Goal: Transaction & Acquisition: Purchase product/service

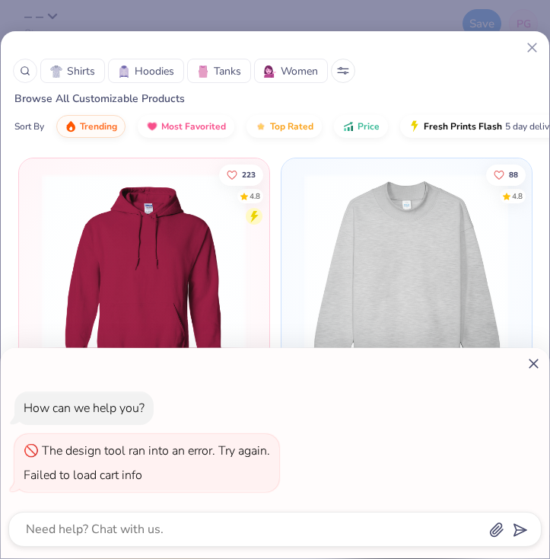
click at [539, 360] on icon at bounding box center [534, 363] width 16 height 16
type textarea "x"
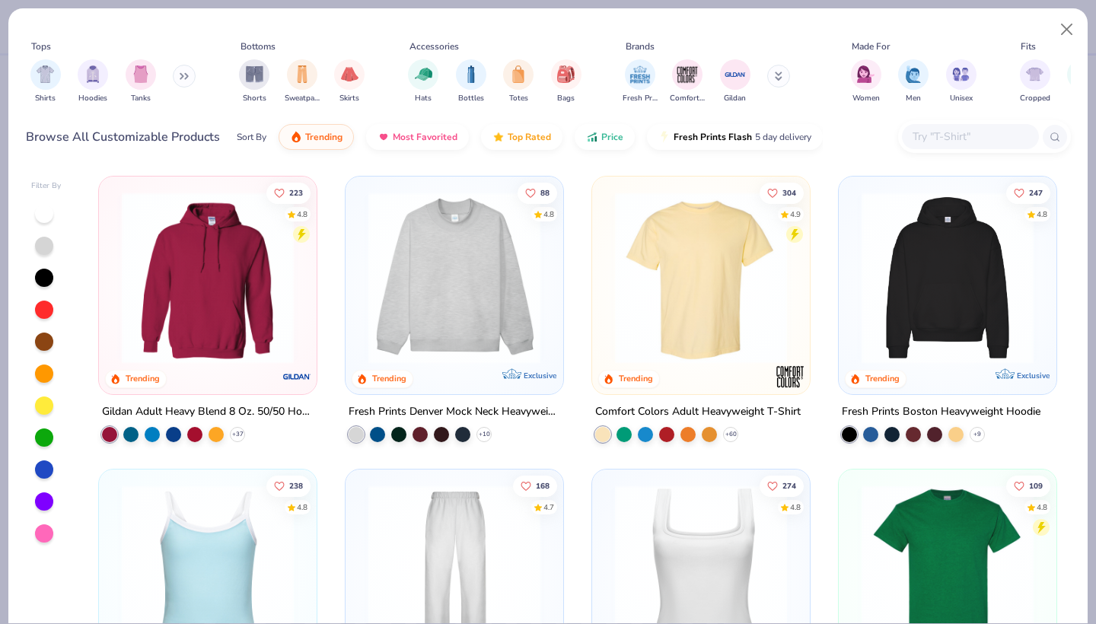
click at [177, 75] on button at bounding box center [184, 76] width 23 height 23
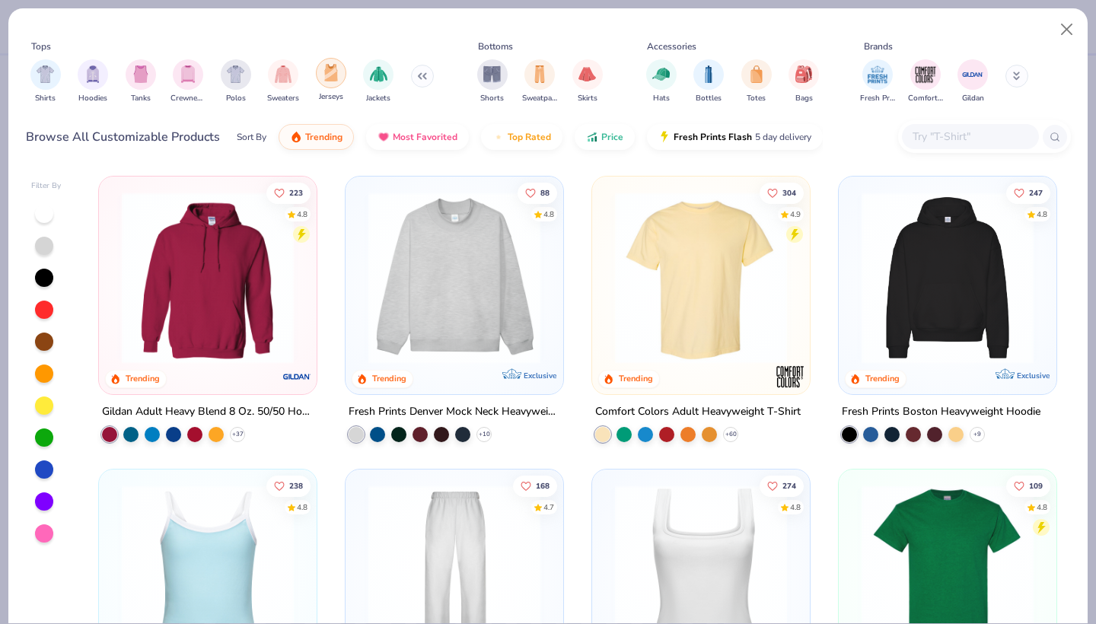
click at [330, 78] on img "filter for Jerseys" at bounding box center [331, 73] width 17 height 18
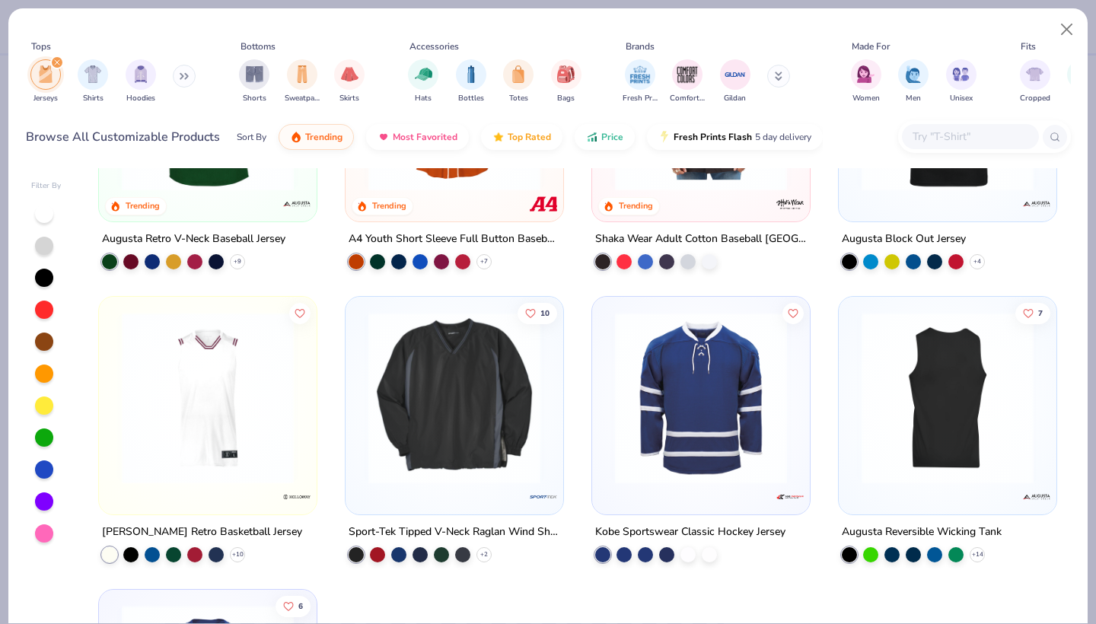
scroll to position [175, 0]
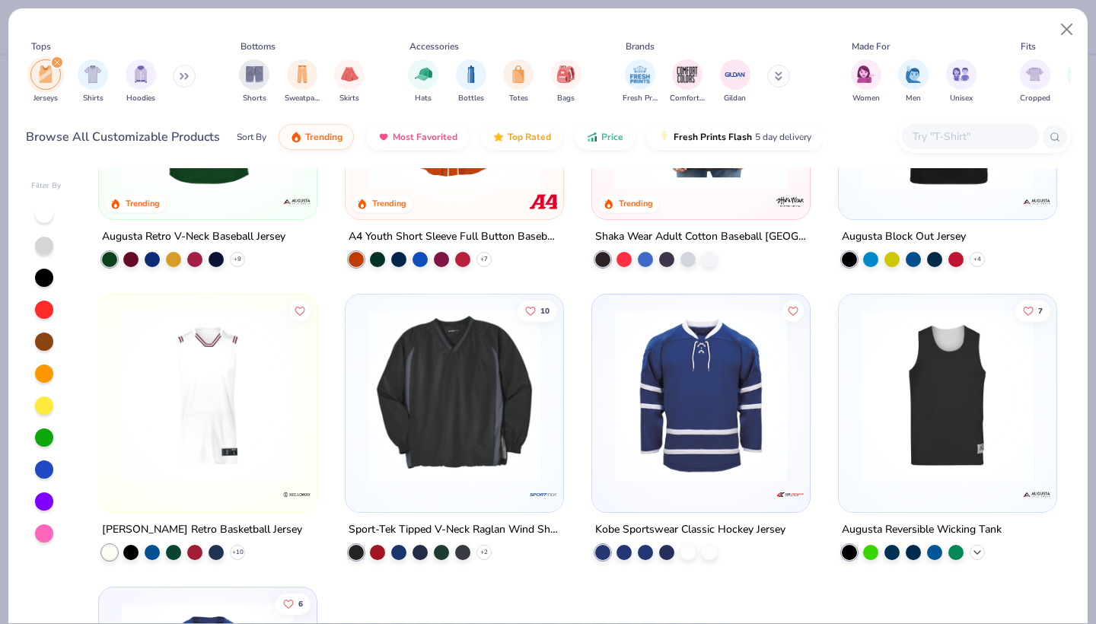
click at [977, 551] on polyline at bounding box center [977, 551] width 6 height 3
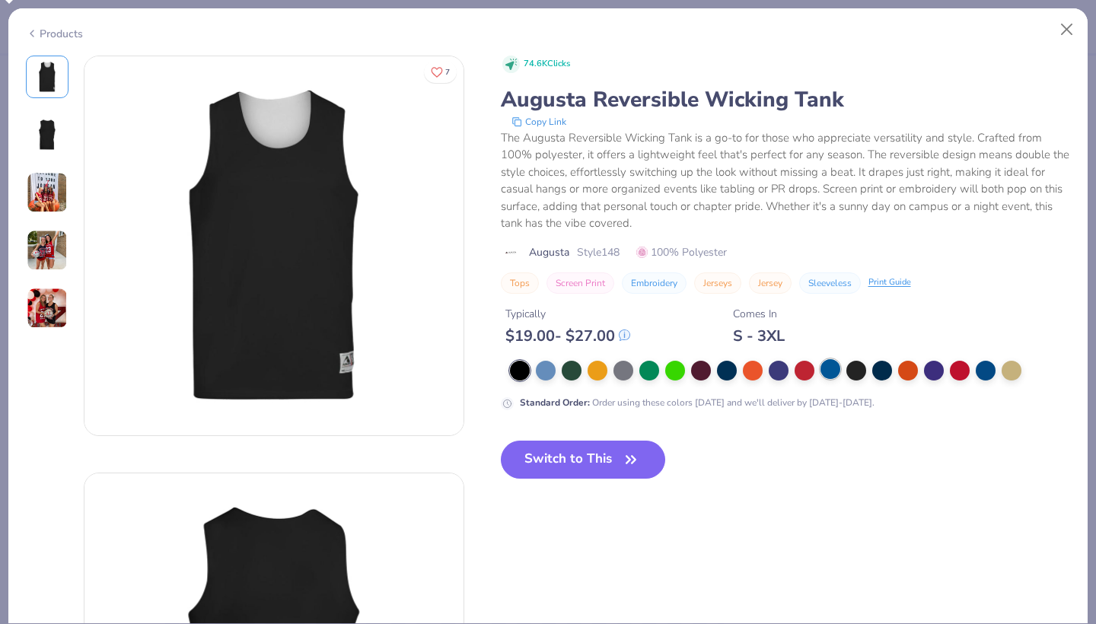
click at [827, 370] on div at bounding box center [831, 369] width 20 height 20
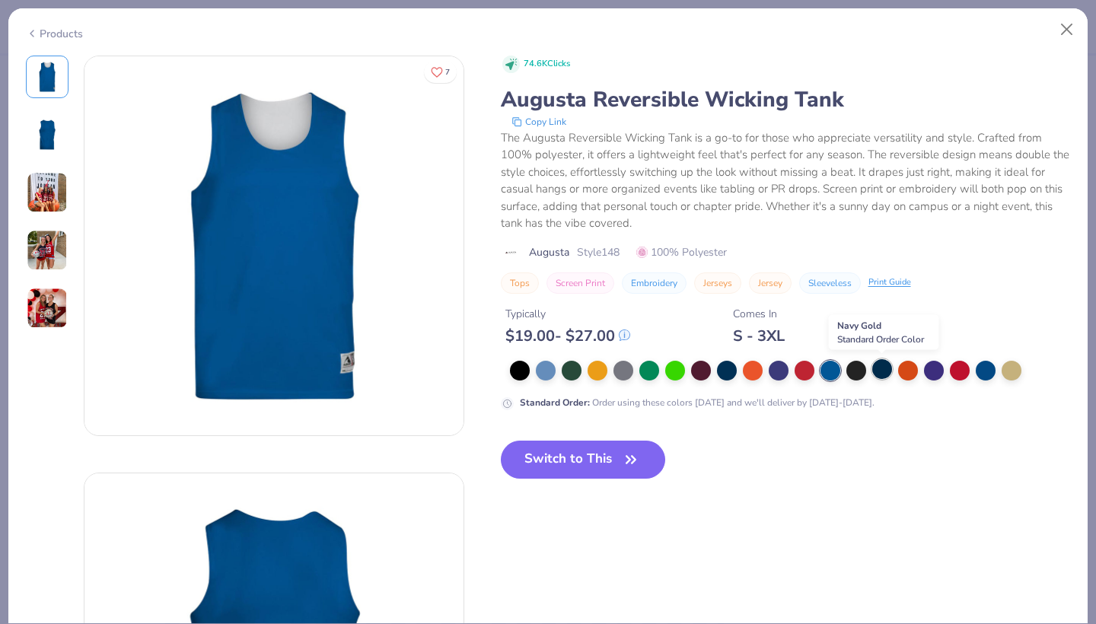
click at [890, 370] on div at bounding box center [882, 369] width 20 height 20
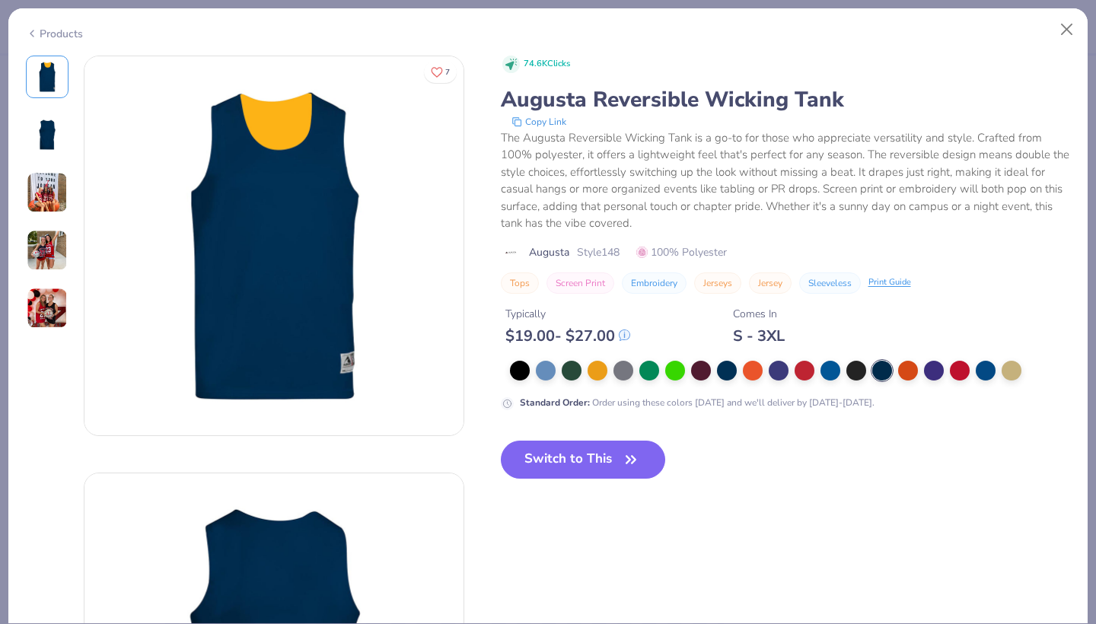
click at [559, 369] on div at bounding box center [790, 371] width 561 height 20
click at [546, 368] on div at bounding box center [546, 369] width 20 height 20
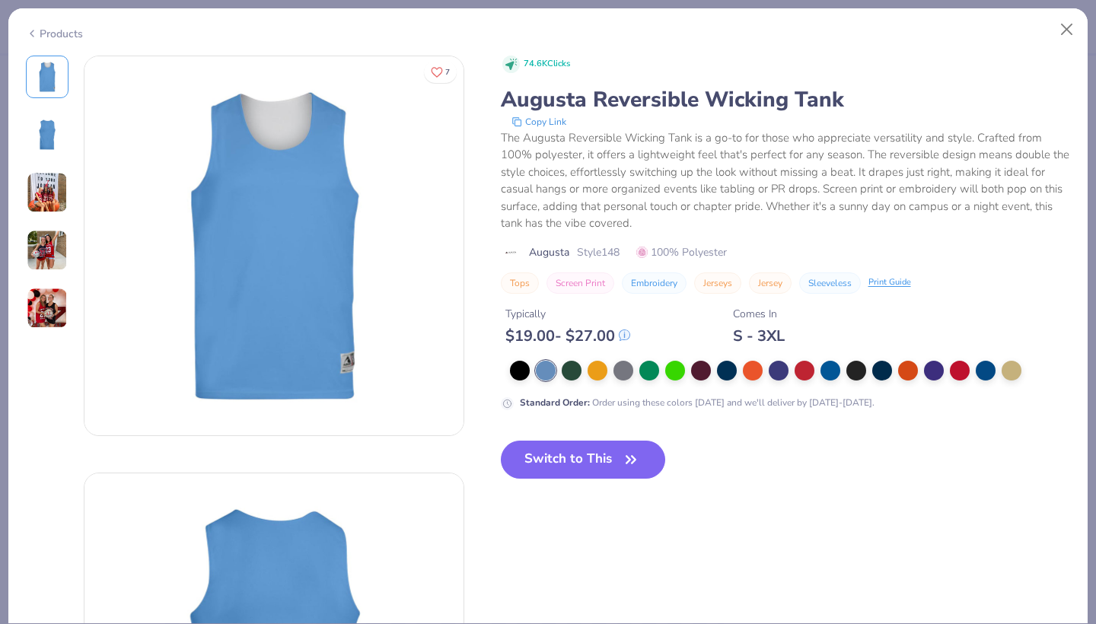
click at [56, 262] on img at bounding box center [47, 250] width 41 height 41
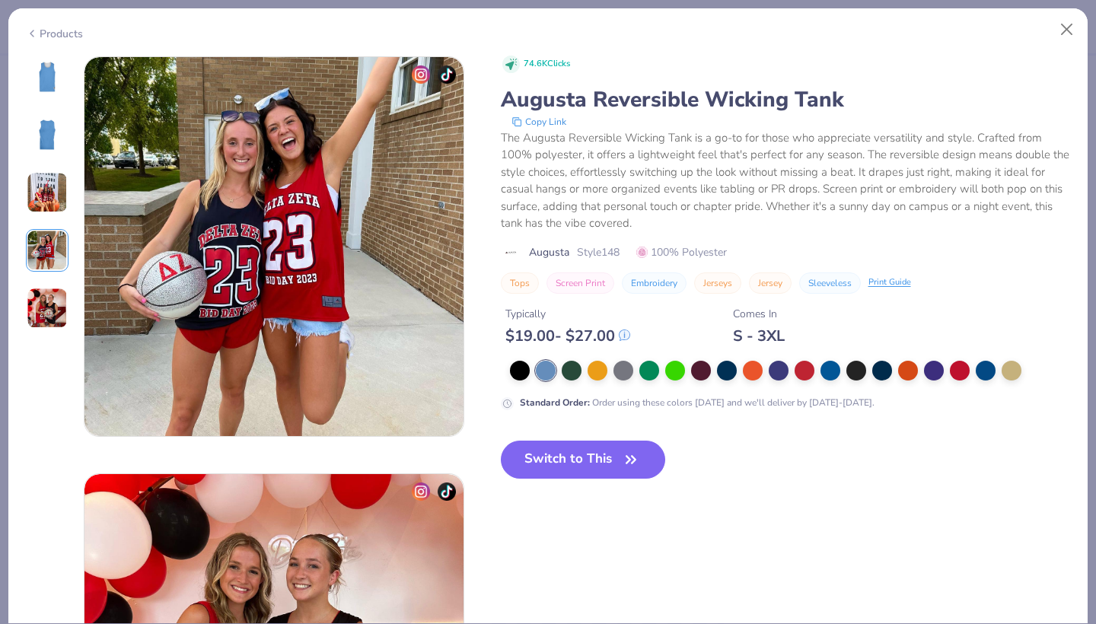
scroll to position [1251, 0]
click at [47, 184] on img at bounding box center [47, 192] width 41 height 41
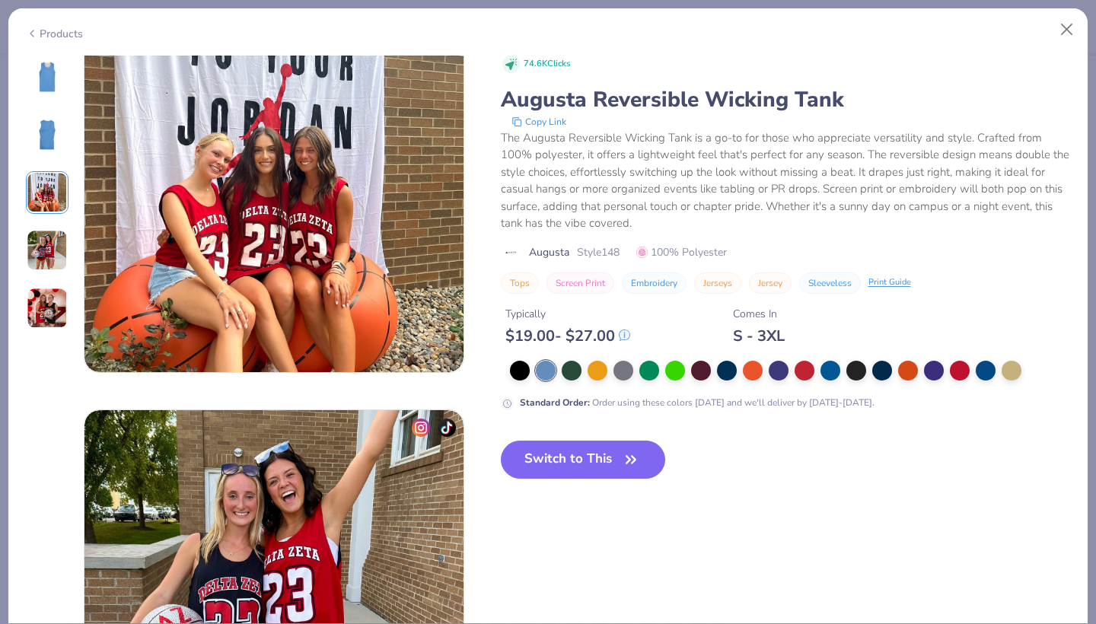
scroll to position [834, 0]
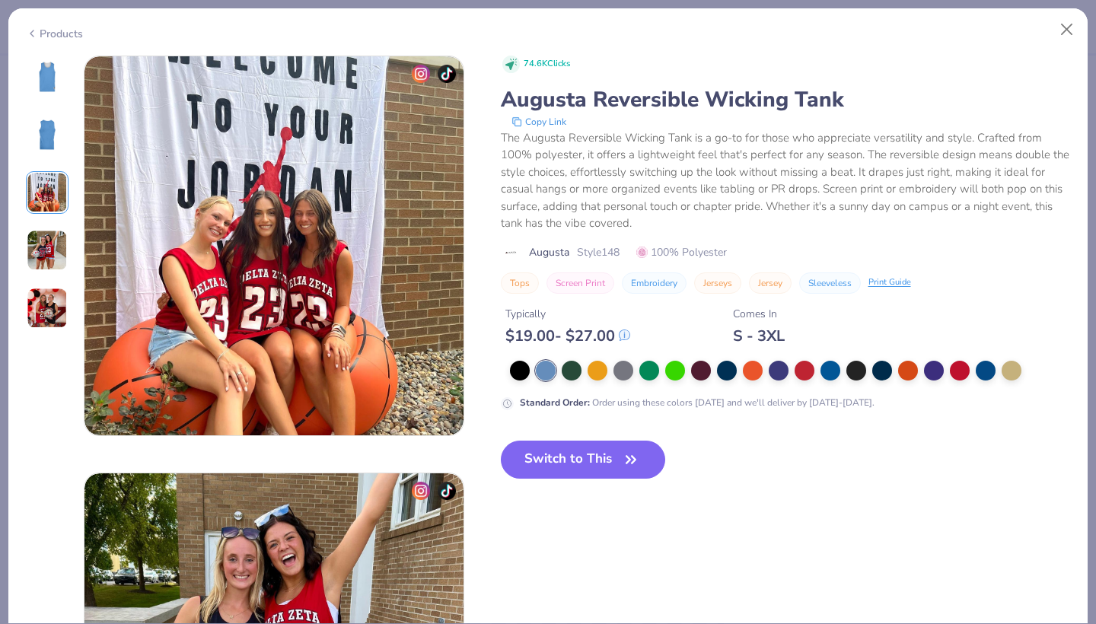
click at [50, 132] on img at bounding box center [47, 134] width 37 height 37
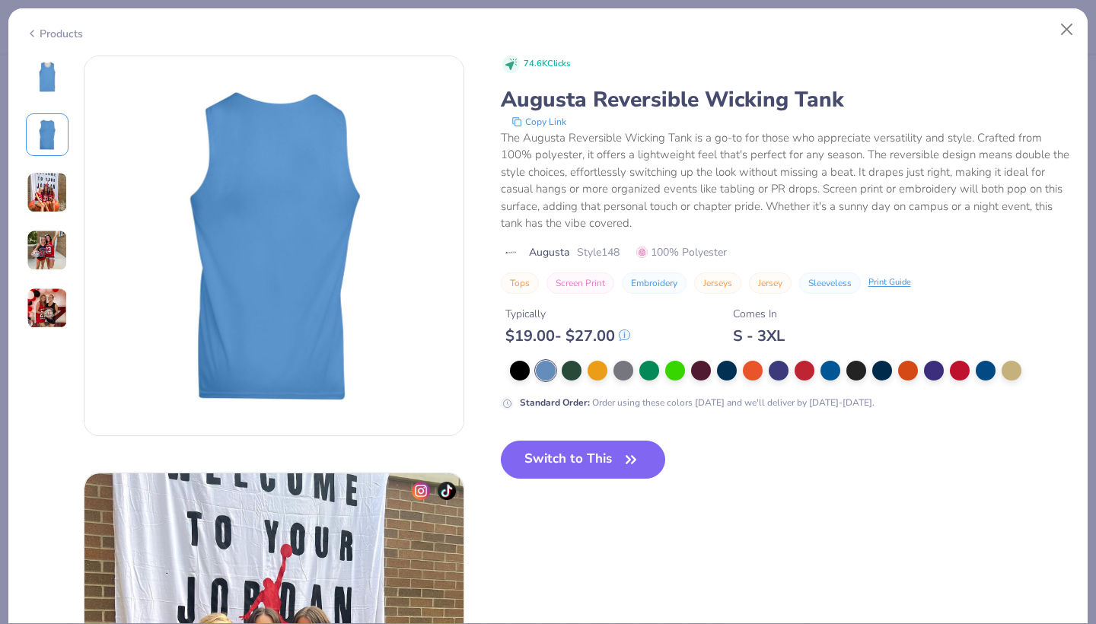
click at [56, 94] on img at bounding box center [47, 77] width 37 height 37
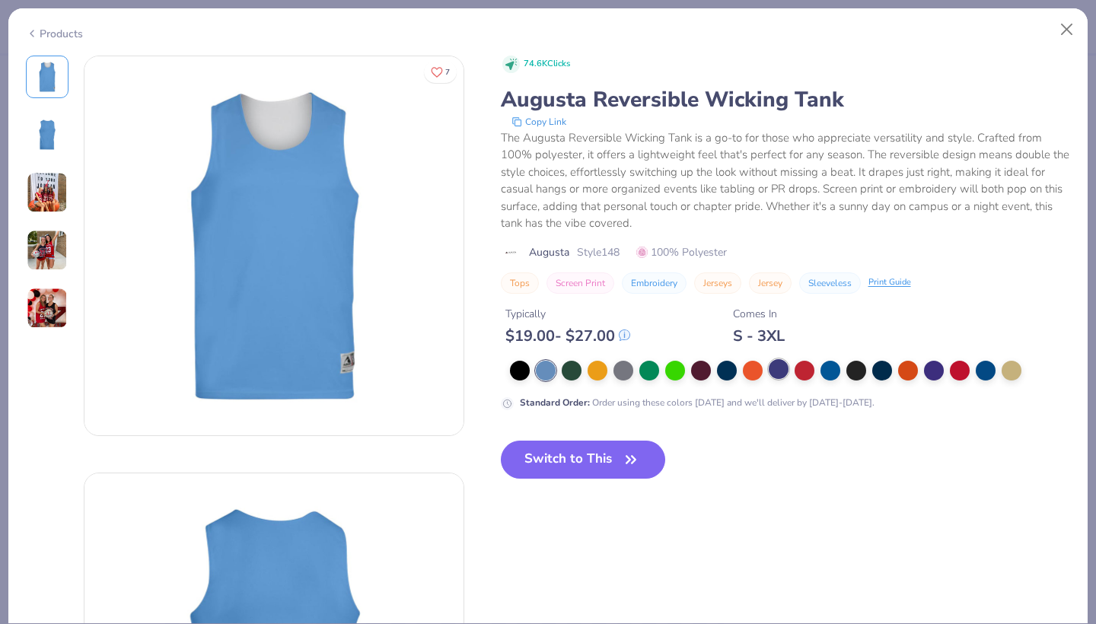
click at [777, 368] on div at bounding box center [779, 369] width 20 height 20
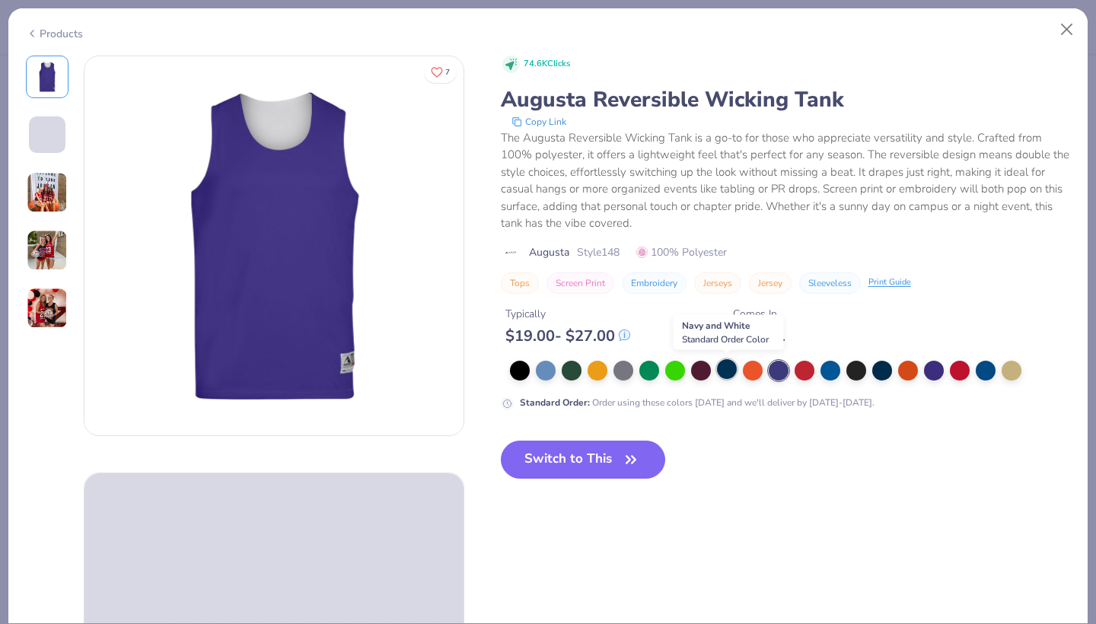
click at [726, 369] on div at bounding box center [727, 369] width 20 height 20
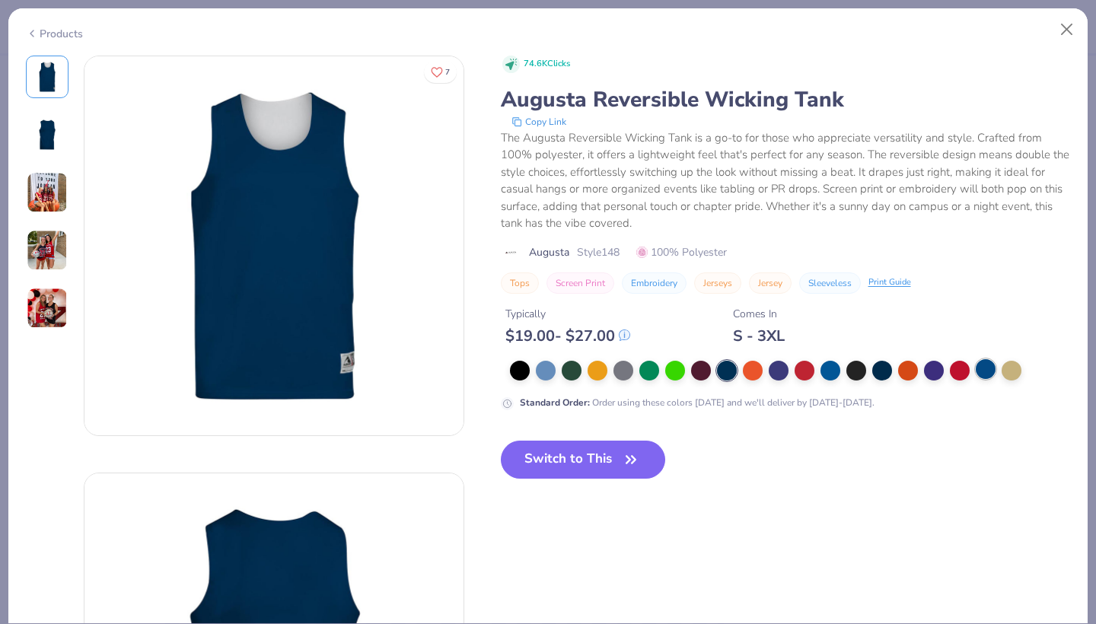
click at [978, 368] on div at bounding box center [986, 369] width 20 height 20
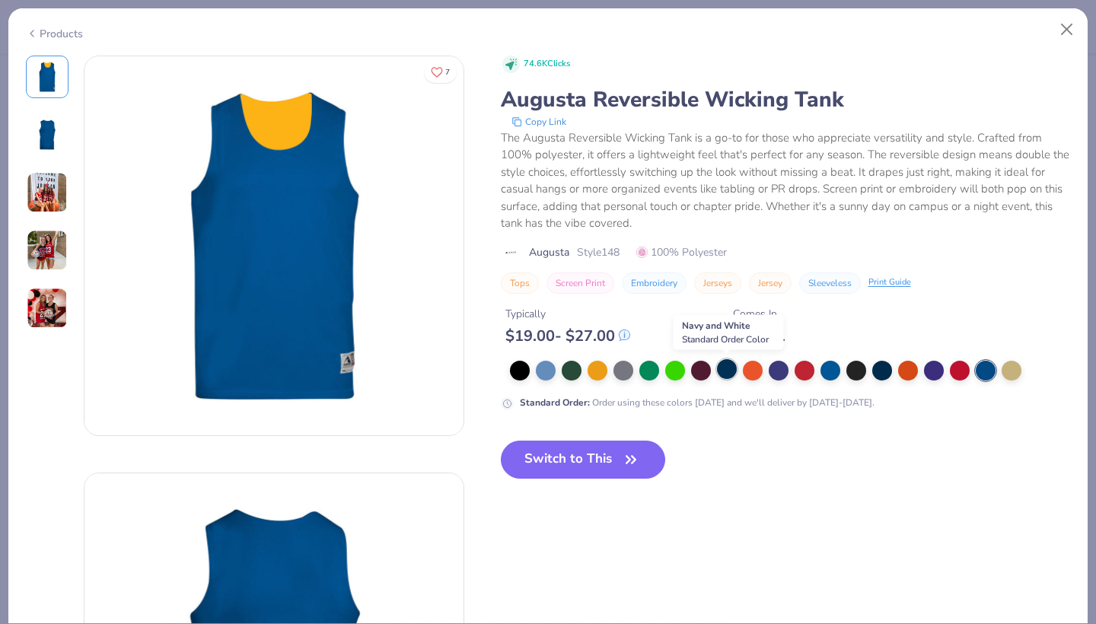
click at [724, 365] on div at bounding box center [727, 369] width 20 height 20
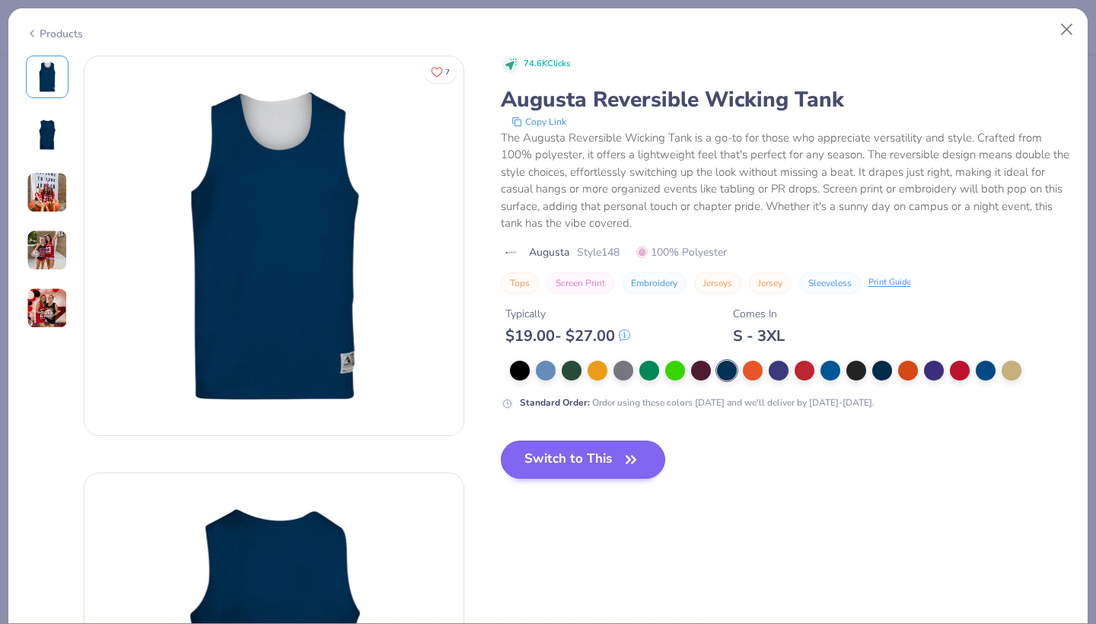
click at [545, 460] on button "Switch to This" at bounding box center [583, 460] width 165 height 38
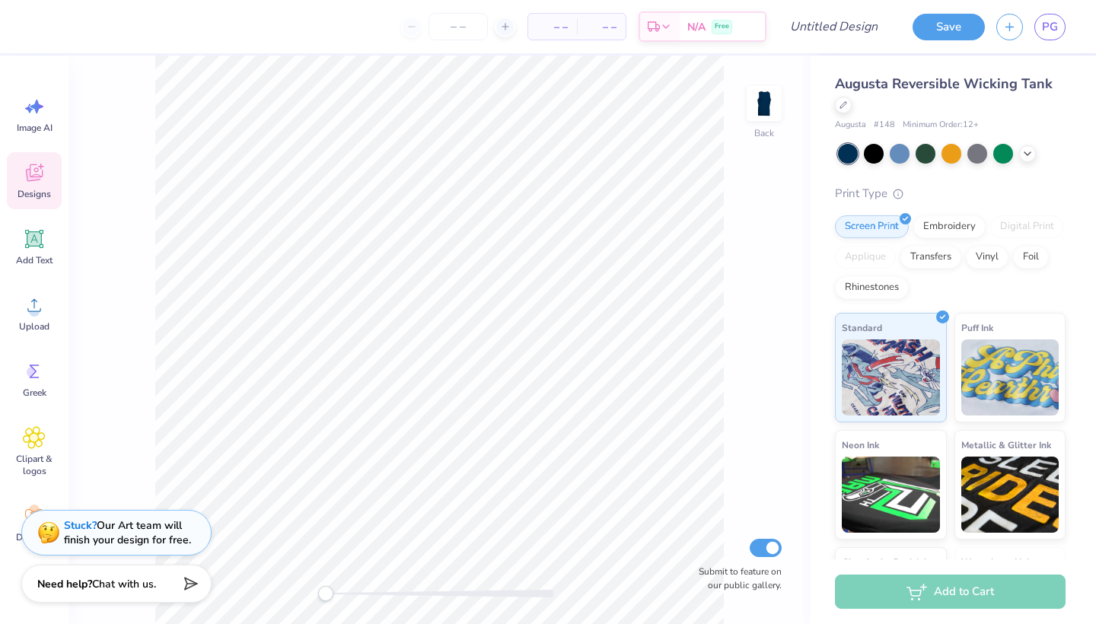
click at [35, 182] on icon at bounding box center [34, 172] width 23 height 23
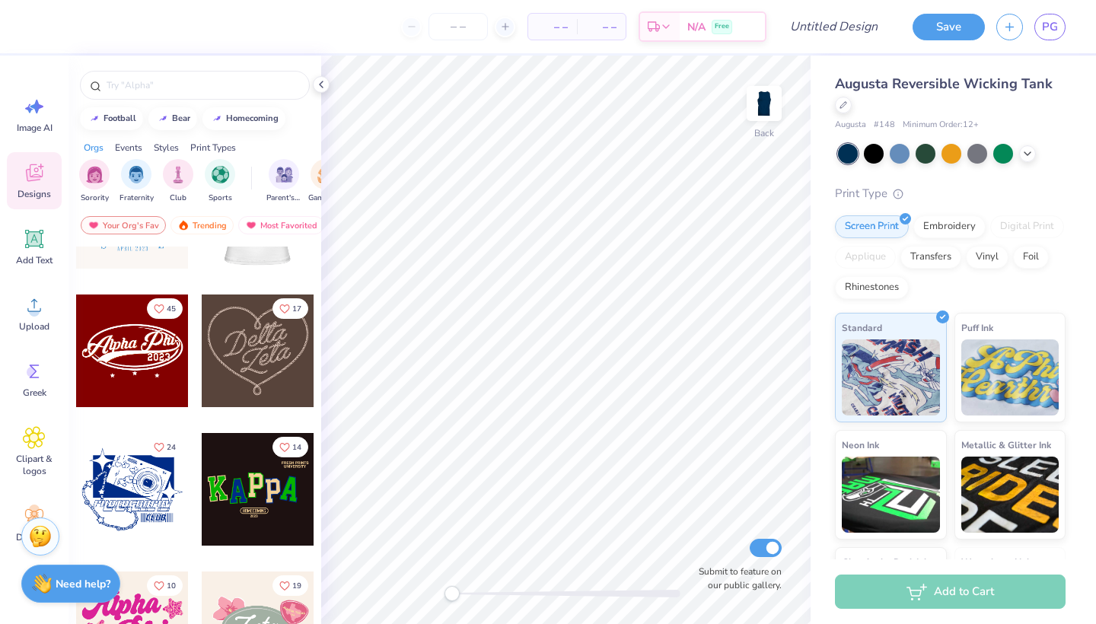
scroll to position [524, 0]
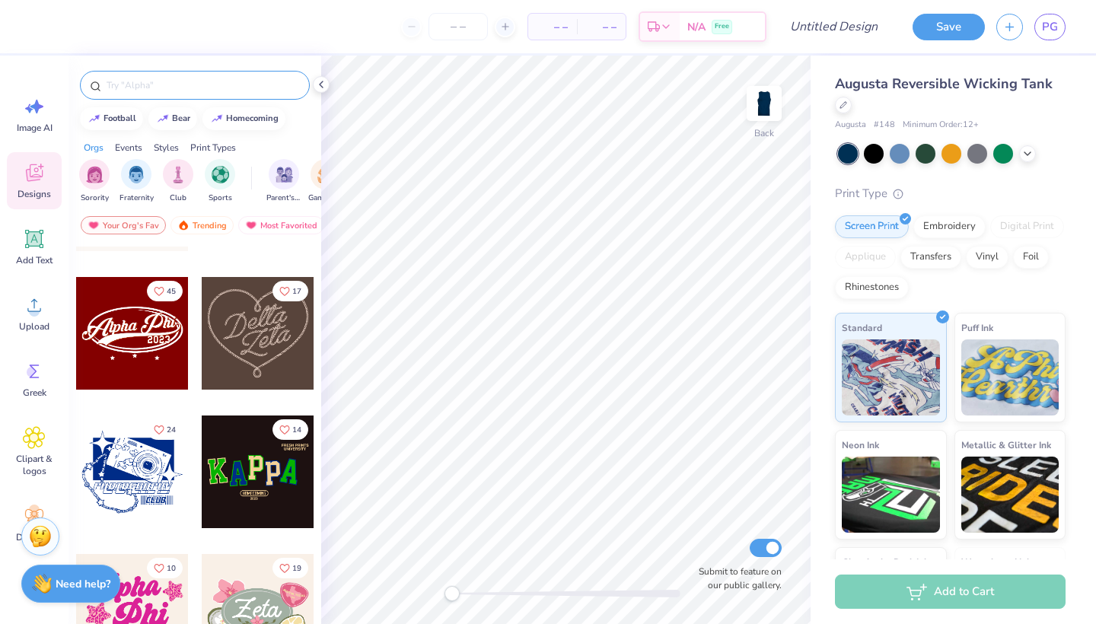
click at [219, 81] on input "text" at bounding box center [202, 85] width 195 height 15
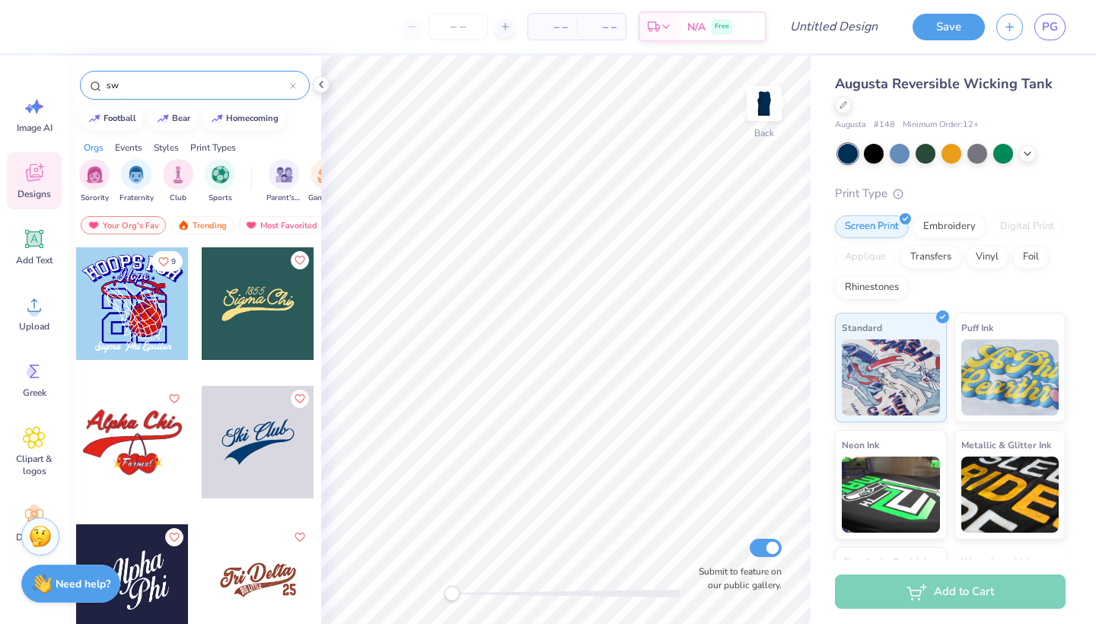
type input "s"
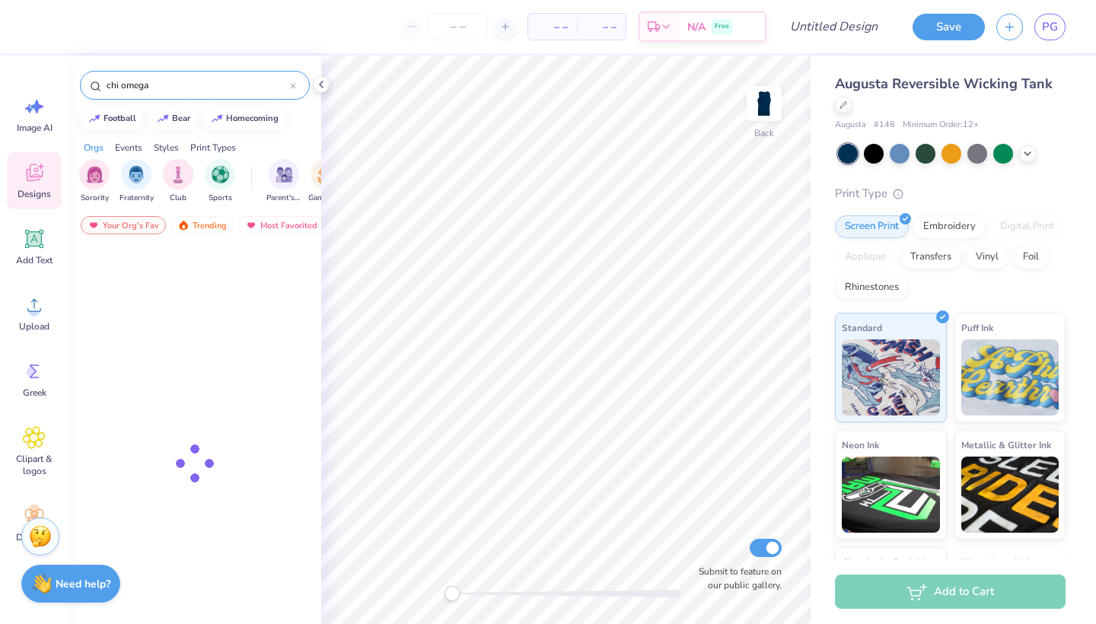
type input "chi omega"
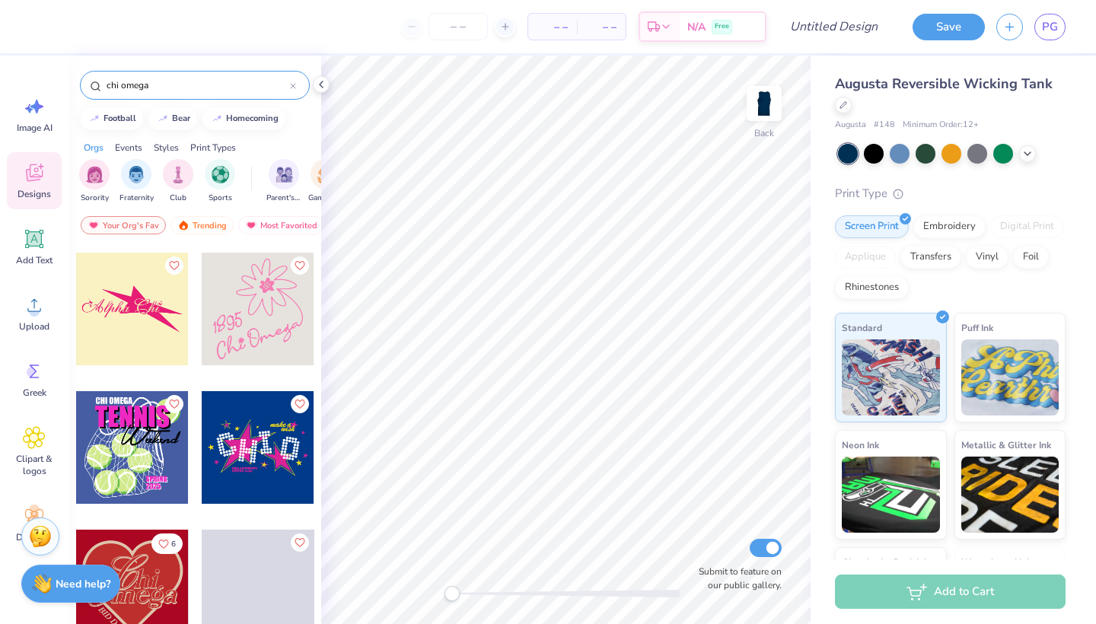
scroll to position [4983, 0]
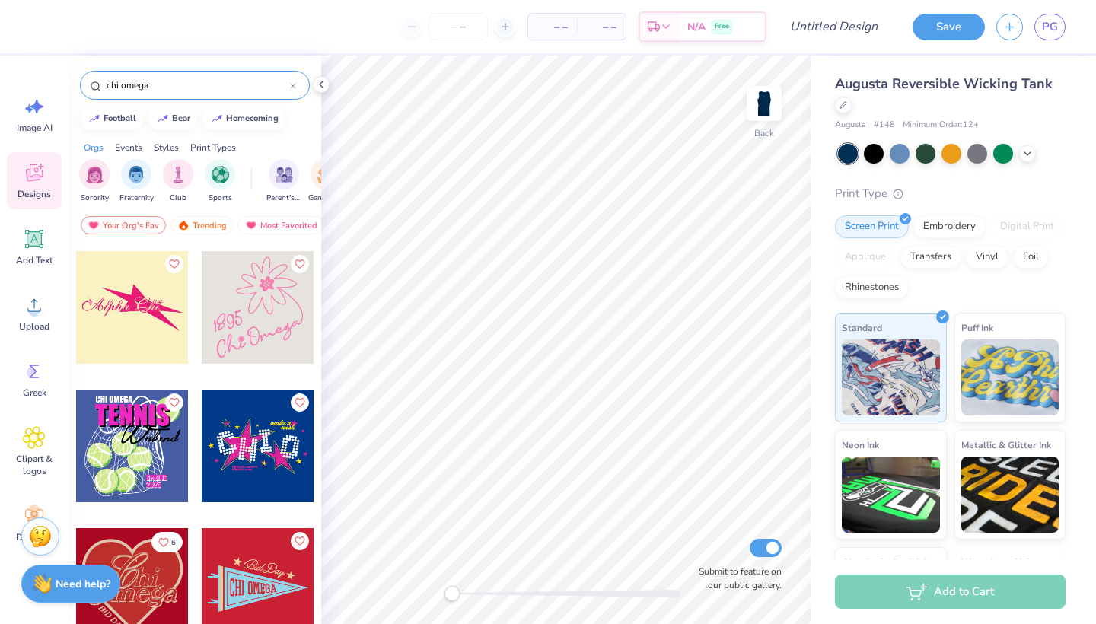
click at [293, 82] on div at bounding box center [293, 85] width 6 height 14
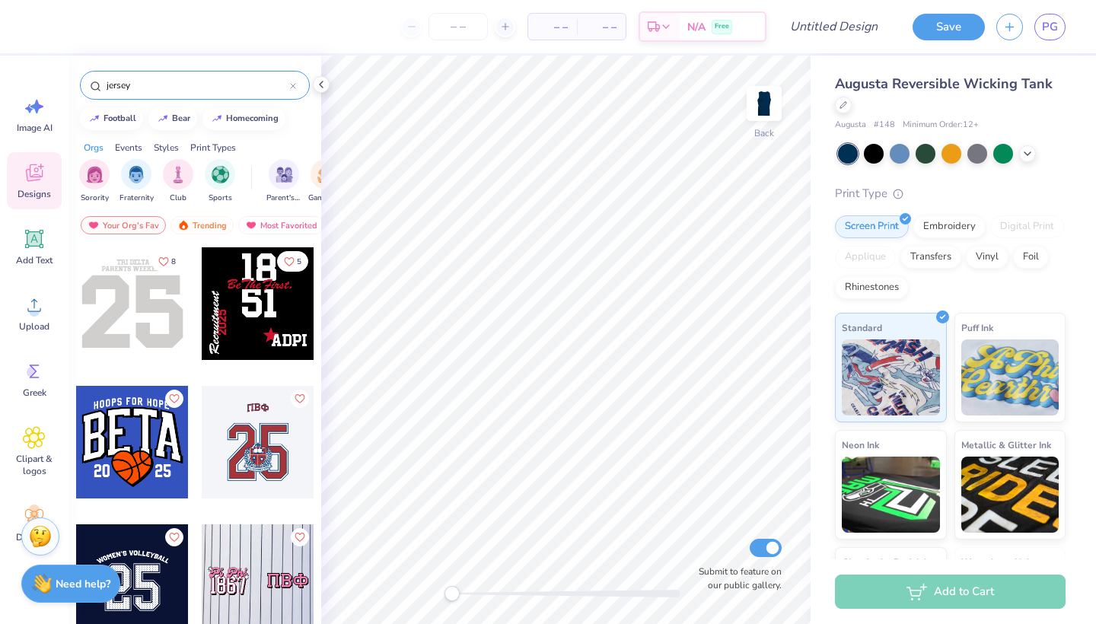
scroll to position [0, 0]
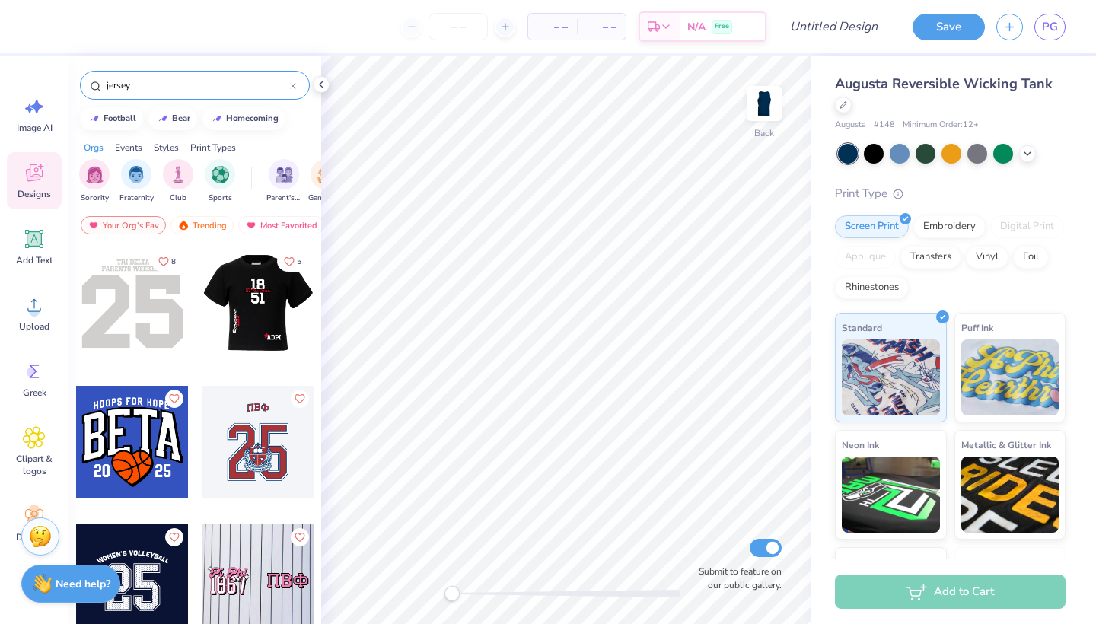
type input "jersey"
click at [202, 329] on div at bounding box center [145, 303] width 113 height 113
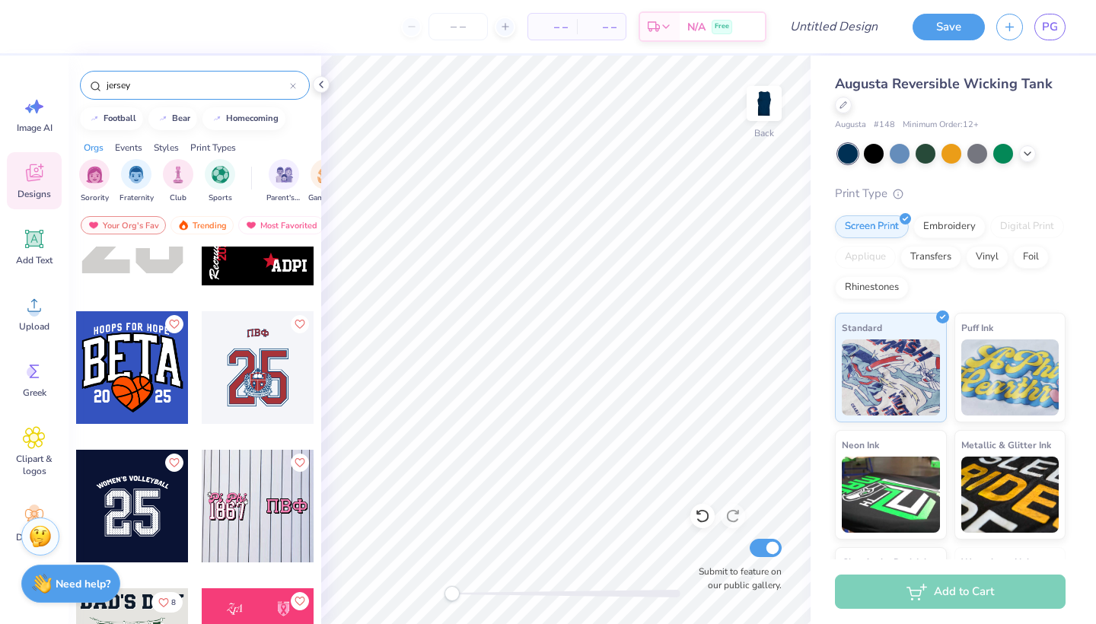
scroll to position [80, 0]
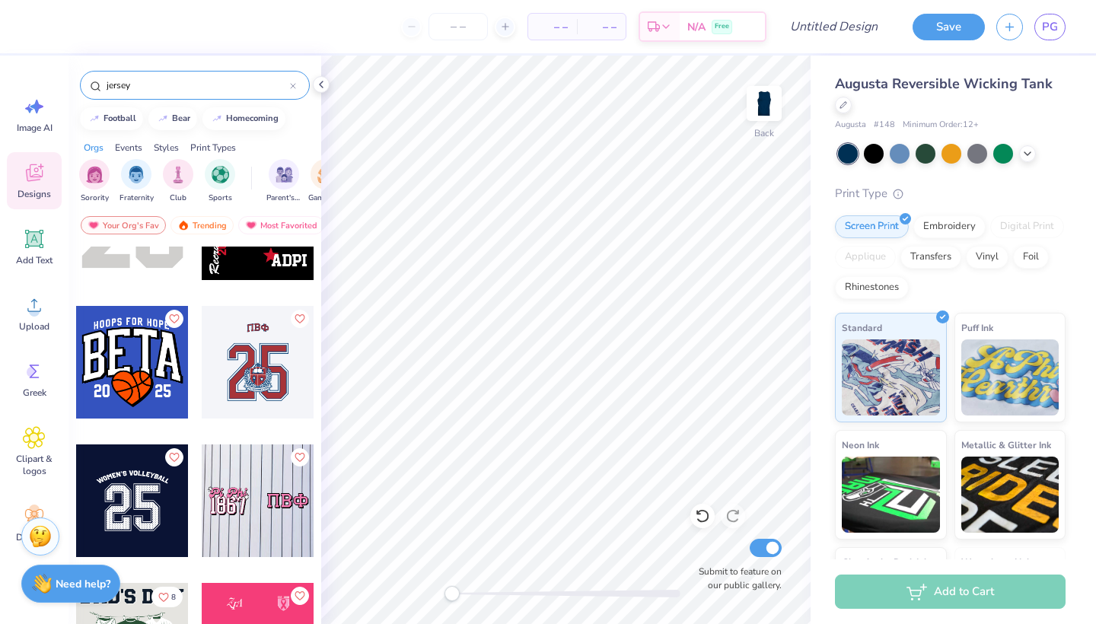
click at [281, 366] on div at bounding box center [258, 362] width 113 height 113
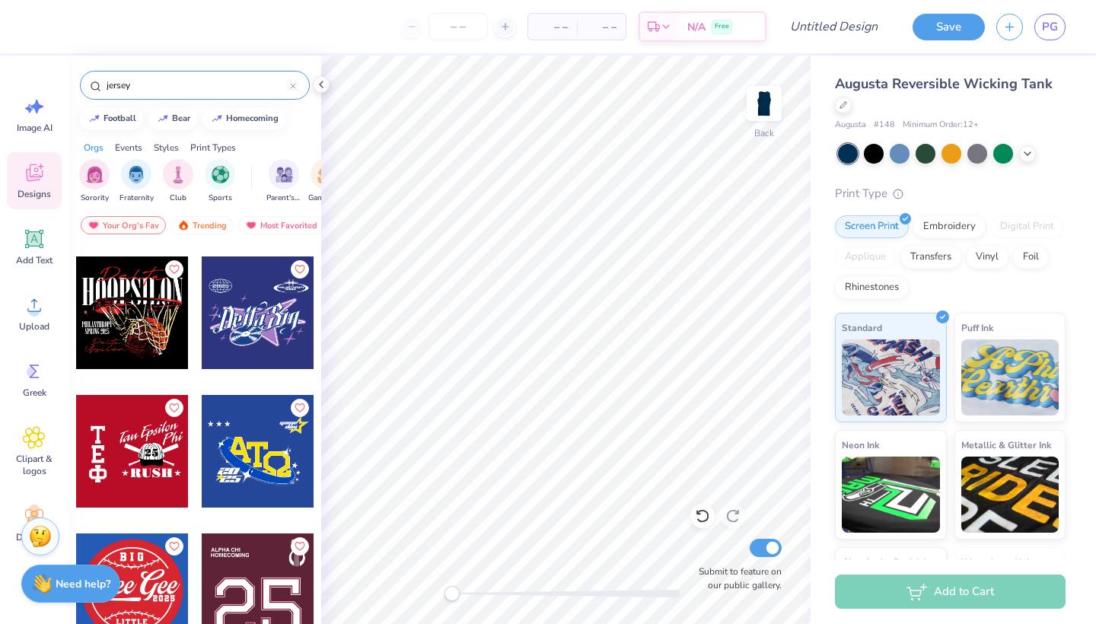
scroll to position [1649, 0]
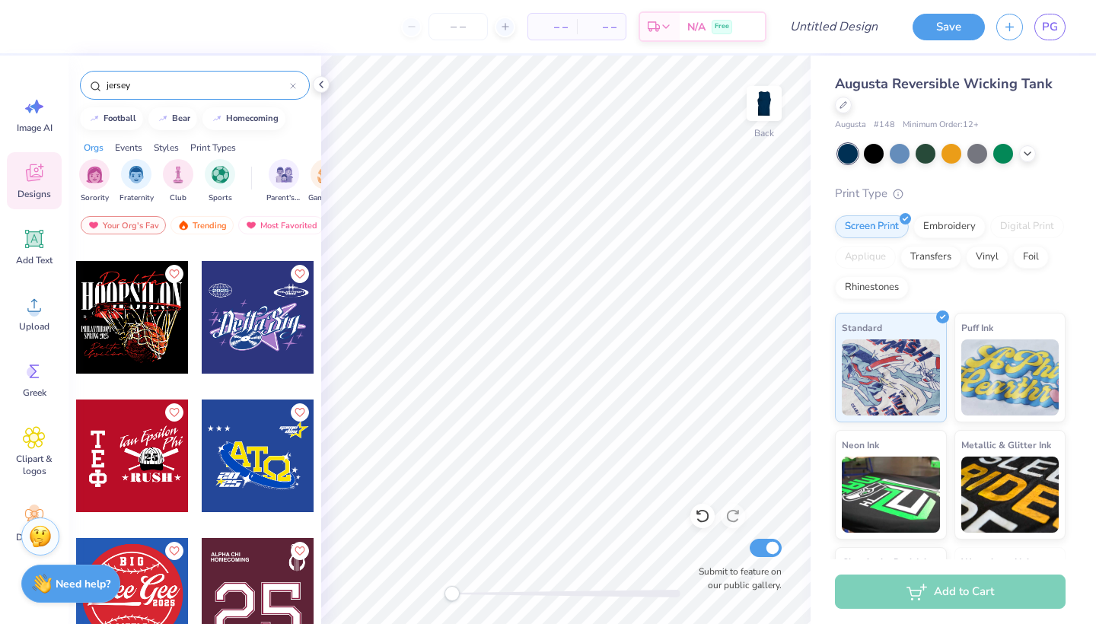
click at [139, 331] on div at bounding box center [131, 317] width 113 height 113
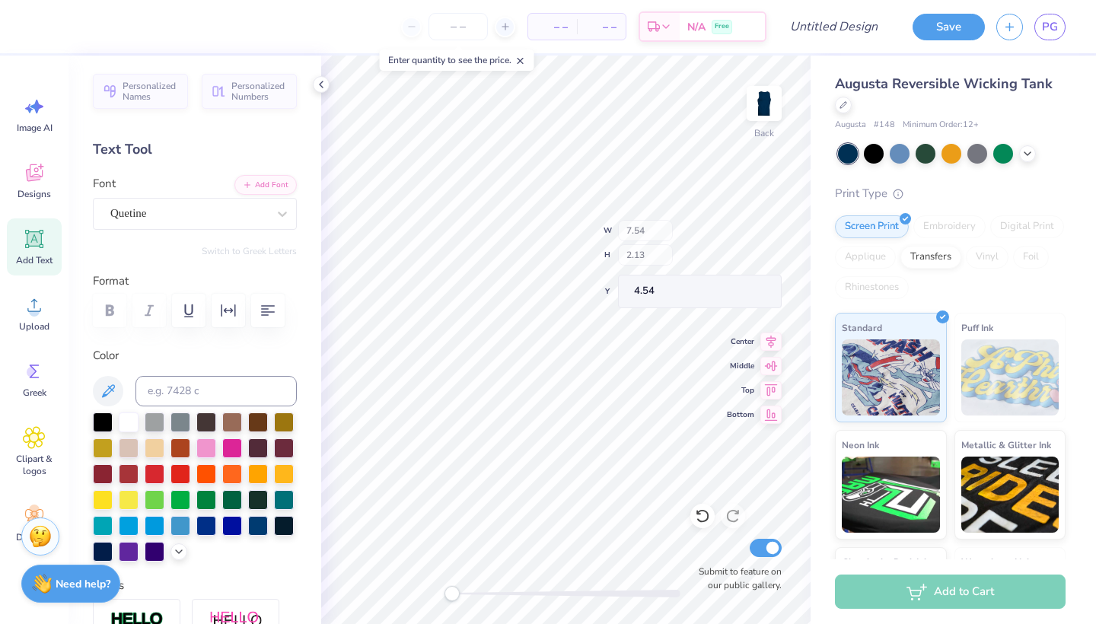
type input "10.83"
type input "3.01"
type input "5.71"
type textarea "H"
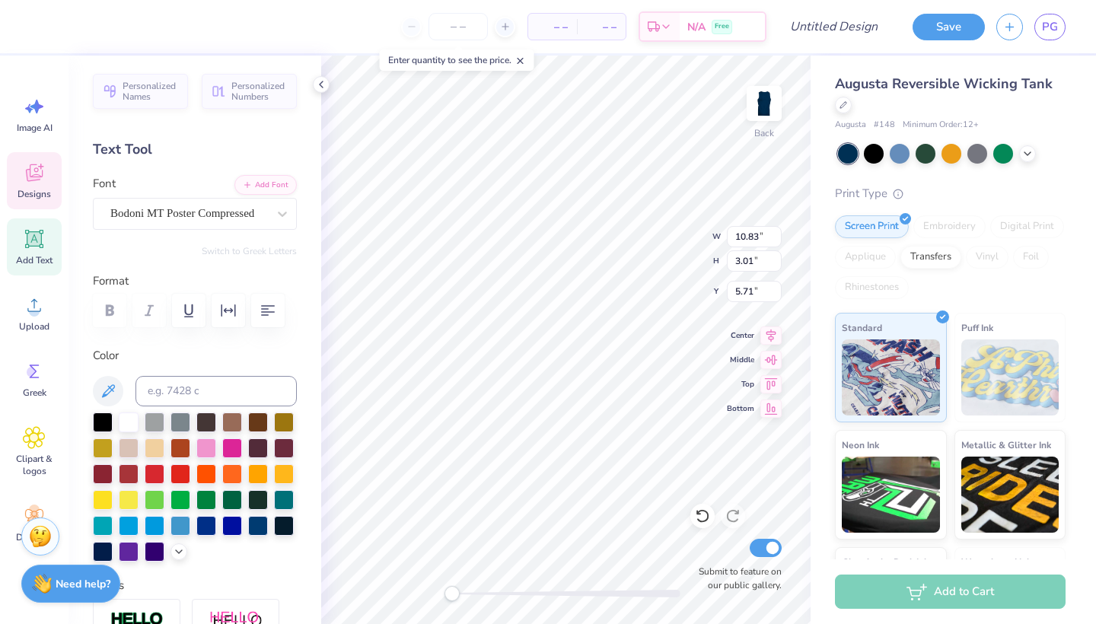
scroll to position [0, 3]
type textarea "FOR WISHES"
type input "7.54"
type input "2.13"
type input "4.54"
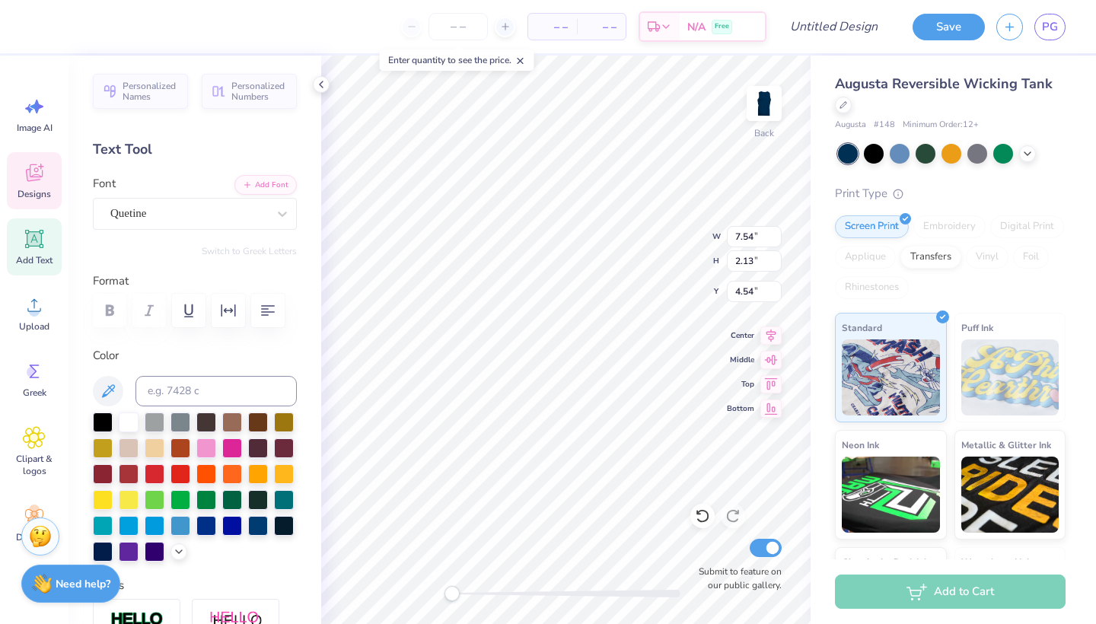
type textarea "Swishes"
type input "3.27"
type input "0.92"
type input "12.23"
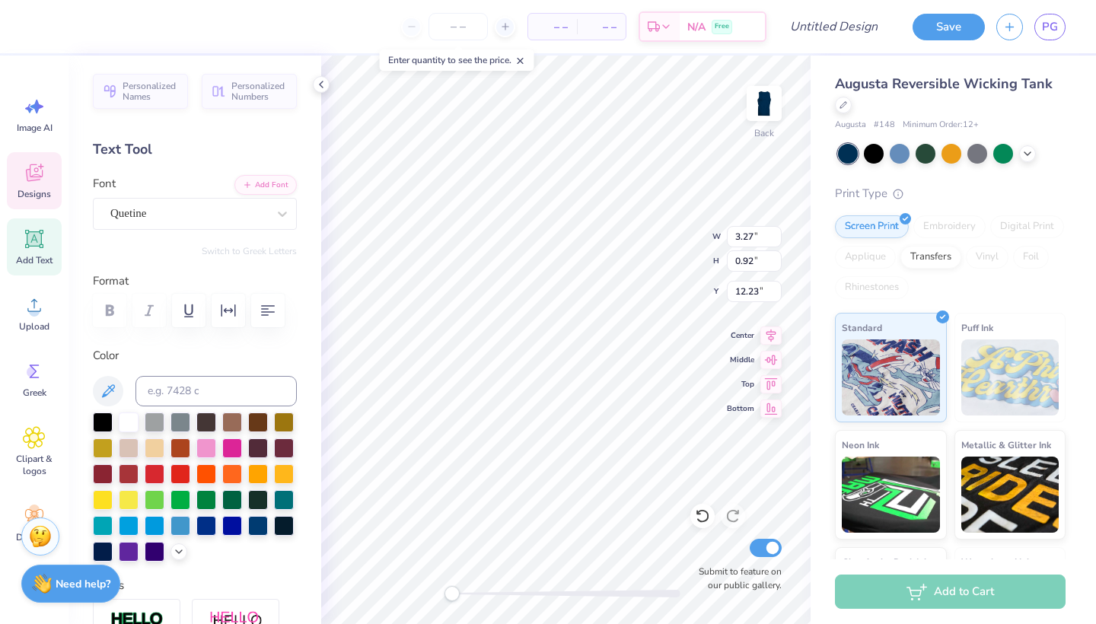
type input "3.25"
type input "0.64"
type input "10.42"
type input "2.59"
type input "0.65"
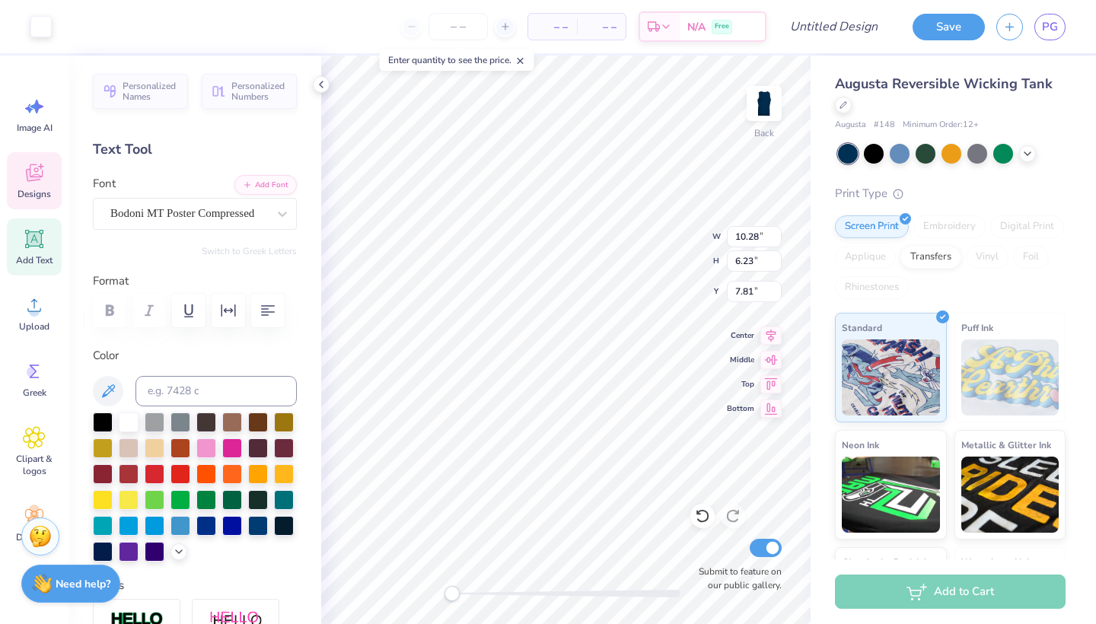
type input "11.14"
type textarea "Fall 2025"
type textarea "C"
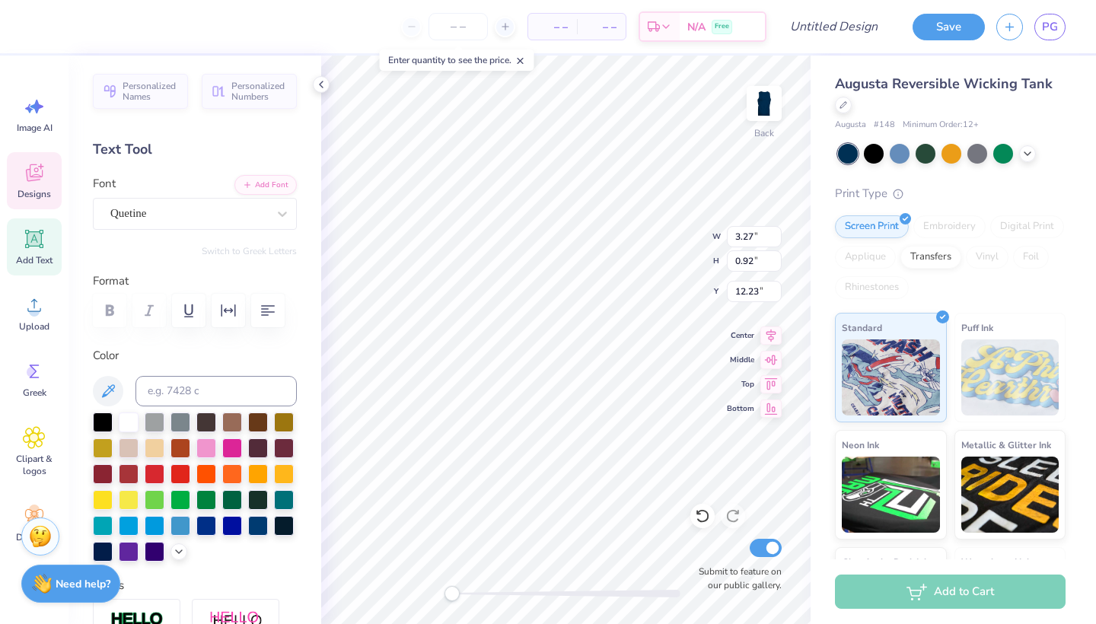
type input "3.27"
type input "0.92"
type input "12.23"
click at [531, 61] on div "Enter quantity to see the price." at bounding box center [457, 59] width 155 height 21
click at [526, 61] on icon at bounding box center [520, 61] width 11 height 11
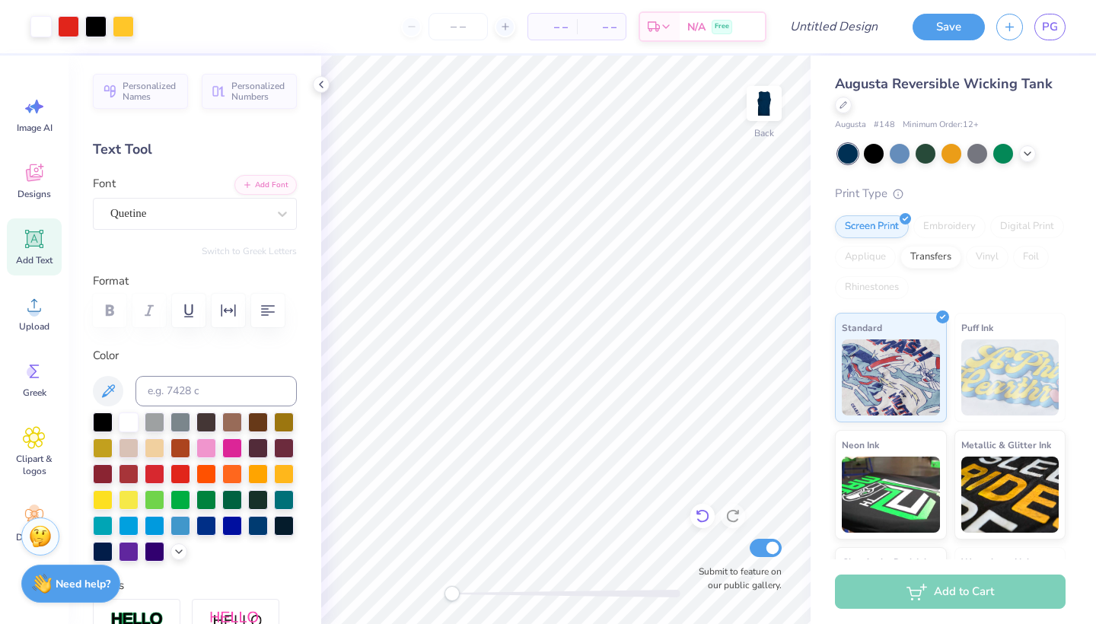
click at [707, 520] on icon at bounding box center [702, 517] width 13 height 14
type textarea "Chi O"
type input "4.53"
type input "0.89"
type input "12.98"
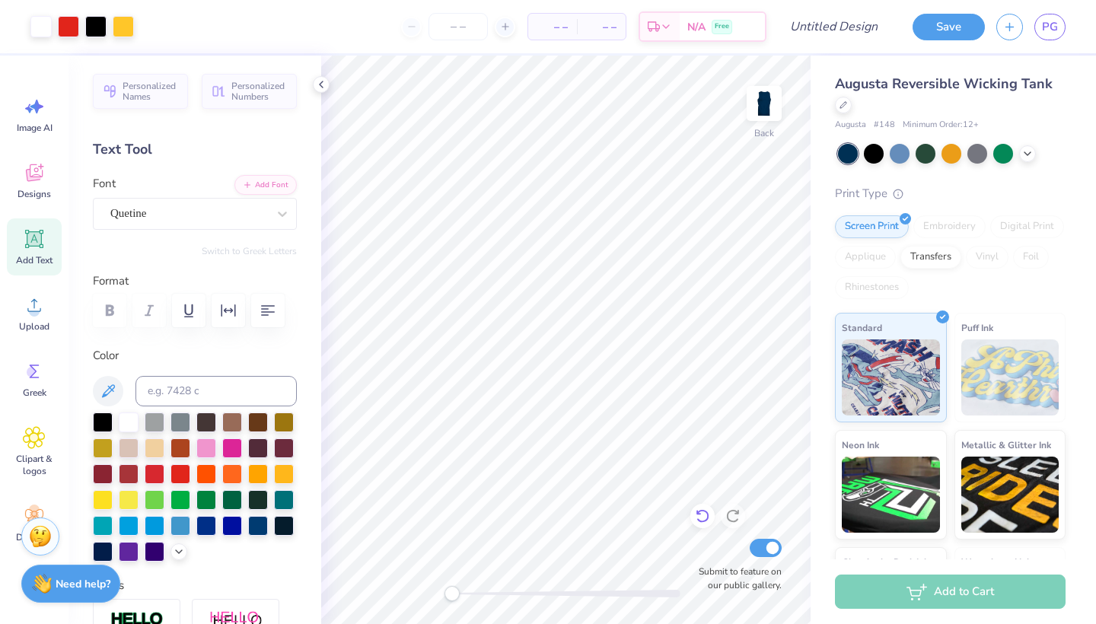
click at [699, 511] on icon at bounding box center [702, 515] width 15 height 15
type textarea "U"
type textarea "Phi Kappa Sigma"
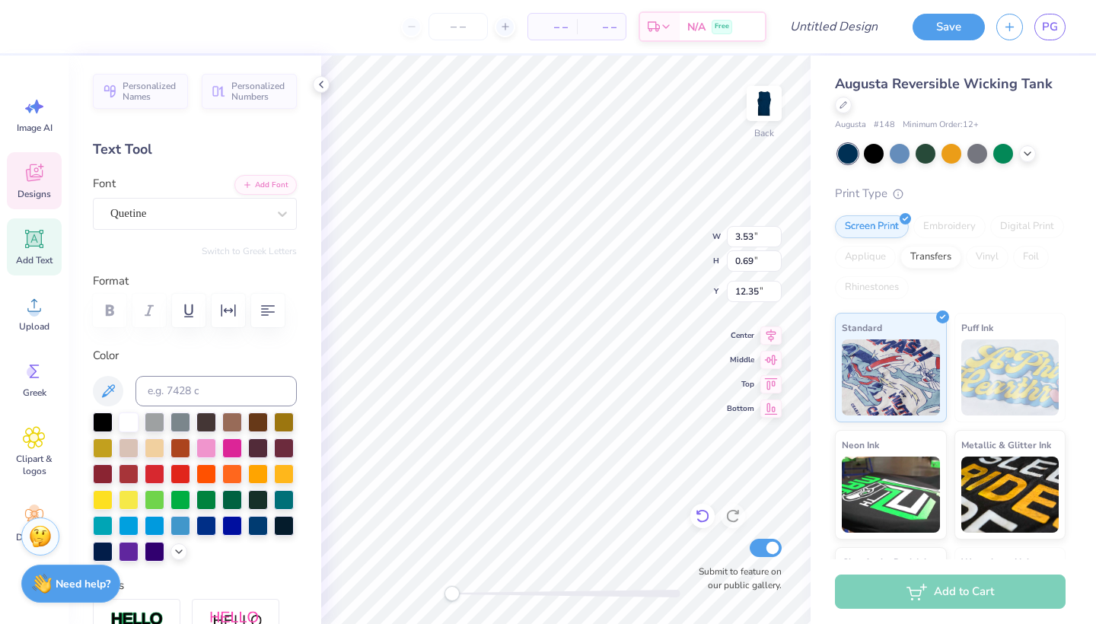
type input "3.53"
type input "0.69"
type input "12.35"
type textarea "Phi Kappa"
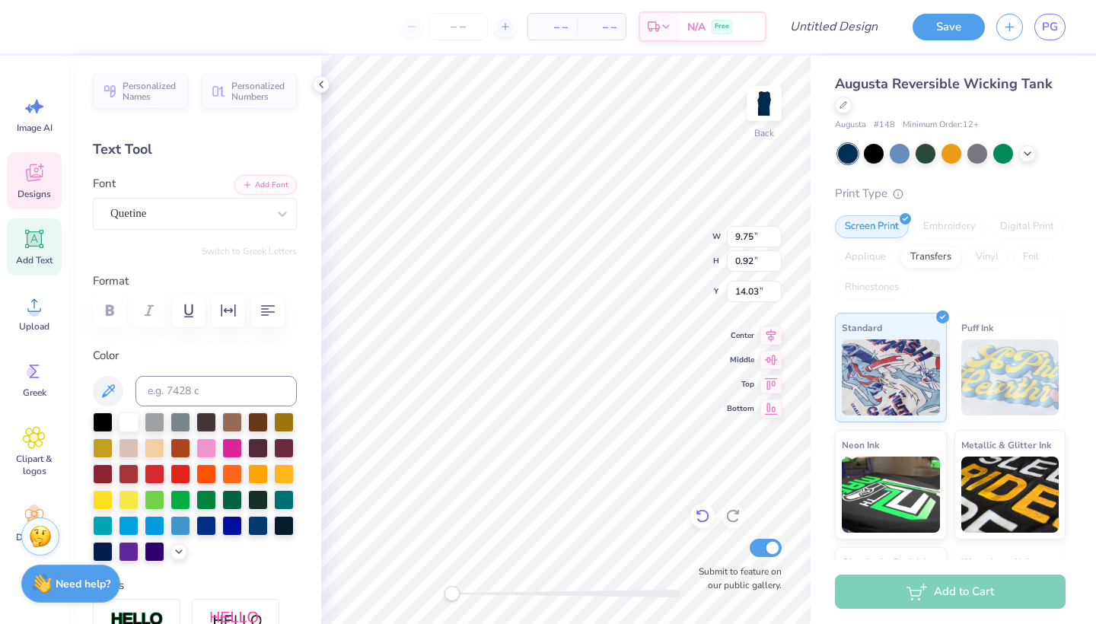
type input "3.53"
type input "0.69"
click at [703, 522] on icon at bounding box center [702, 517] width 13 height 14
click at [702, 519] on icon at bounding box center [702, 515] width 15 height 15
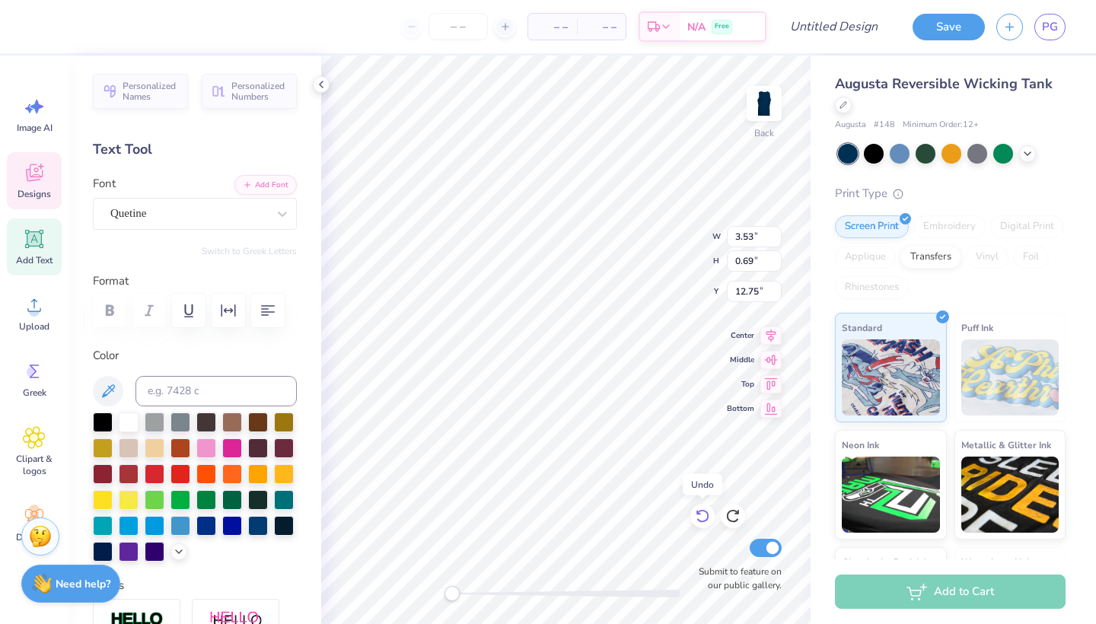
type input "12.35"
click at [702, 519] on icon at bounding box center [702, 515] width 15 height 15
type input "3.27"
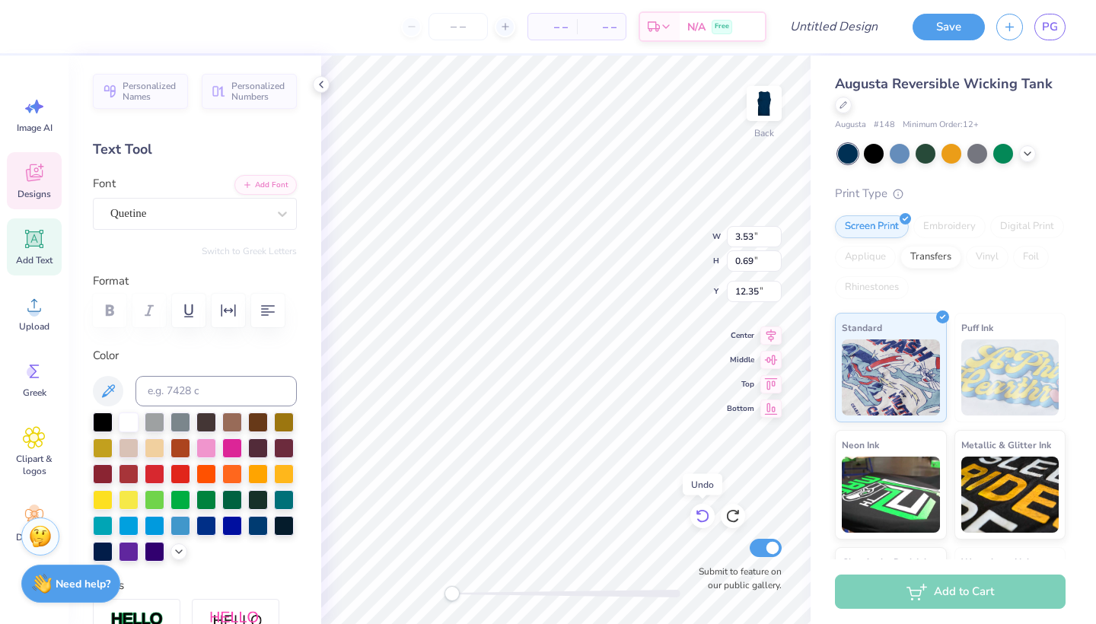
type input "0.92"
type input "12.23"
click at [702, 519] on icon at bounding box center [702, 515] width 15 height 15
click at [734, 511] on icon at bounding box center [732, 517] width 13 height 14
type textarea "Chi O"
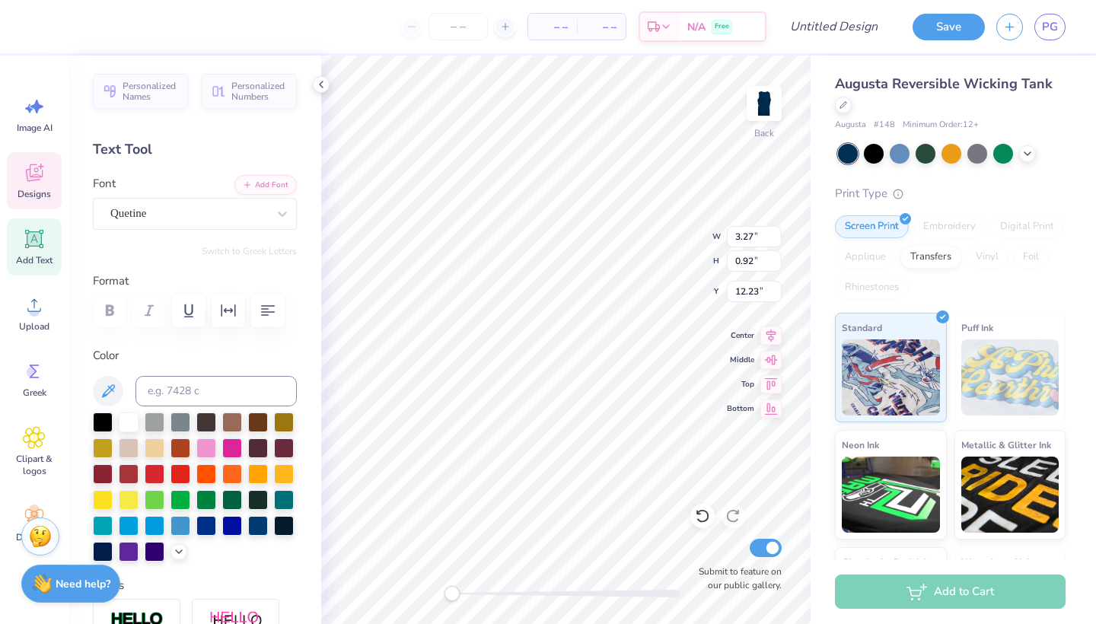
type input "4.53"
type input "0.89"
type input "12.98"
type textarea "U"
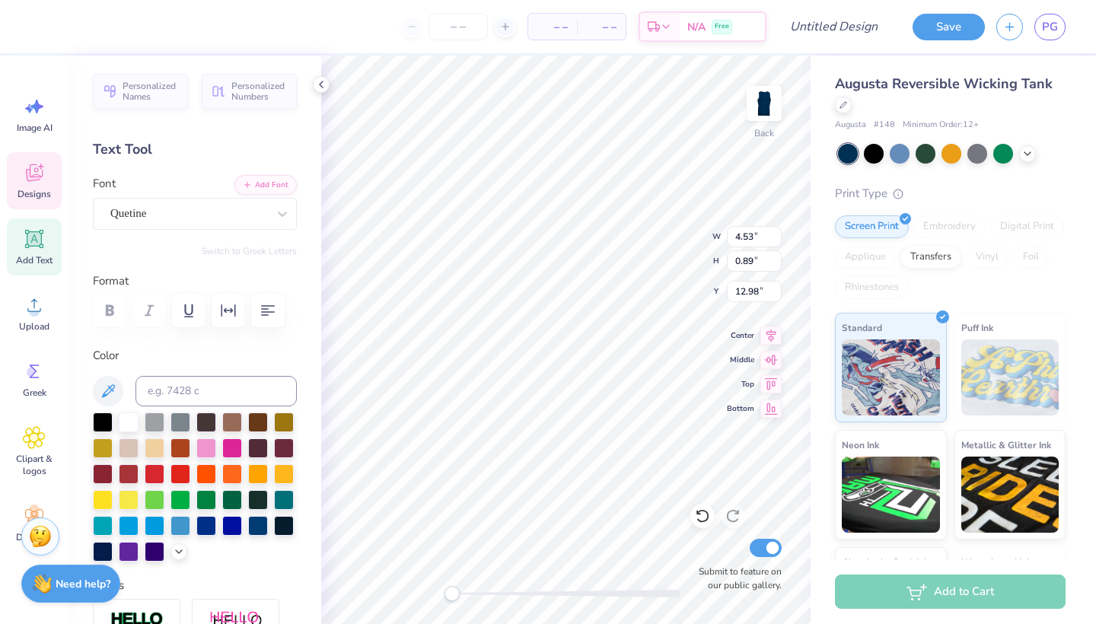
type textarea "K"
type textarea "Phi Kappa"
type input "10.28"
type input "6.23"
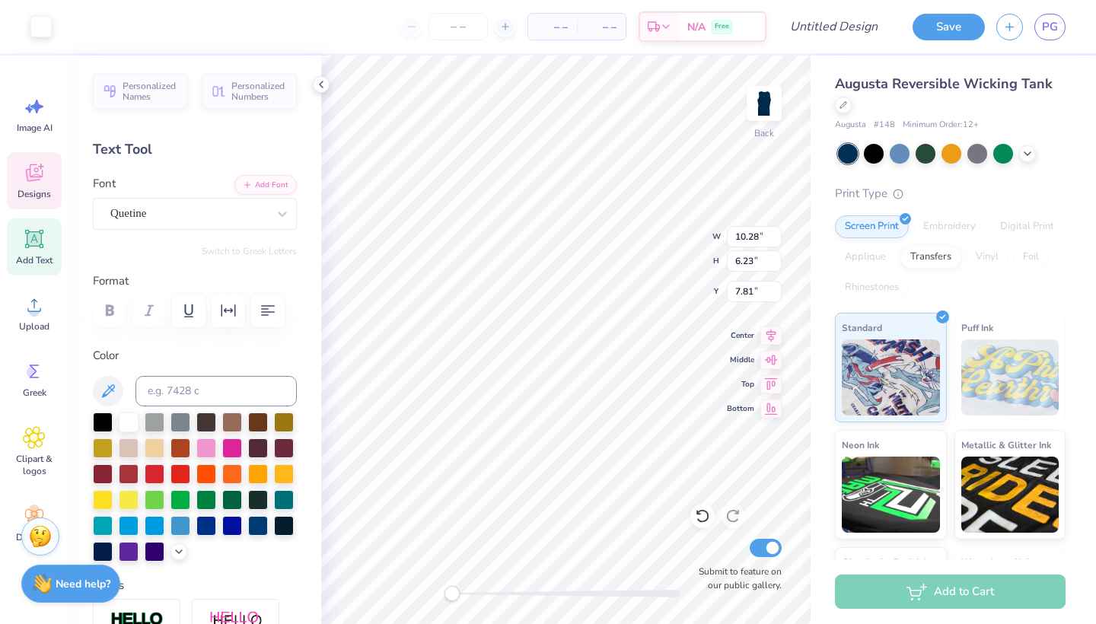
type input "7.81"
type input "3.53"
type input "0.69"
type input "12.35"
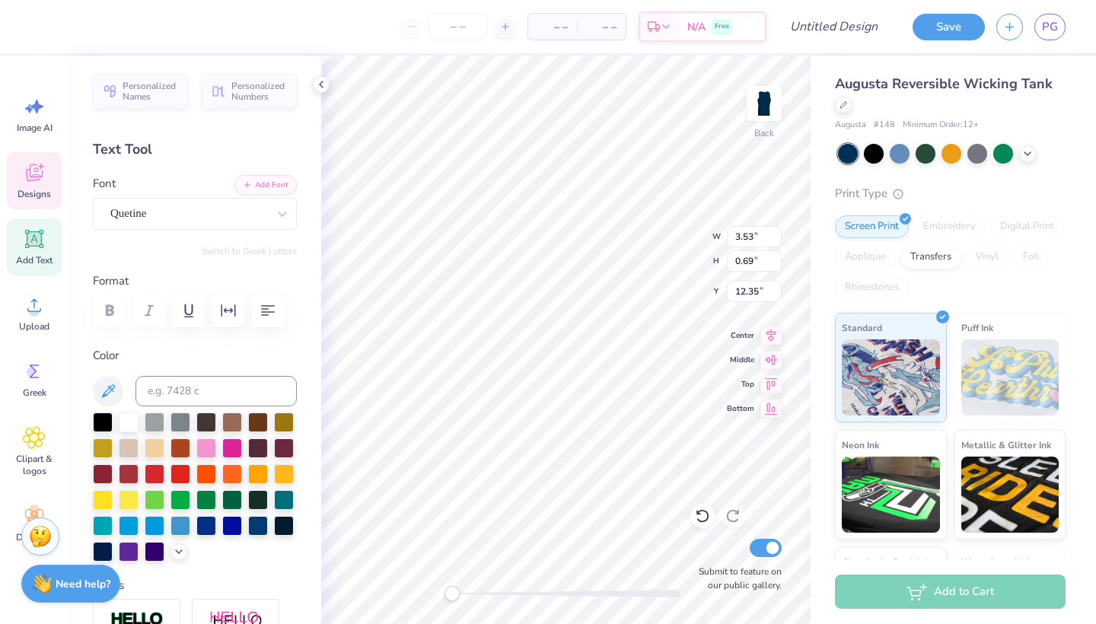
type textarea "Chi O X"
type textarea "Chi O"
type input "4.62"
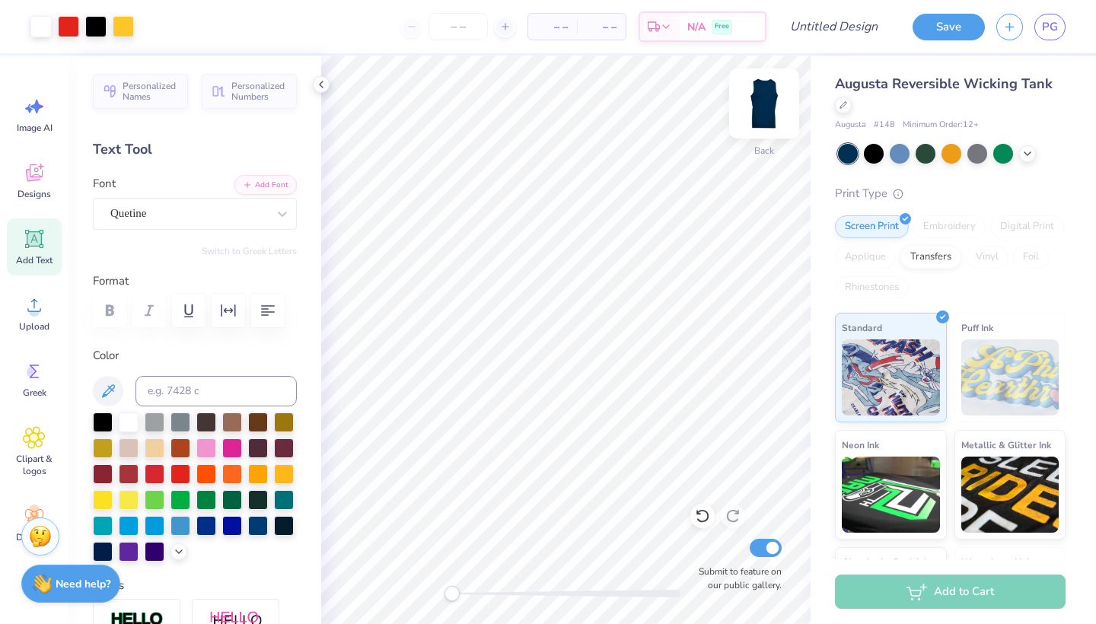
click at [764, 107] on img at bounding box center [764, 103] width 61 height 61
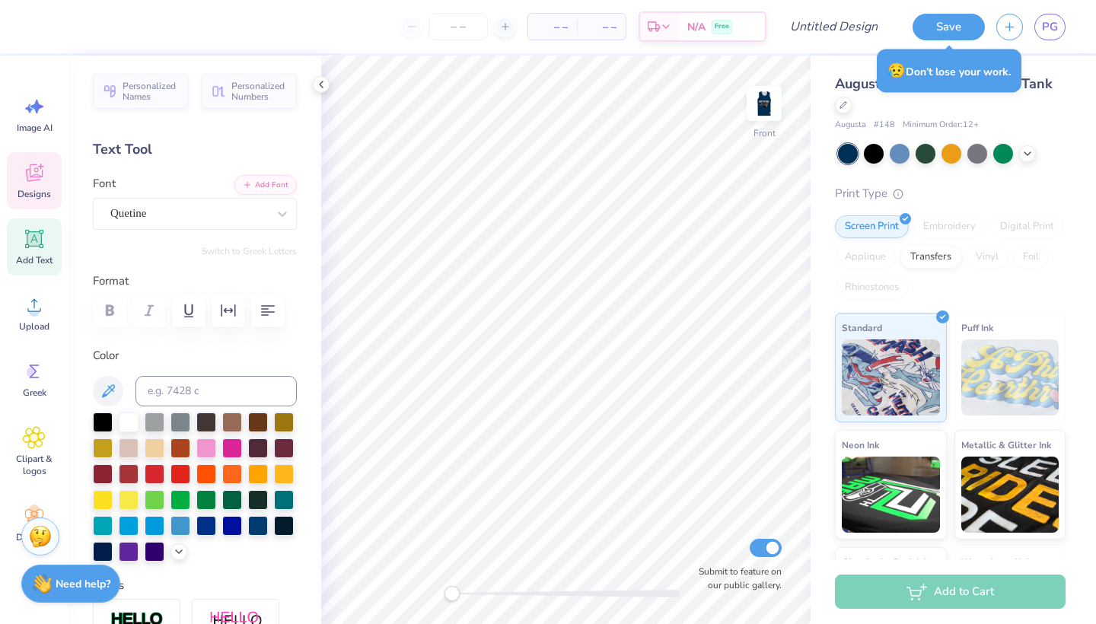
click at [45, 174] on icon at bounding box center [34, 172] width 23 height 23
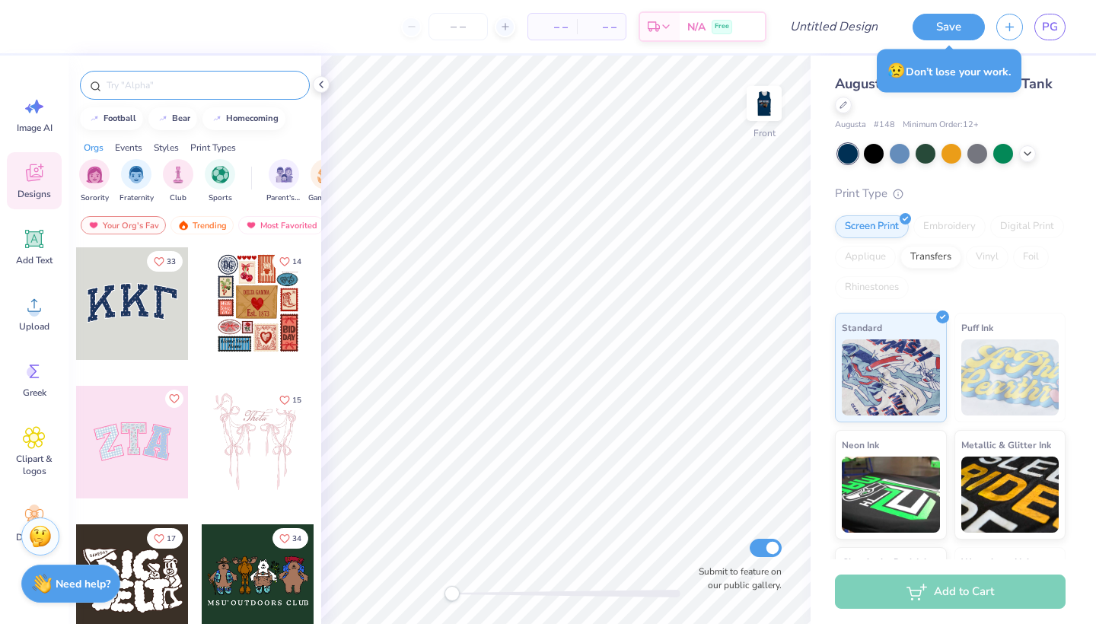
click at [196, 85] on input "text" at bounding box center [202, 85] width 195 height 15
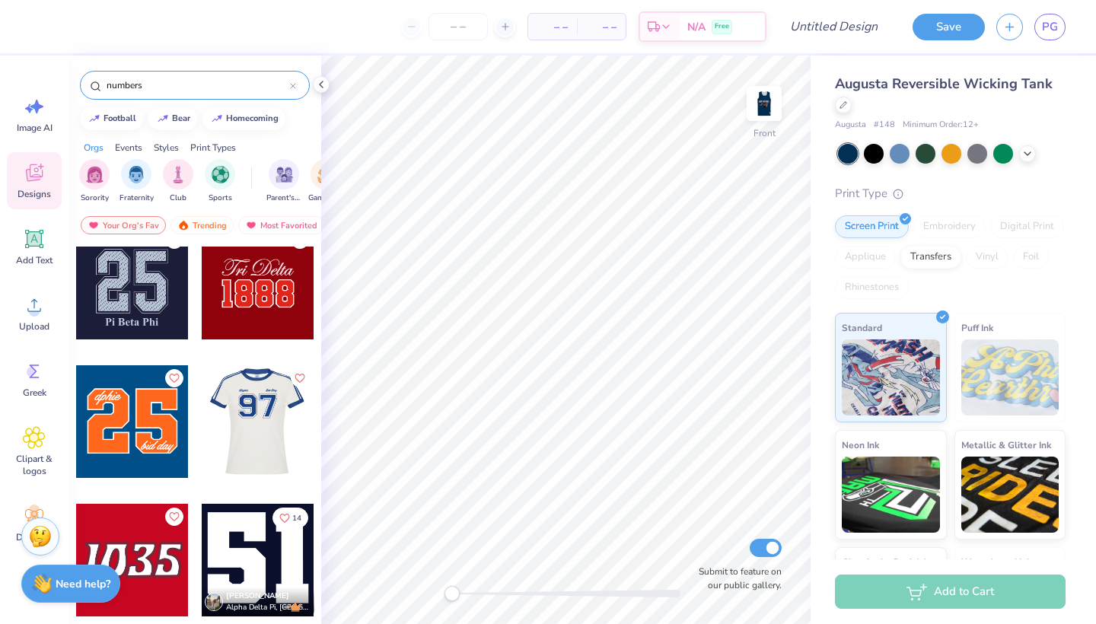
scroll to position [160, 0]
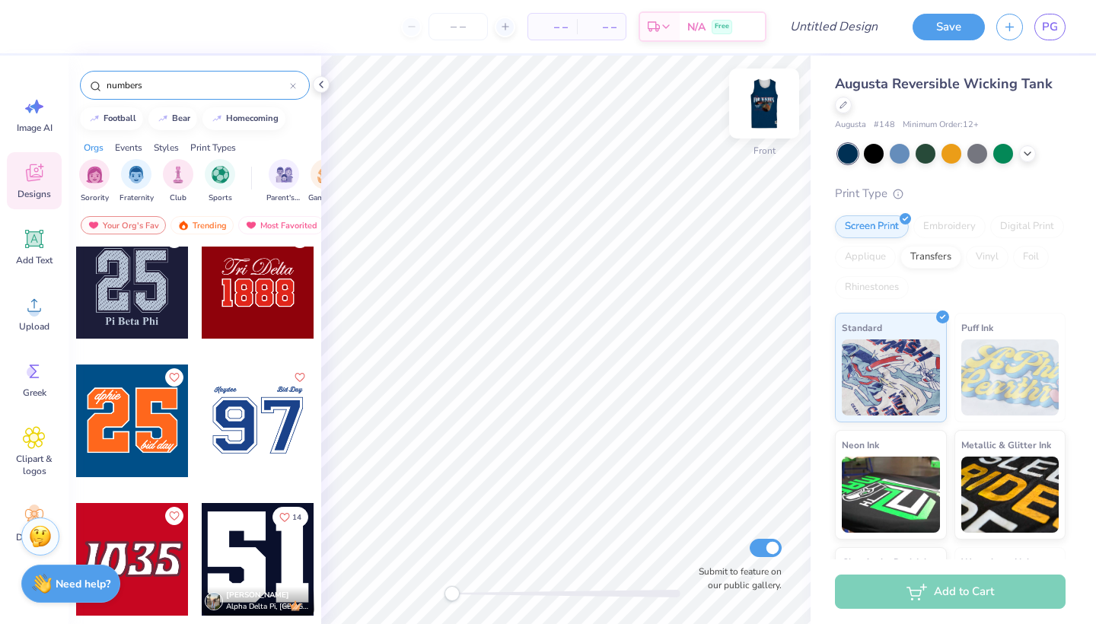
type input "numbers"
click at [768, 105] on img at bounding box center [764, 103] width 61 height 61
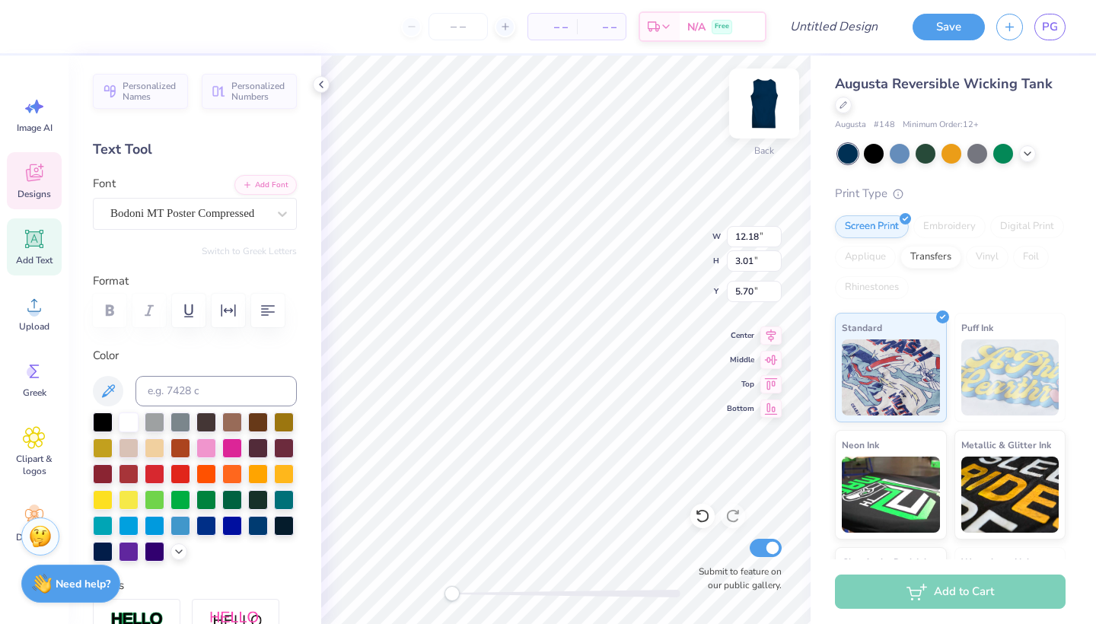
click at [764, 123] on img at bounding box center [764, 103] width 61 height 61
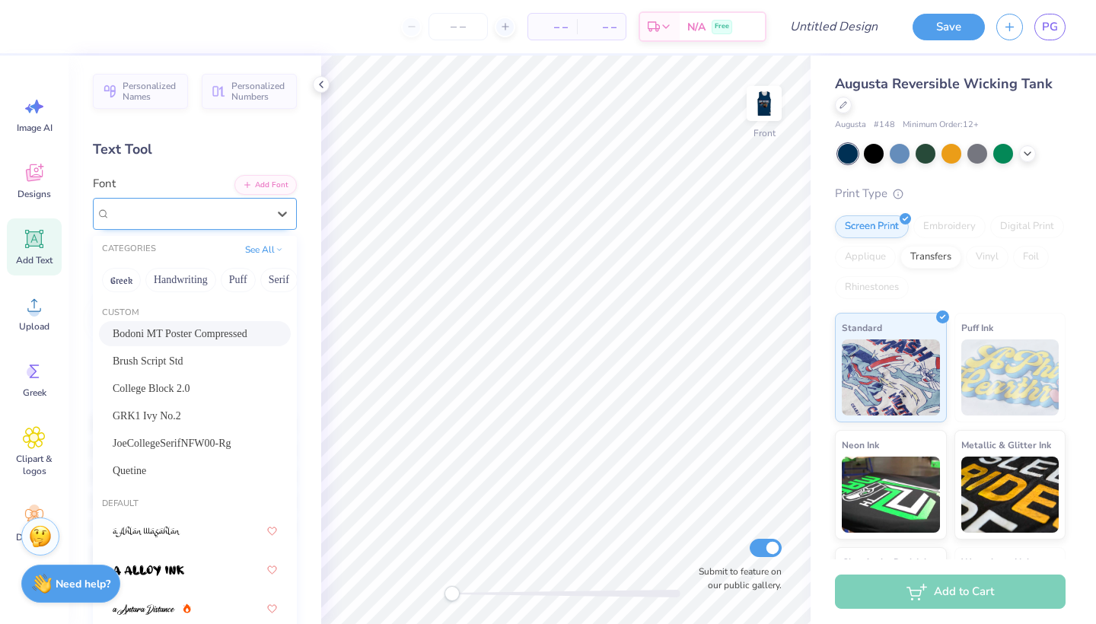
click at [214, 221] on div at bounding box center [188, 213] width 157 height 21
click at [221, 174] on div "Personalized Names Personalized Numbers Text Tool Add Font Font option Bodoni M…" at bounding box center [195, 340] width 253 height 569
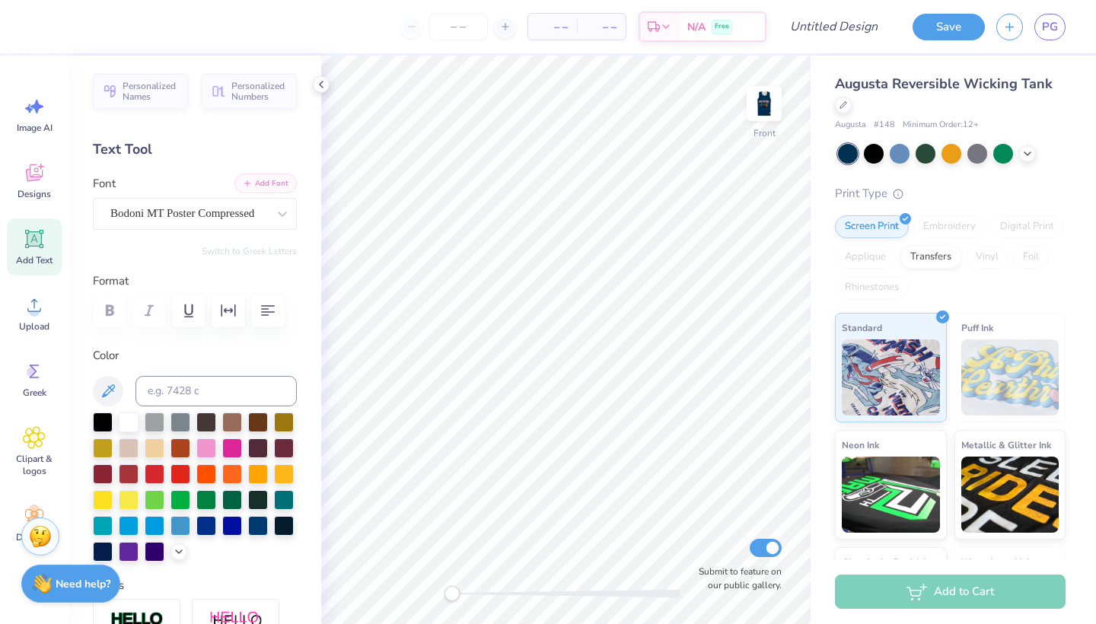
click at [272, 183] on button "Add Font" at bounding box center [265, 184] width 62 height 20
click at [28, 237] on icon at bounding box center [34, 239] width 14 height 14
click at [183, 190] on div "Font Super Dream" at bounding box center [195, 202] width 204 height 55
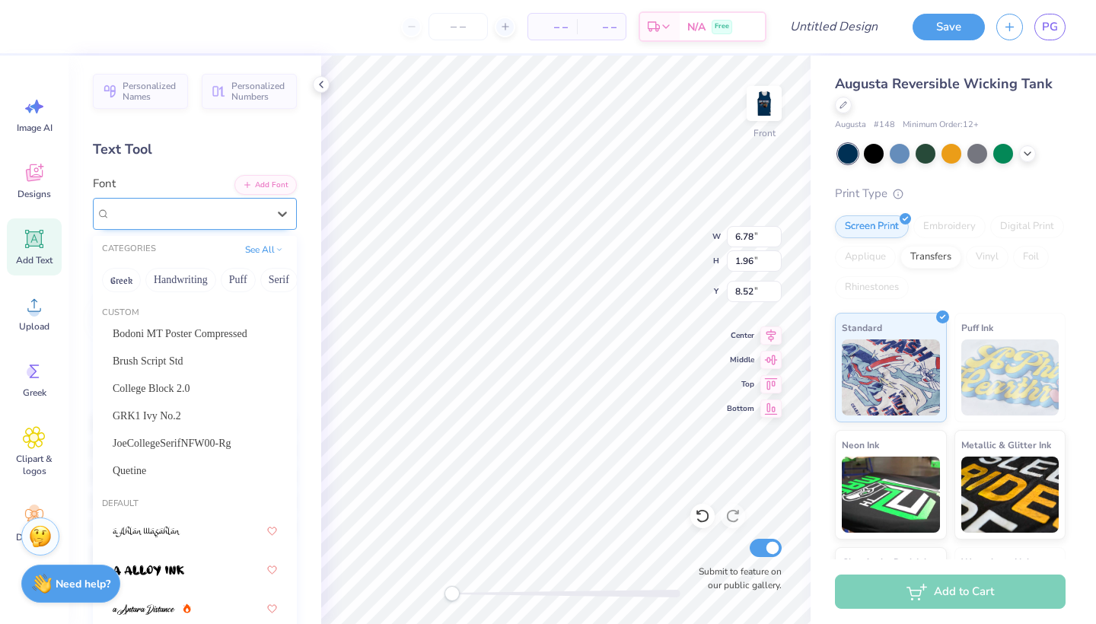
click at [183, 209] on div "Super Dream" at bounding box center [189, 214] width 160 height 24
click at [158, 329] on span "Bodoni MT Poster Compressed" at bounding box center [180, 334] width 135 height 16
click at [148, 203] on div at bounding box center [188, 213] width 157 height 21
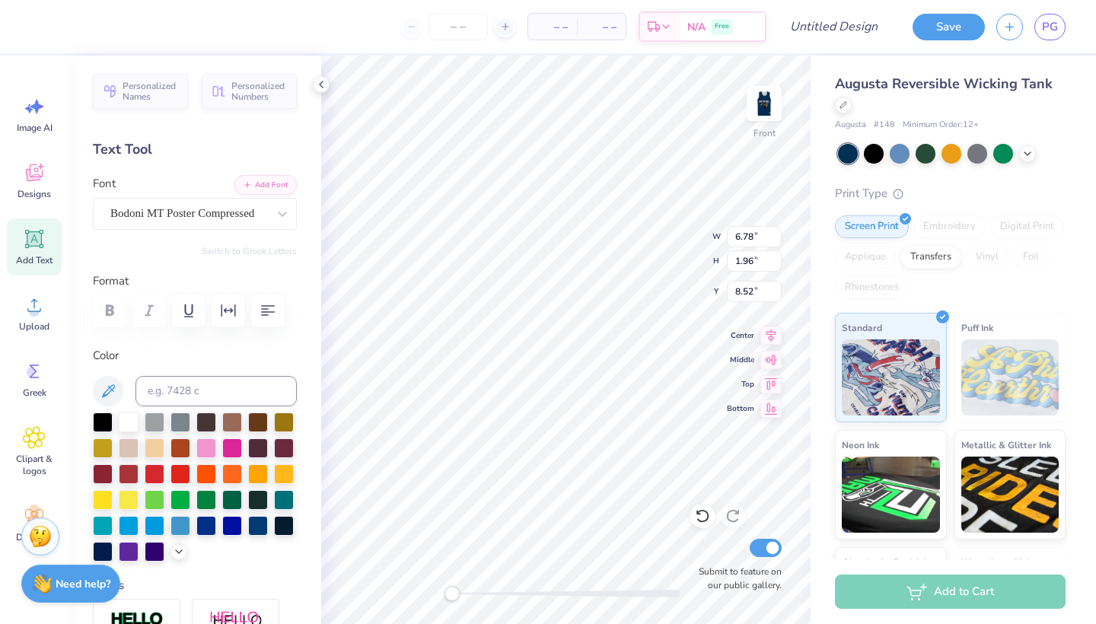
type textarea "T"
type textarea "@"
type textarea "25"
click at [260, 94] on span "Personalized Numbers" at bounding box center [259, 88] width 56 height 21
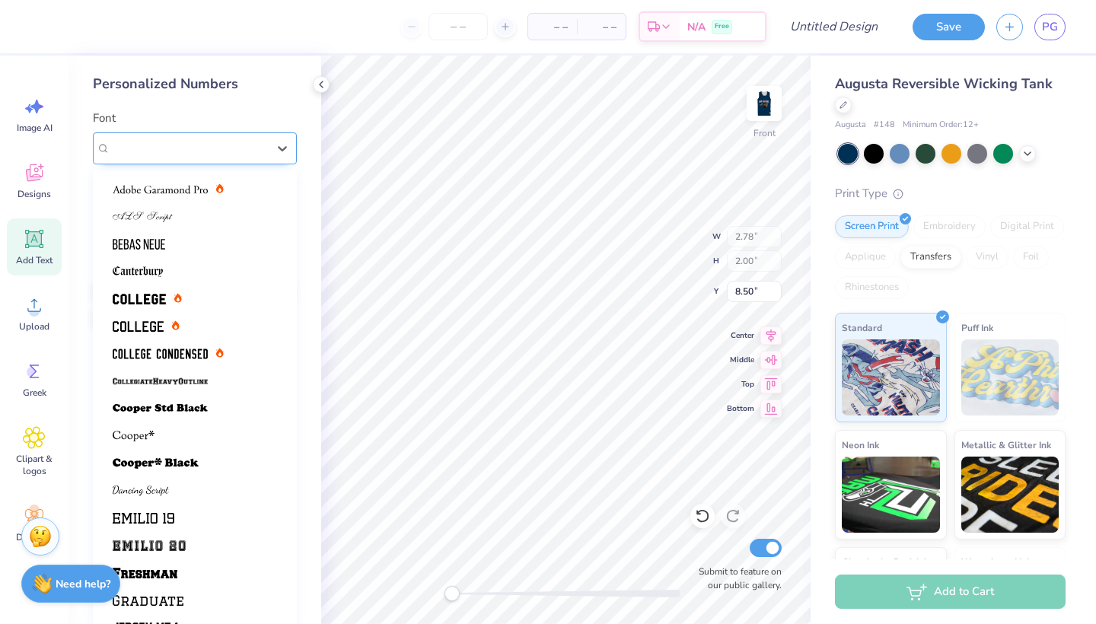
click at [175, 152] on span "Varsity Team" at bounding box center [142, 148] width 65 height 18
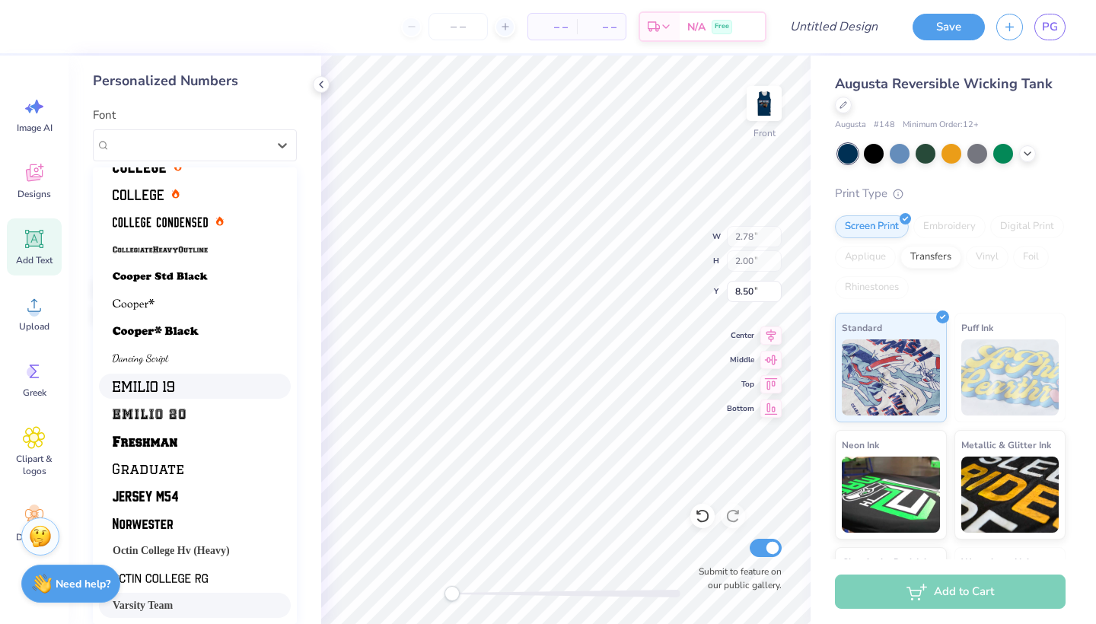
scroll to position [2, 0]
click at [166, 436] on span at bounding box center [145, 442] width 65 height 16
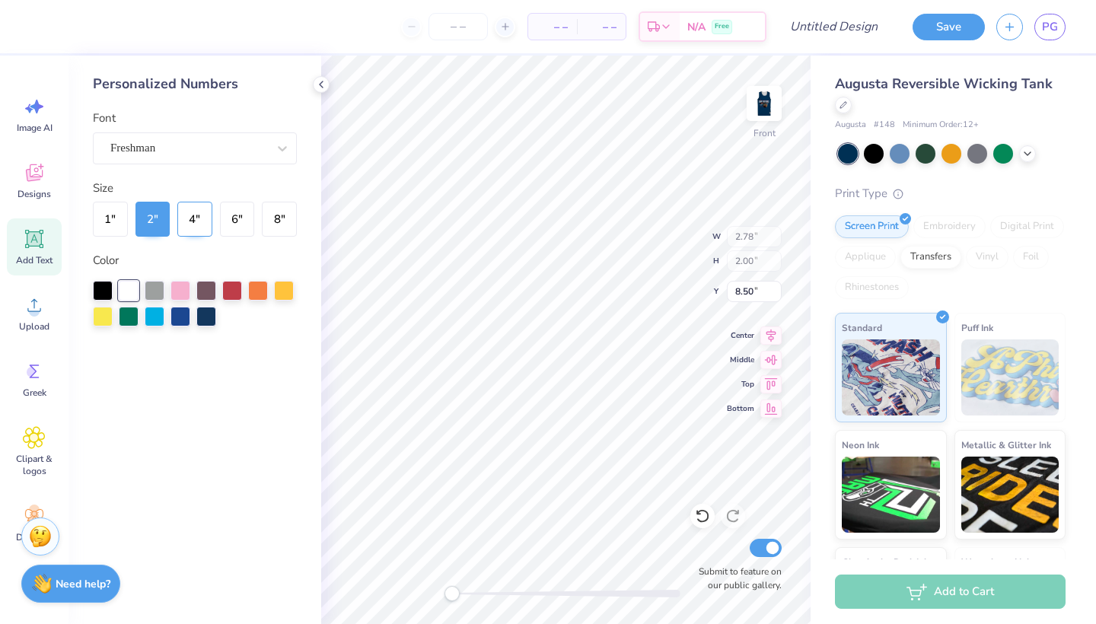
click at [199, 224] on button "4 "" at bounding box center [194, 219] width 35 height 35
click at [260, 221] on div "1 " 2 " 4 " 6 " 8 "" at bounding box center [195, 219] width 204 height 35
click at [294, 218] on button "8 "" at bounding box center [279, 219] width 35 height 35
click at [240, 214] on button "6 "" at bounding box center [237, 219] width 35 height 35
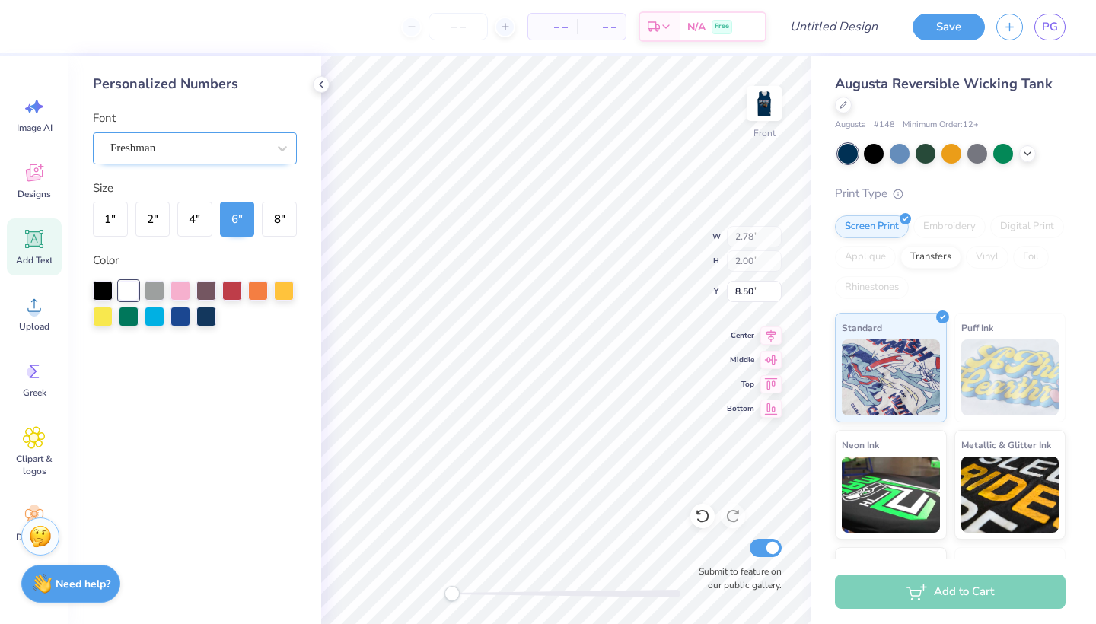
click at [193, 151] on div "Freshman" at bounding box center [189, 148] width 160 height 24
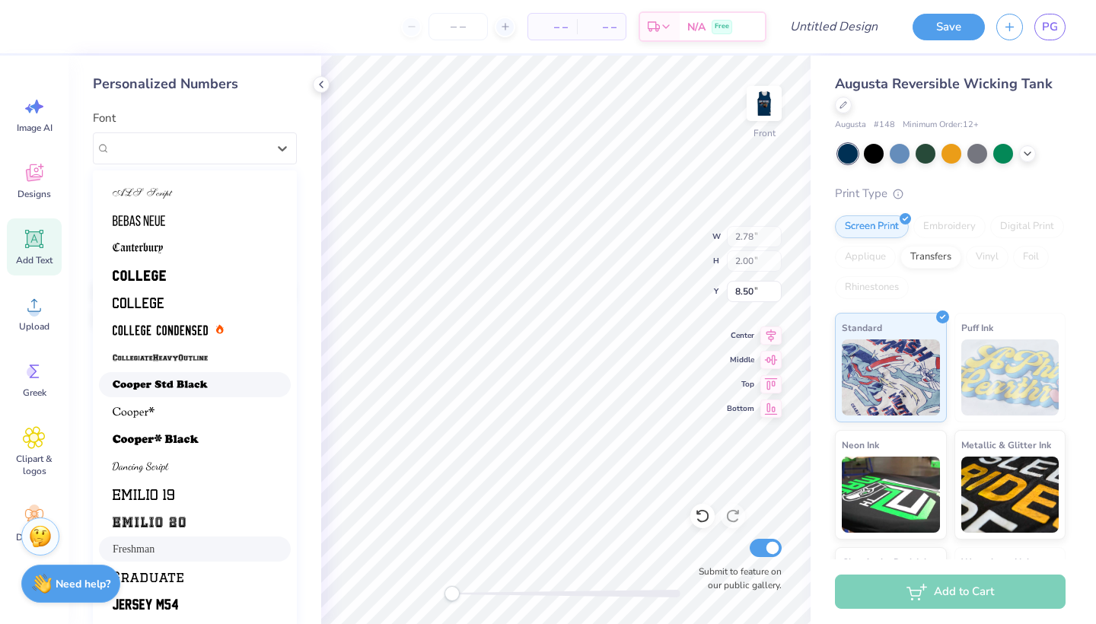
scroll to position [25, 0]
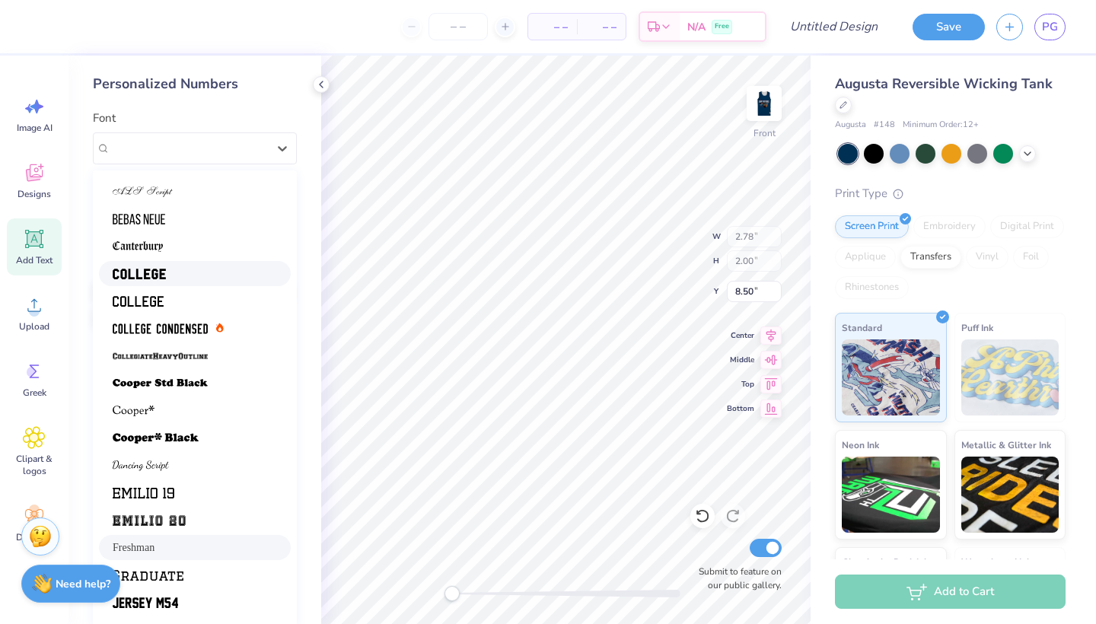
click at [167, 272] on div at bounding box center [195, 274] width 164 height 16
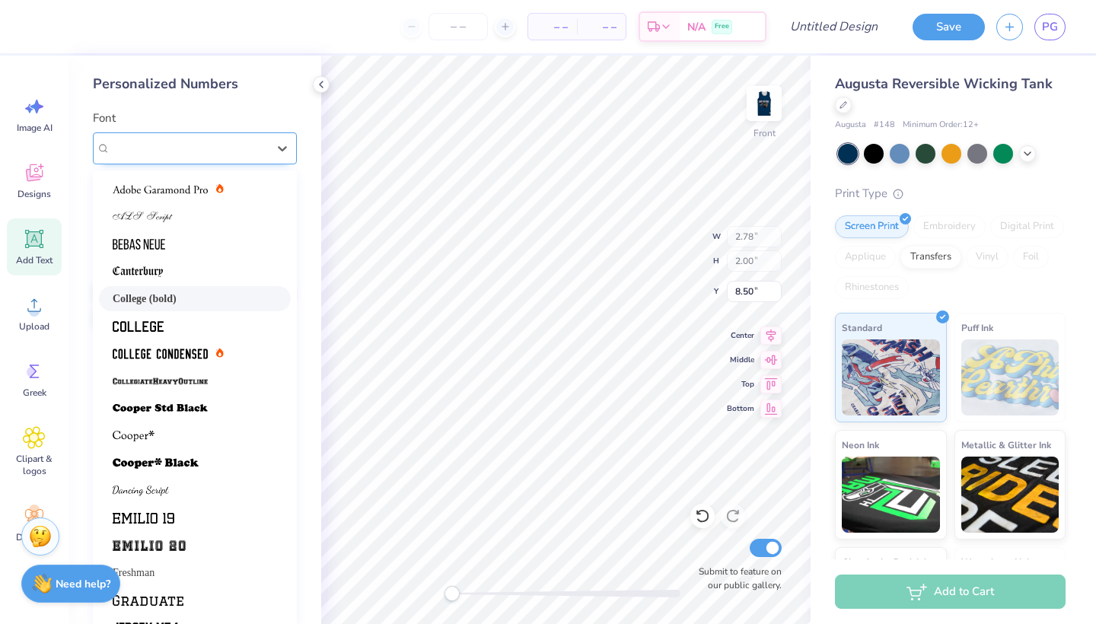
click at [234, 142] on div "College (bold)" at bounding box center [189, 148] width 160 height 24
click at [201, 323] on div at bounding box center [195, 326] width 164 height 16
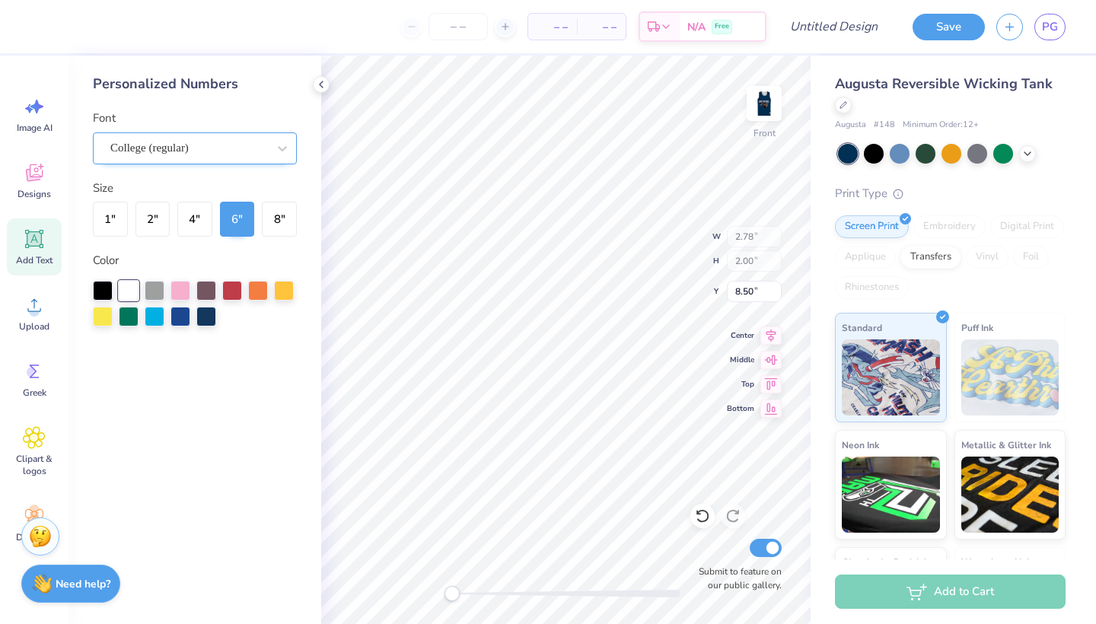
click at [227, 145] on div "College (regular)" at bounding box center [189, 148] width 160 height 24
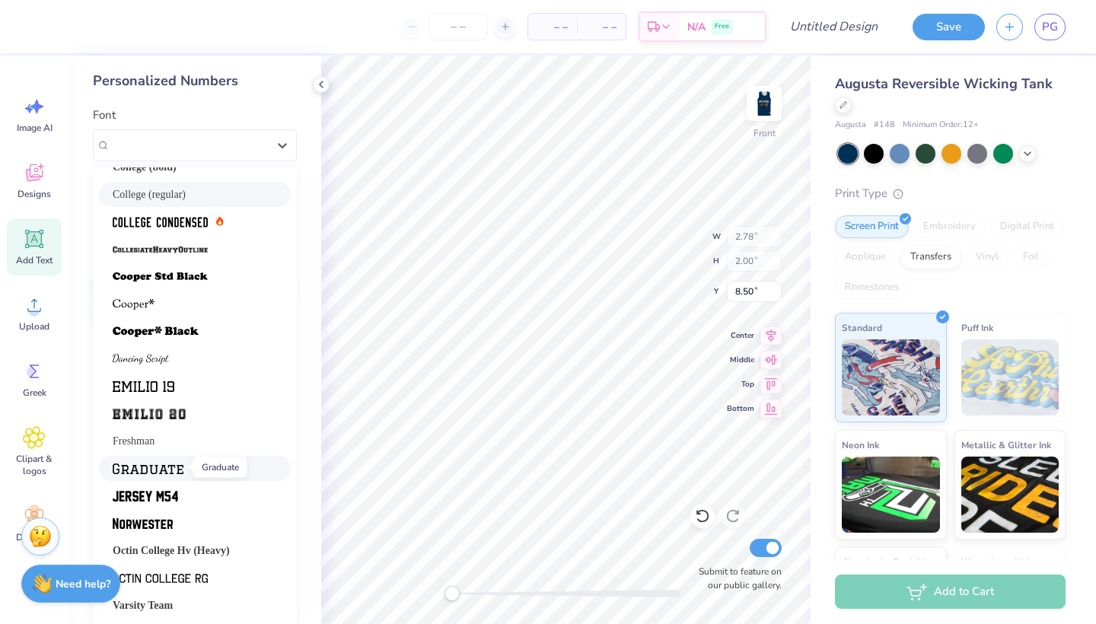
scroll to position [2, 0]
click at [167, 500] on img at bounding box center [145, 497] width 65 height 11
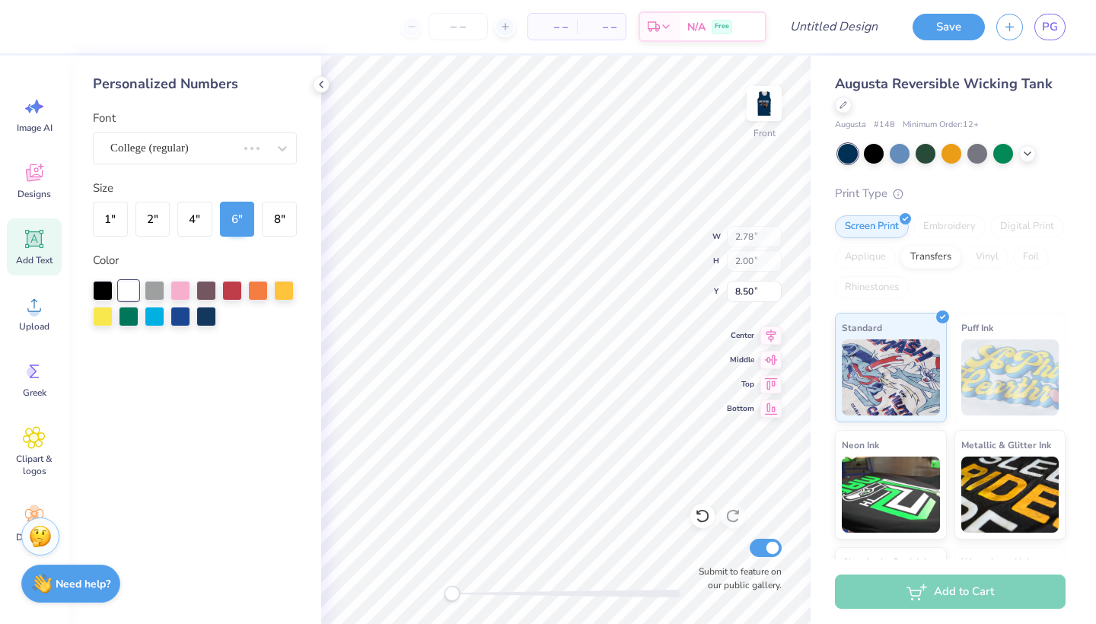
scroll to position [0, 0]
click at [285, 225] on button "8 "" at bounding box center [279, 219] width 35 height 35
click at [317, 87] on icon at bounding box center [321, 84] width 12 height 12
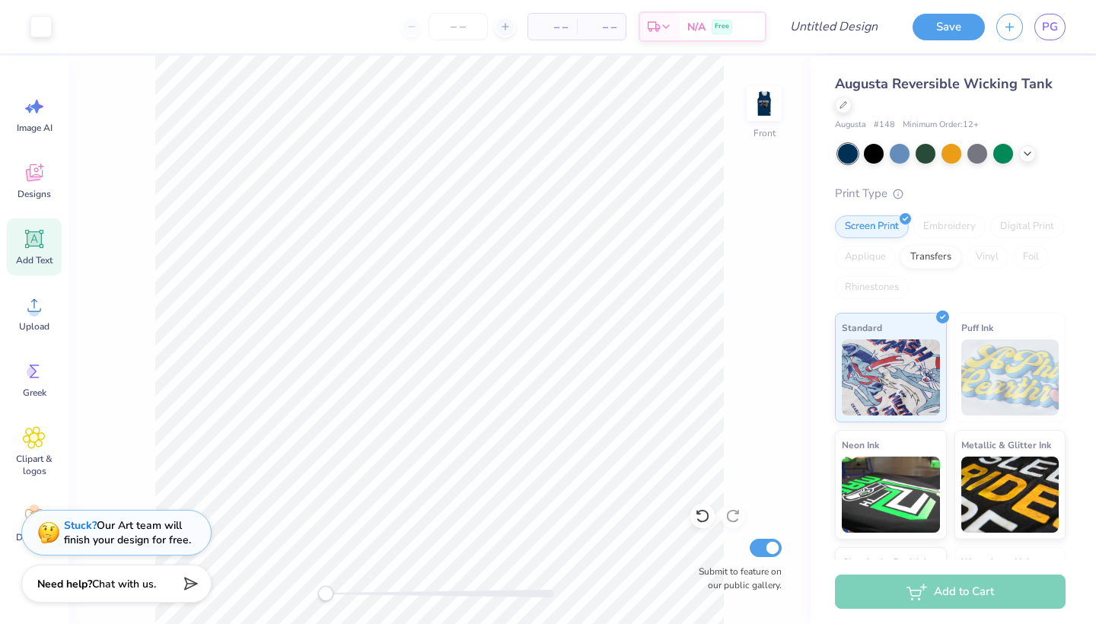
click at [6, 261] on div "Image AI Designs Add Text Upload Greek Clipart & logos Decorate" at bounding box center [34, 340] width 69 height 569
click at [19, 257] on span "Add Text" at bounding box center [34, 260] width 37 height 12
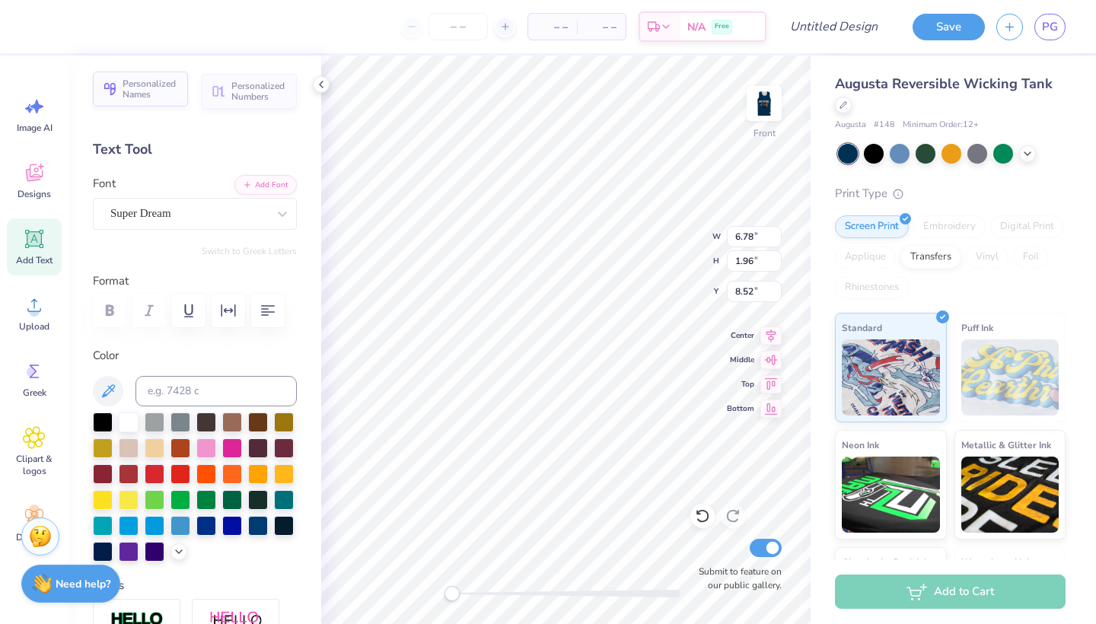
click at [148, 83] on span "Personalized Names" at bounding box center [151, 88] width 56 height 21
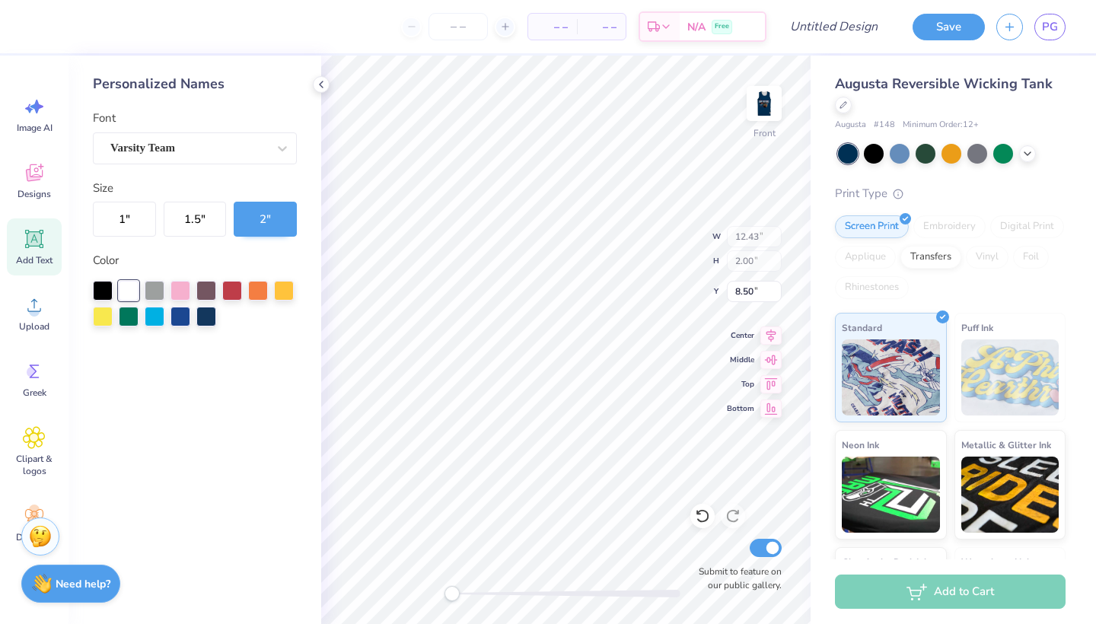
type input "12.43"
type input "2.00"
type input "8.50"
type input "9.78"
type input "8.00"
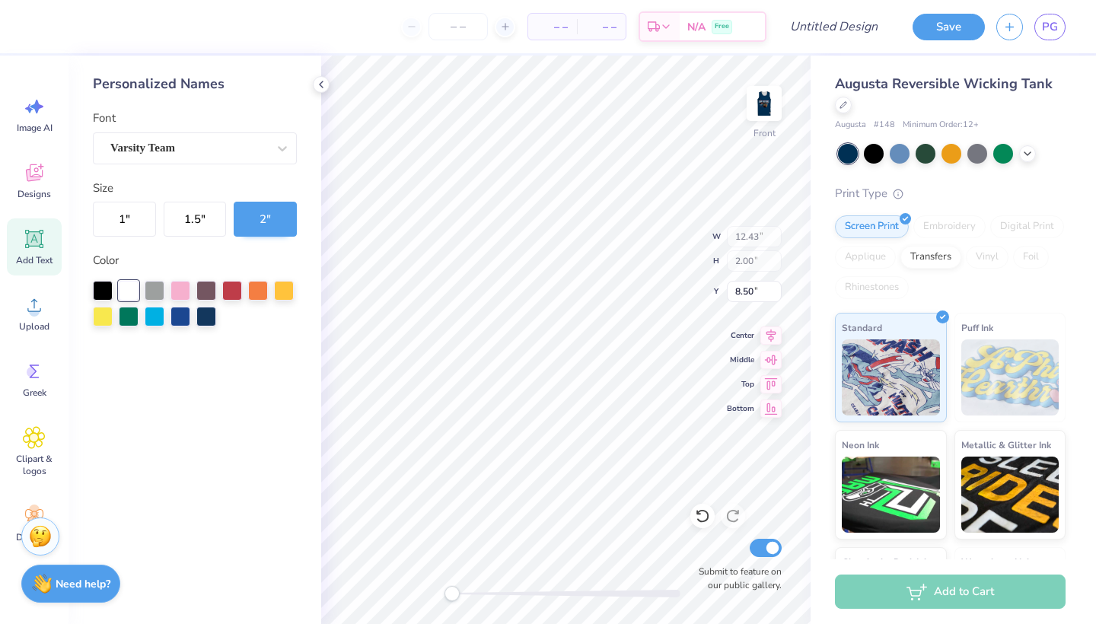
type input "7.52"
type input "12.43"
type input "2.00"
type input "4.25"
click at [213, 225] on button "1.5 "" at bounding box center [195, 219] width 63 height 35
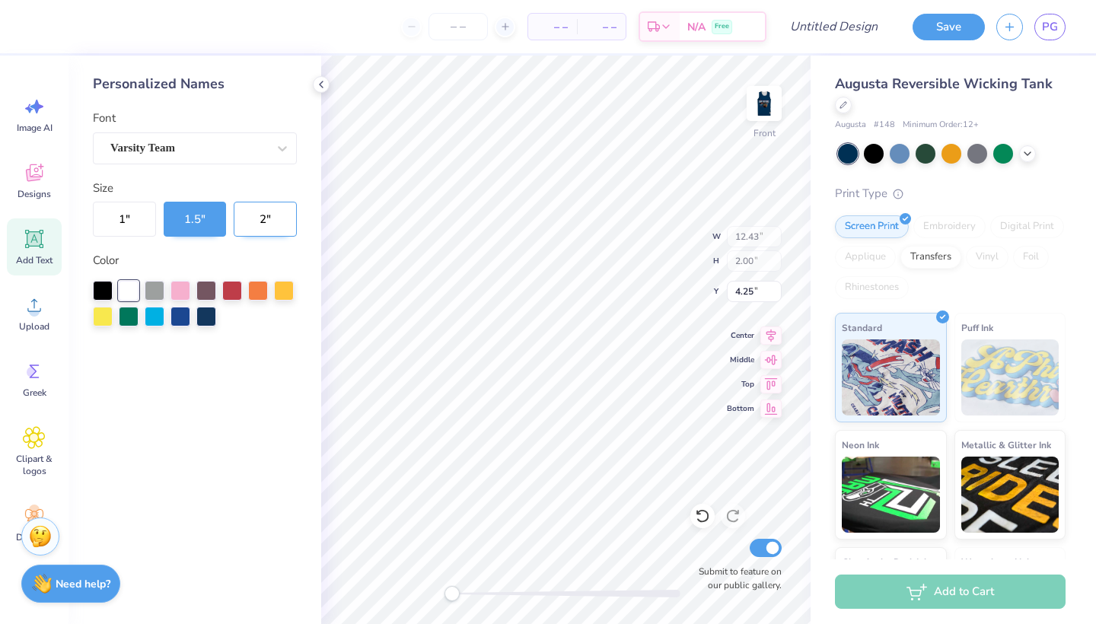
click at [283, 208] on button "2 "" at bounding box center [265, 219] width 63 height 35
click at [181, 282] on div at bounding box center [180, 289] width 20 height 20
click at [215, 290] on div at bounding box center [206, 289] width 20 height 20
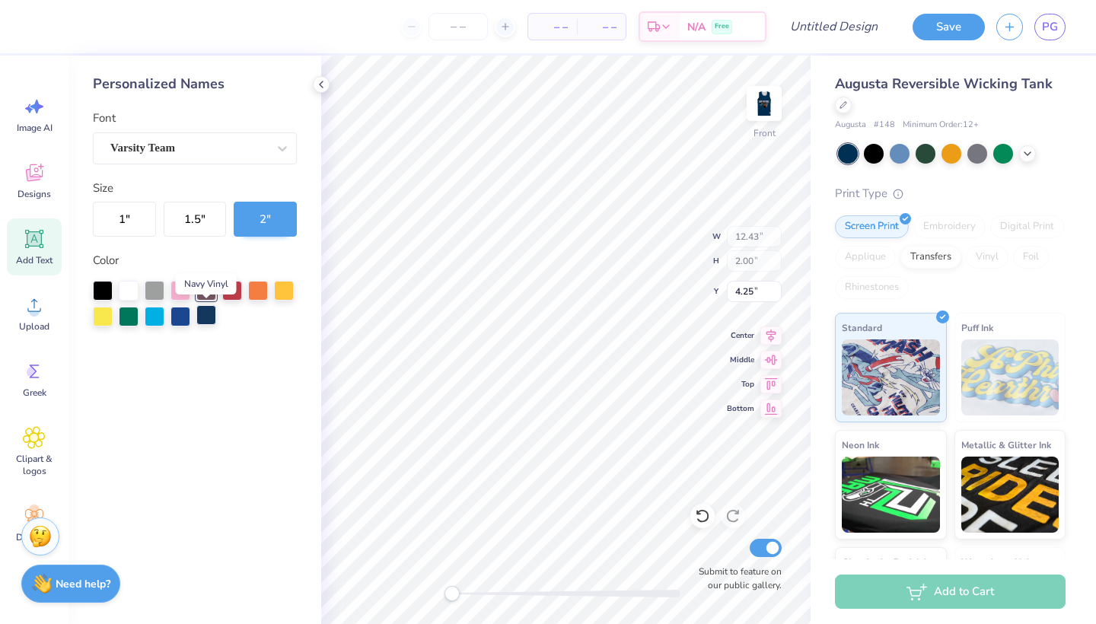
click at [209, 319] on div at bounding box center [206, 315] width 20 height 20
click at [132, 283] on div at bounding box center [129, 289] width 20 height 20
type input "6.78"
type input "1.96"
type input "8.52"
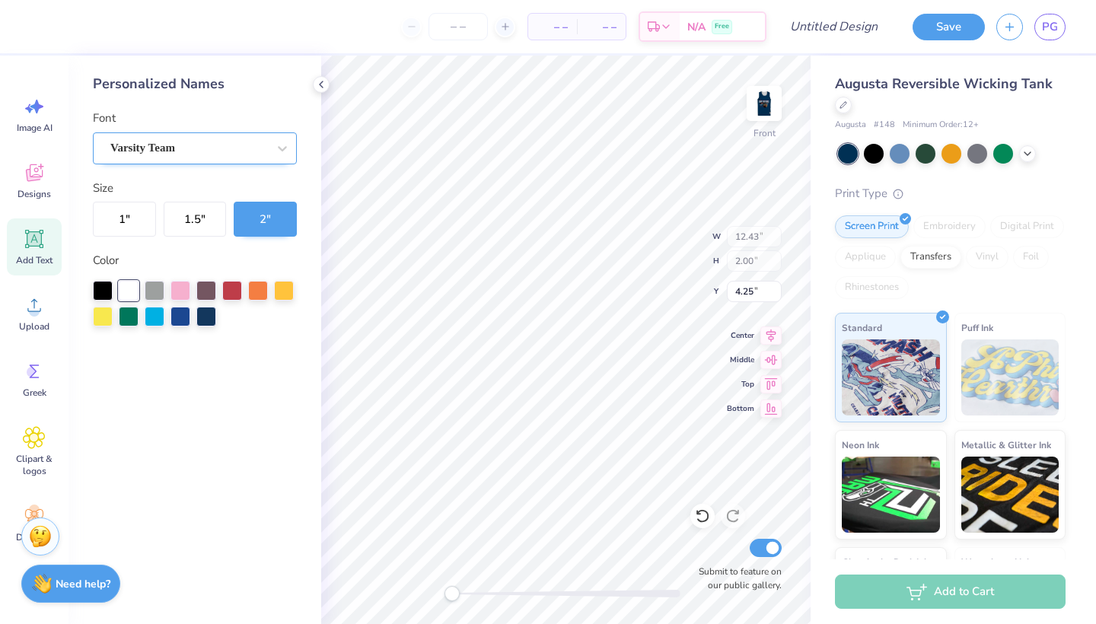
click at [170, 150] on span "Varsity Team" at bounding box center [142, 148] width 65 height 18
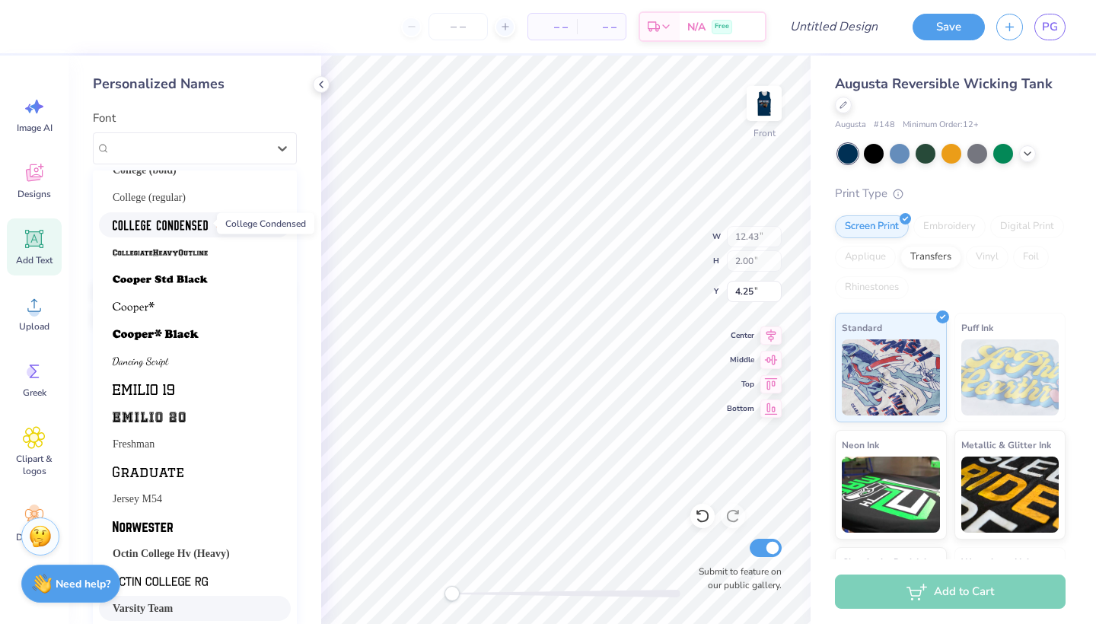
scroll to position [129, 0]
type input "9.78"
type input "8.00"
type input "7.52"
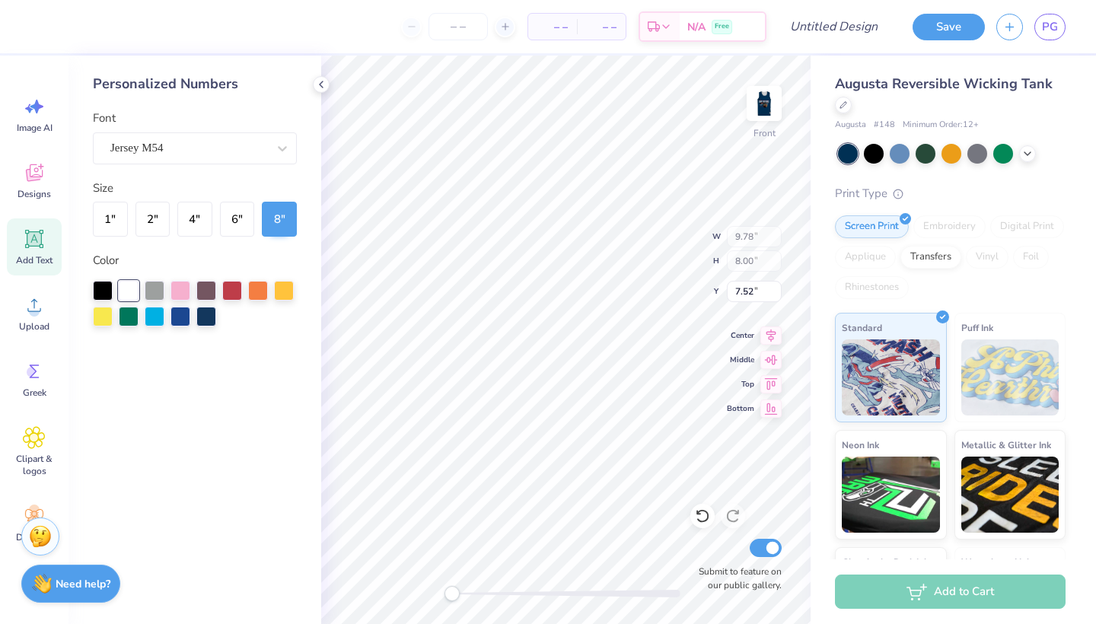
type input "12.43"
type input "2.00"
type input "4.25"
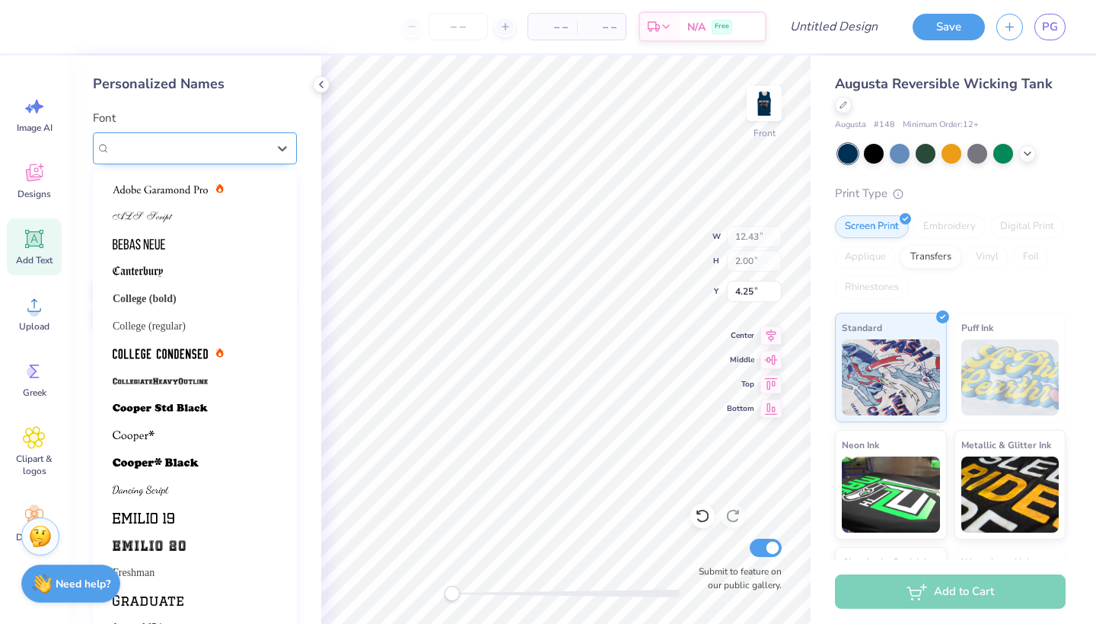
click at [266, 145] on div "Varsity Team" at bounding box center [189, 148] width 160 height 24
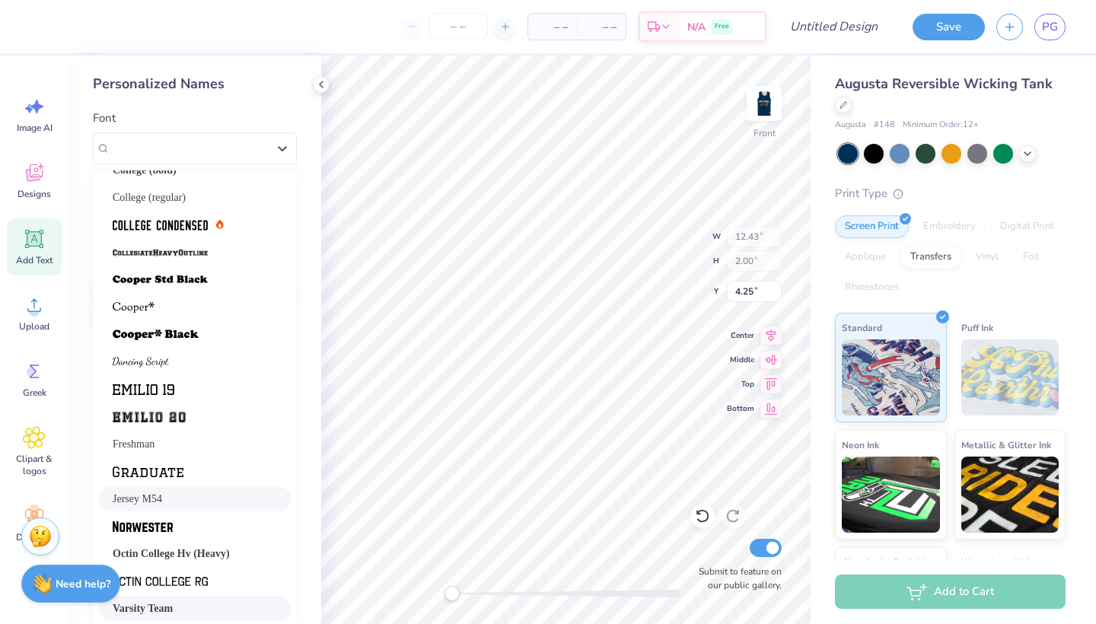
click at [168, 500] on div "Jersey M54" at bounding box center [195, 499] width 164 height 16
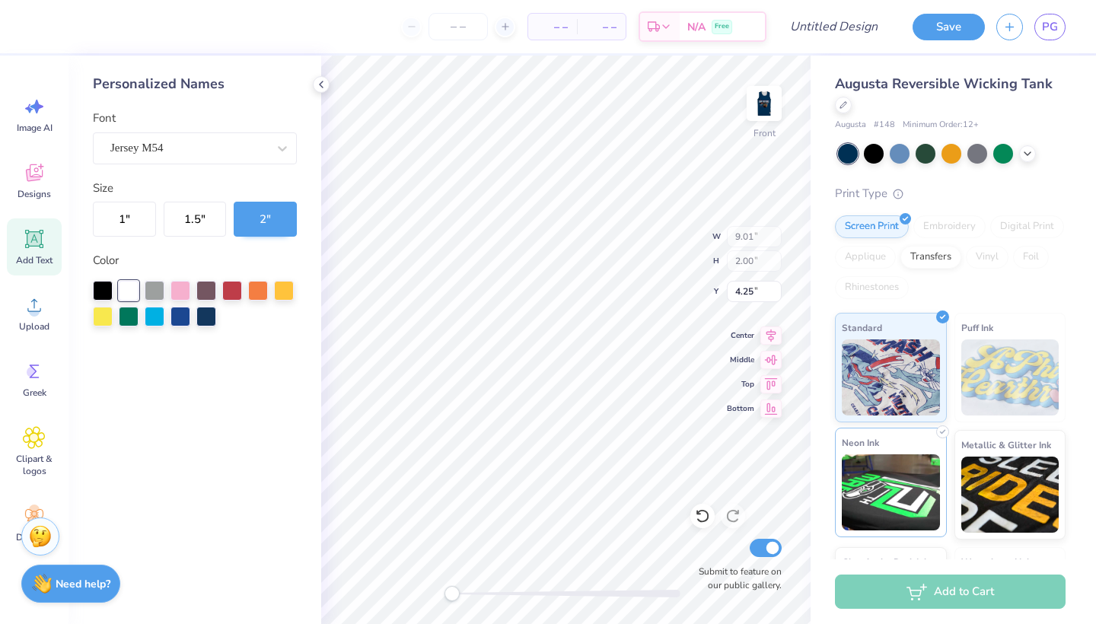
scroll to position [0, 0]
click at [419, 601] on div "Front W 9.01 9.01 " H 2.00 2.00 " Y 4.25 4.25 " Center Middle Top Bottom Submit…" at bounding box center [565, 340] width 489 height 569
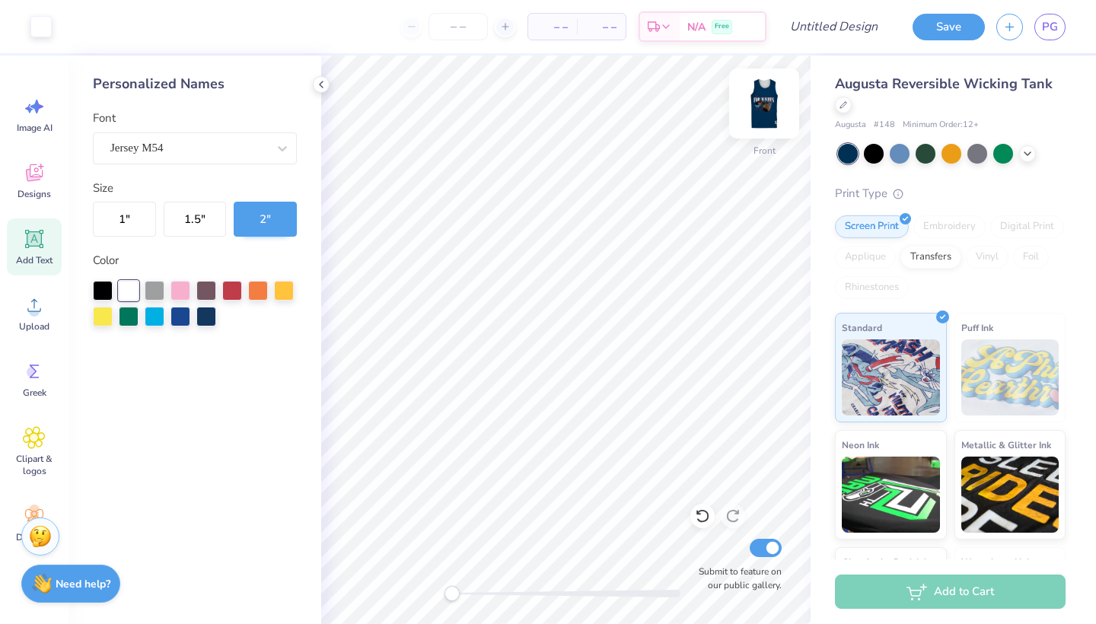
click at [769, 97] on img at bounding box center [764, 103] width 61 height 61
click at [768, 105] on img at bounding box center [764, 103] width 61 height 61
click at [236, 296] on div at bounding box center [232, 289] width 20 height 20
click at [130, 292] on div at bounding box center [129, 289] width 20 height 20
type input "9.78"
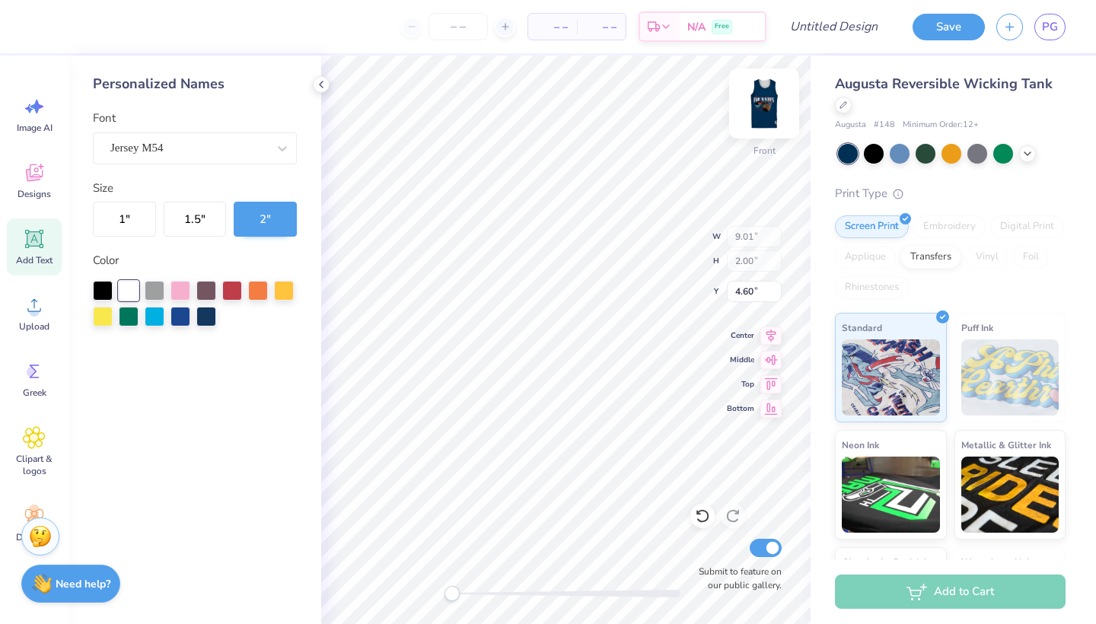
type input "8.00"
click at [231, 283] on div at bounding box center [232, 289] width 20 height 20
click at [129, 287] on div at bounding box center [129, 289] width 20 height 20
click at [763, 107] on img at bounding box center [764, 103] width 61 height 61
type input "3.54"
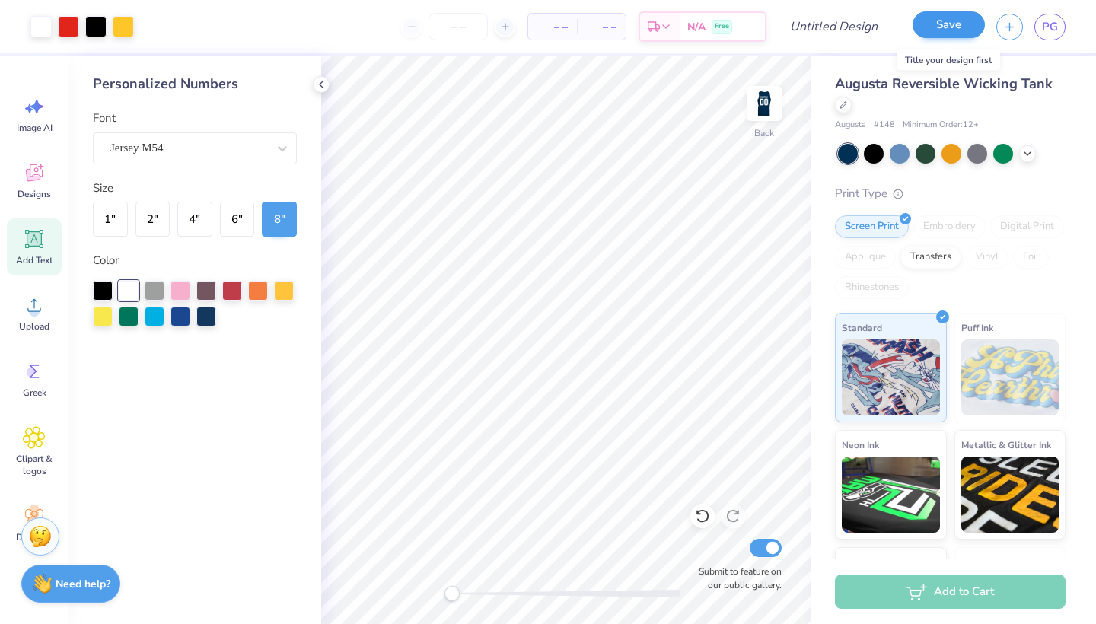
click at [932, 26] on button "Save" at bounding box center [949, 24] width 72 height 27
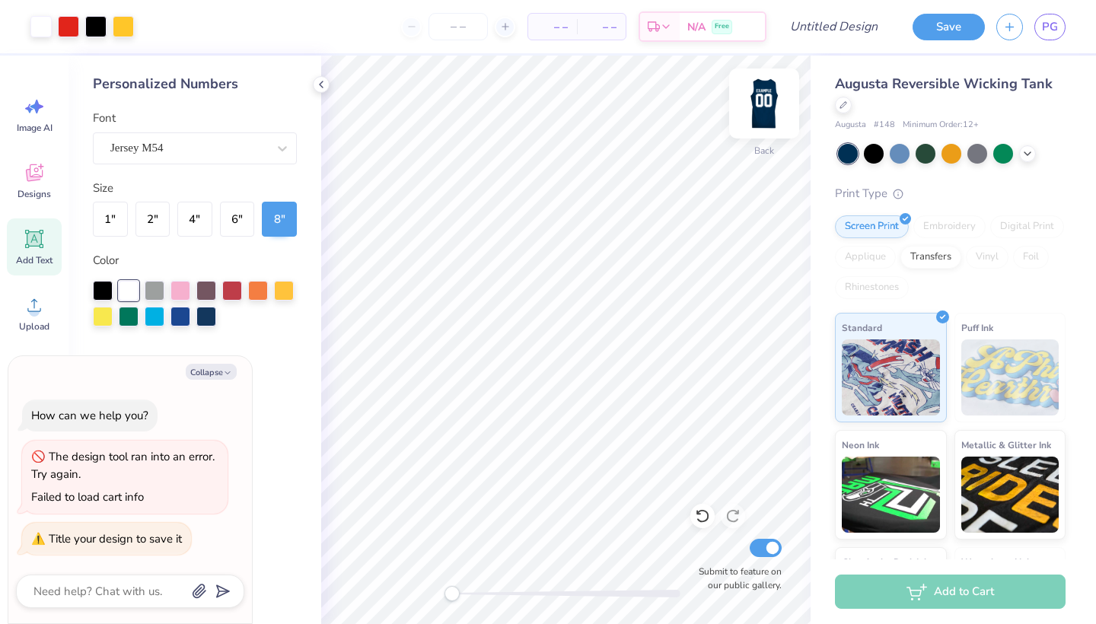
click at [771, 100] on img at bounding box center [764, 103] width 61 height 61
click at [951, 18] on button "Save" at bounding box center [949, 24] width 72 height 27
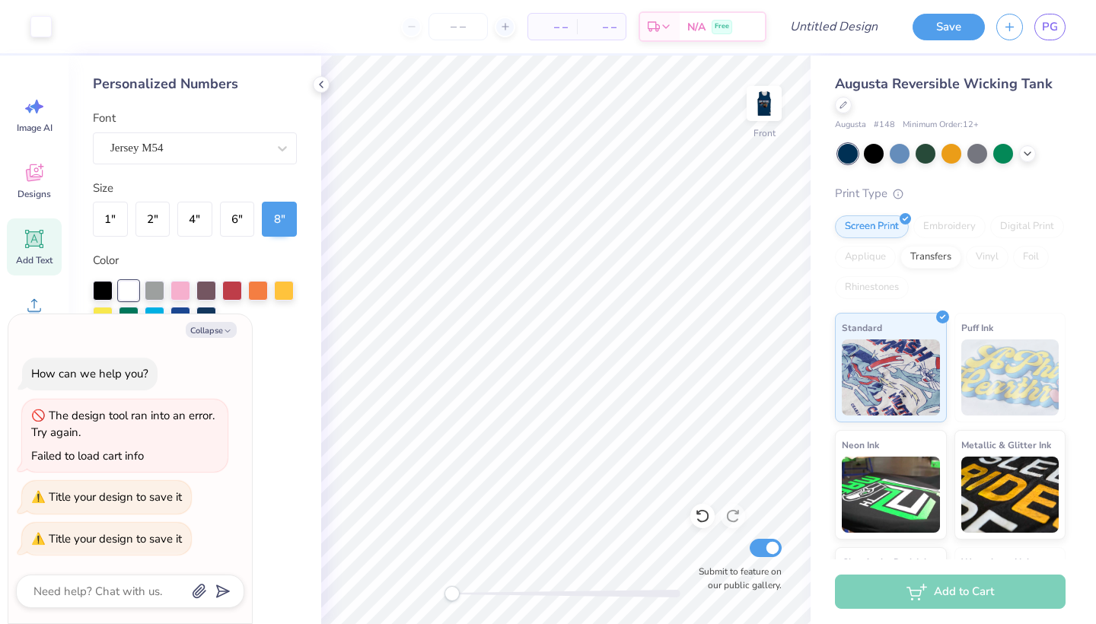
click at [96, 537] on div "Title your design to save it" at bounding box center [115, 538] width 133 height 15
click at [843, 31] on input "Design Title" at bounding box center [852, 26] width 75 height 30
type textarea "x"
type input "S"
type textarea "x"
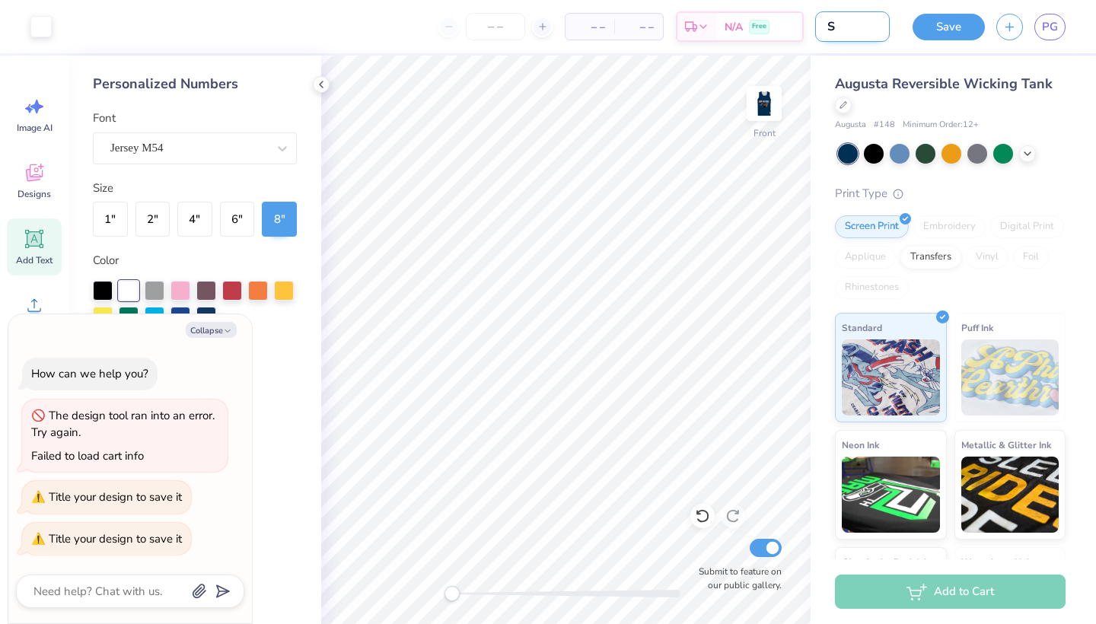
type input "Sw"
type textarea "x"
type input "Swi"
type textarea "x"
type input "Swis"
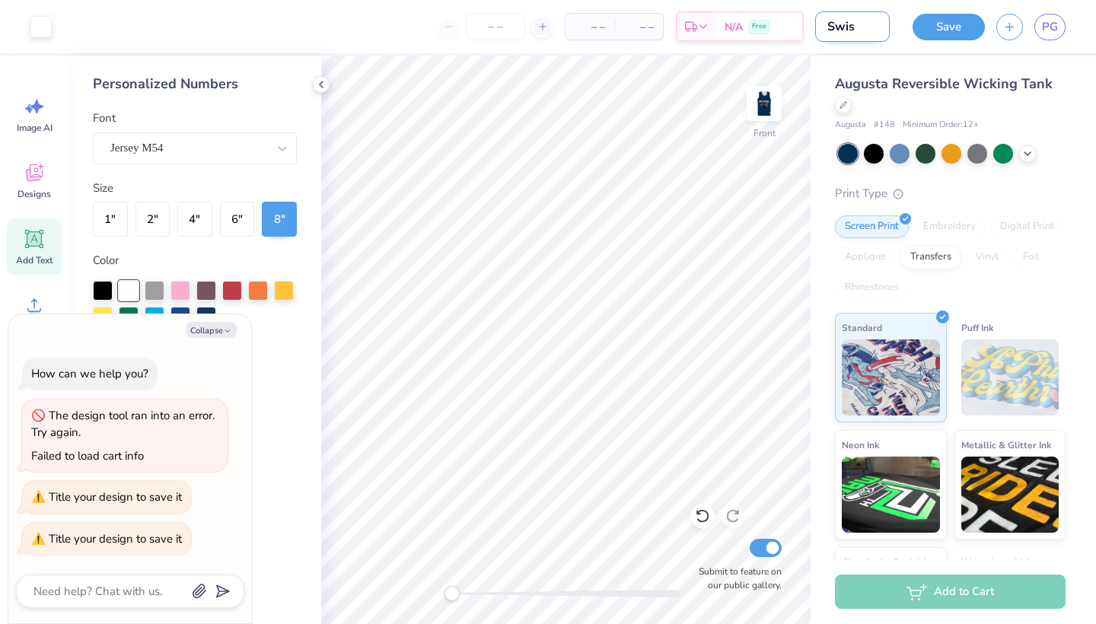
type textarea "x"
type input "Swish"
type textarea "x"
type input "Swishe"
type textarea "x"
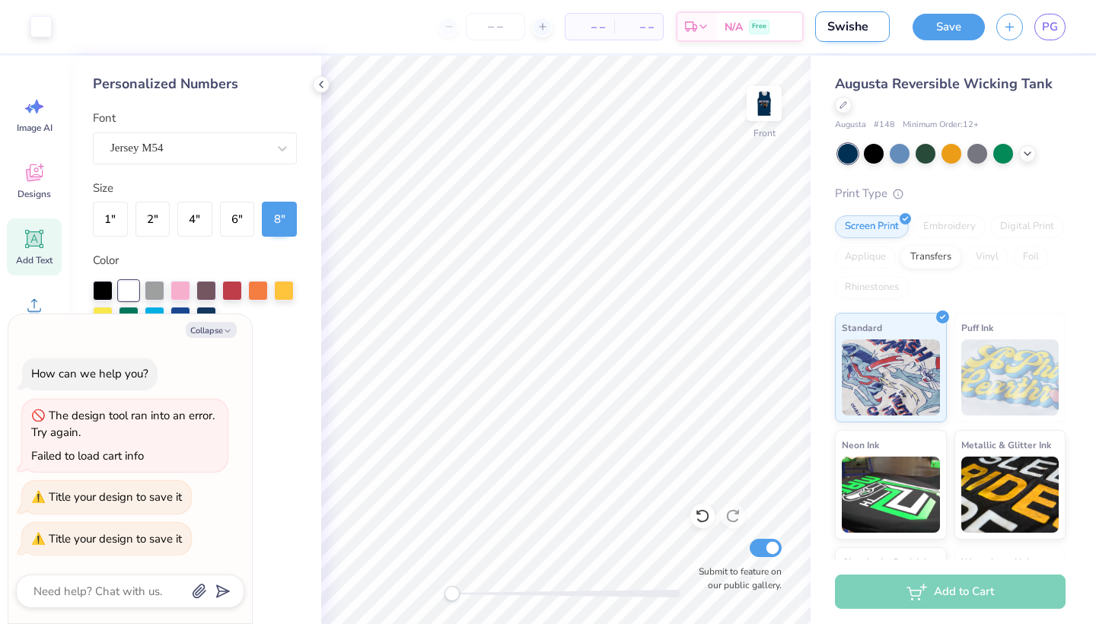
type input "Swishes"
type textarea "x"
type input "Swishes"
click at [971, 26] on button "Save" at bounding box center [949, 24] width 72 height 27
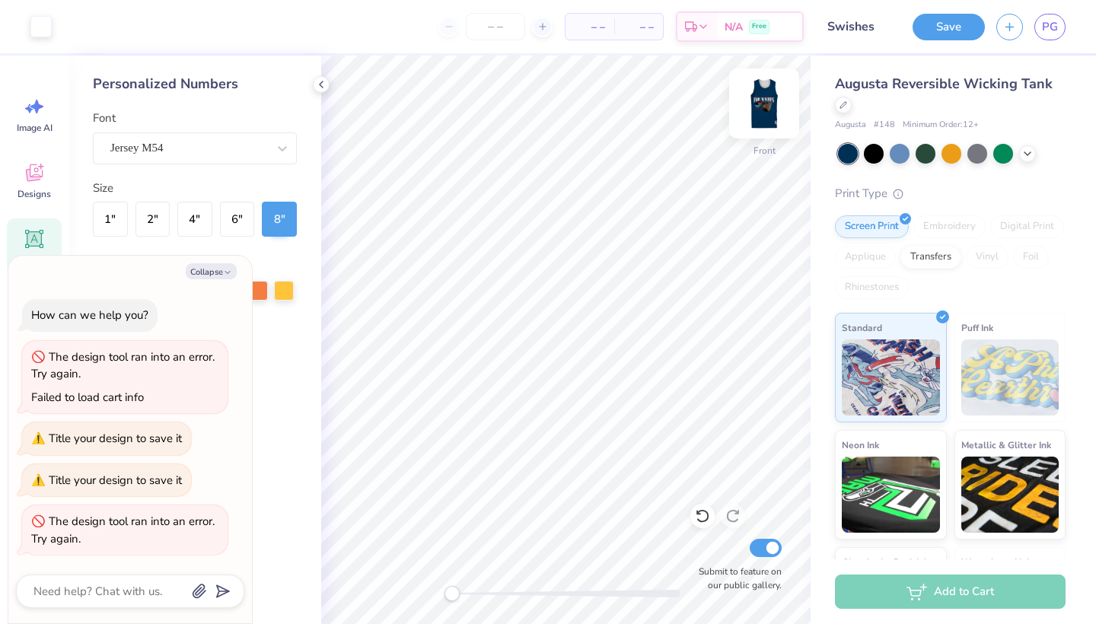
click at [766, 97] on img at bounding box center [764, 103] width 61 height 61
click at [306, 175] on div "Personalized Numbers Font Jersey M54 Size 1 " 2 " 4 " 6 " 8 " Color" at bounding box center [195, 340] width 253 height 569
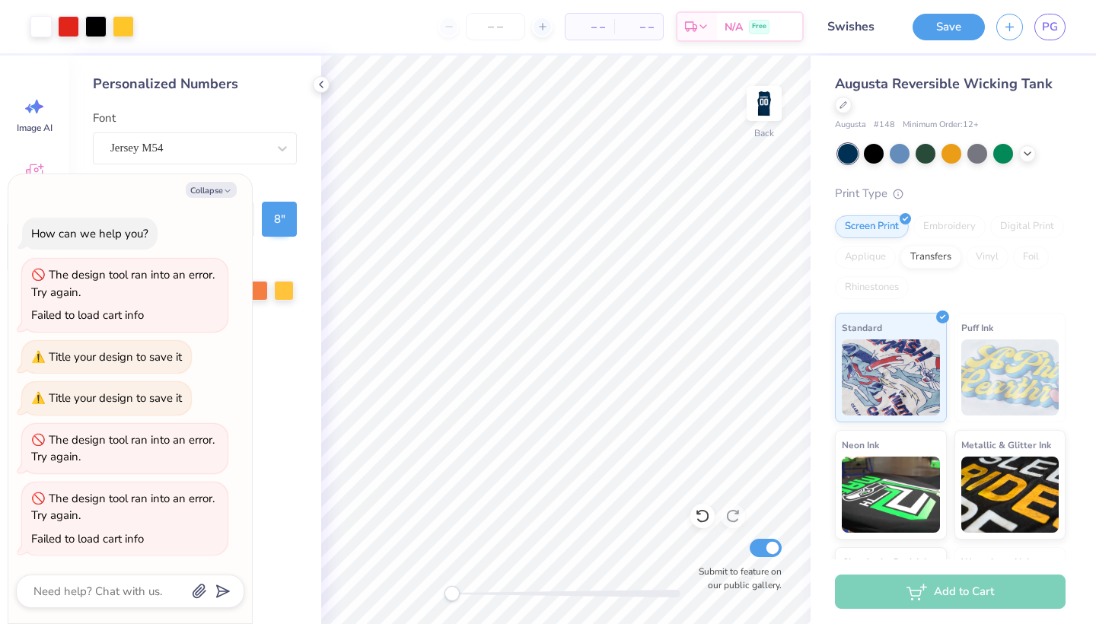
type textarea "x"
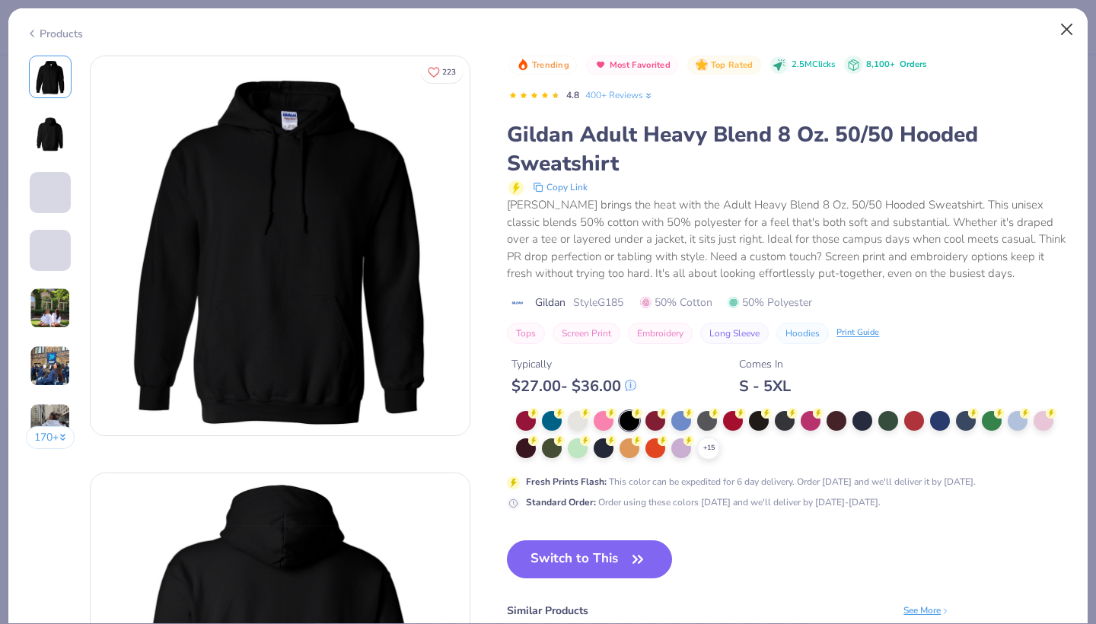
click at [1066, 27] on button "Close" at bounding box center [1067, 29] width 29 height 29
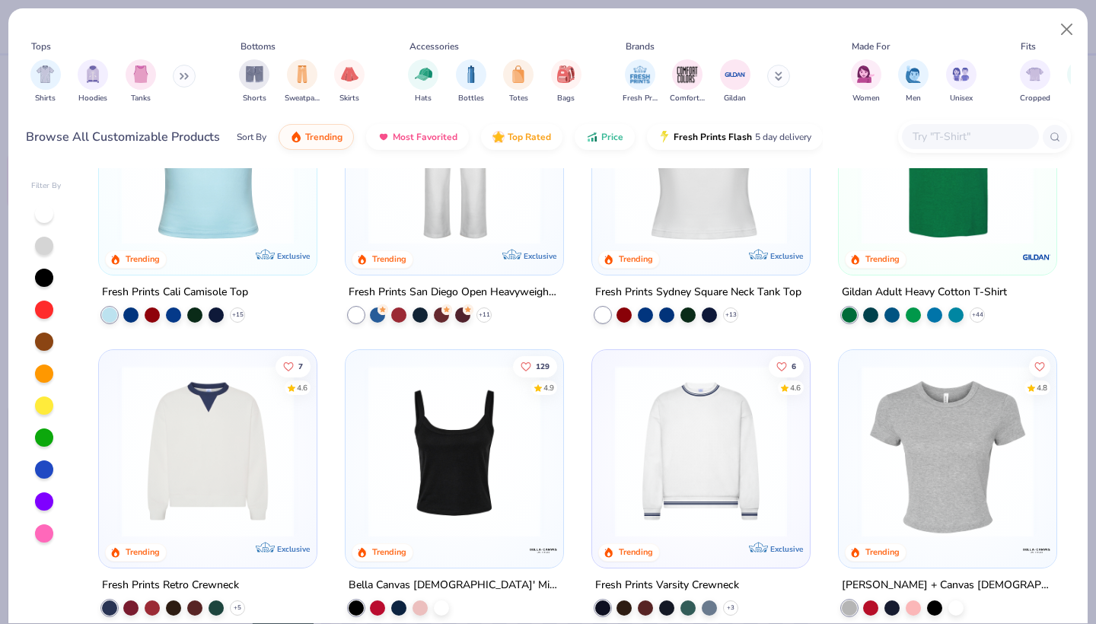
scroll to position [495, 0]
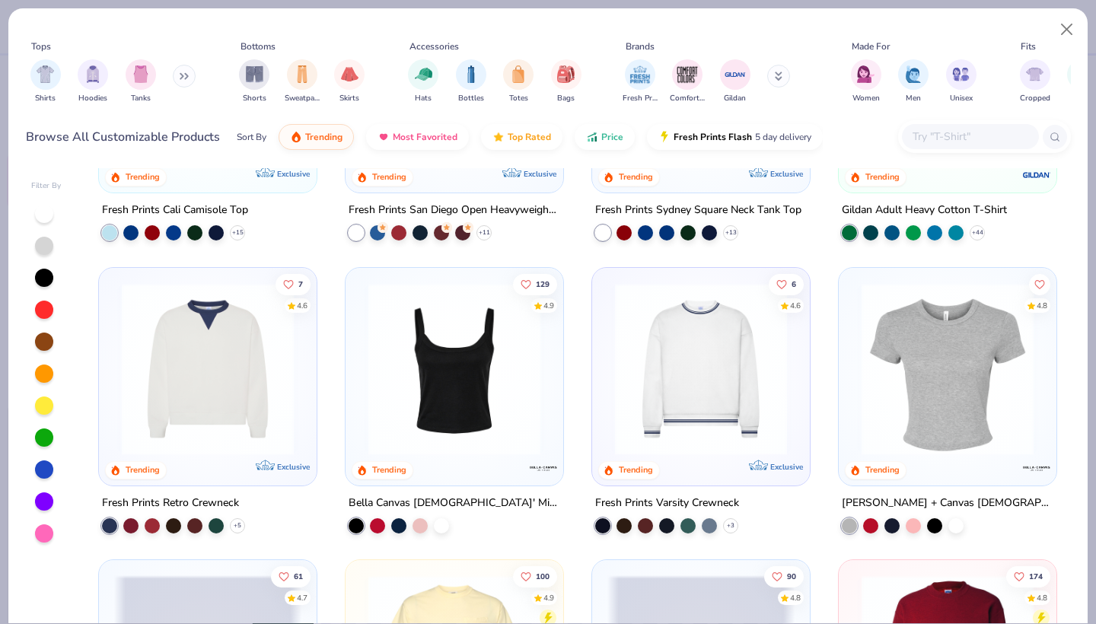
click at [777, 80] on icon at bounding box center [778, 79] width 5 height 2
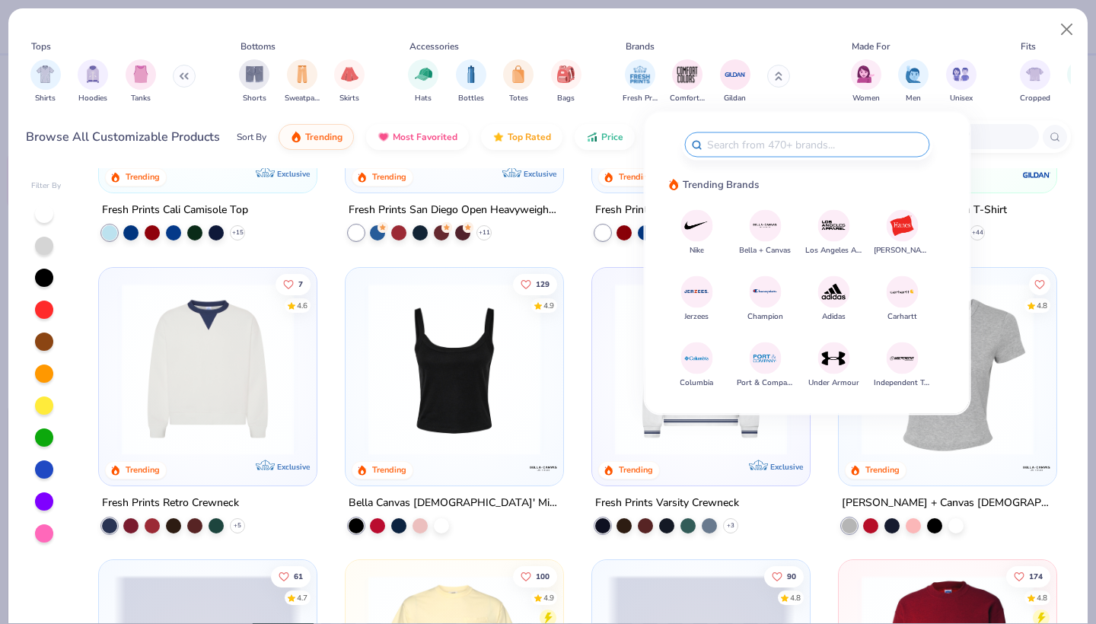
click at [830, 230] on img at bounding box center [834, 225] width 27 height 27
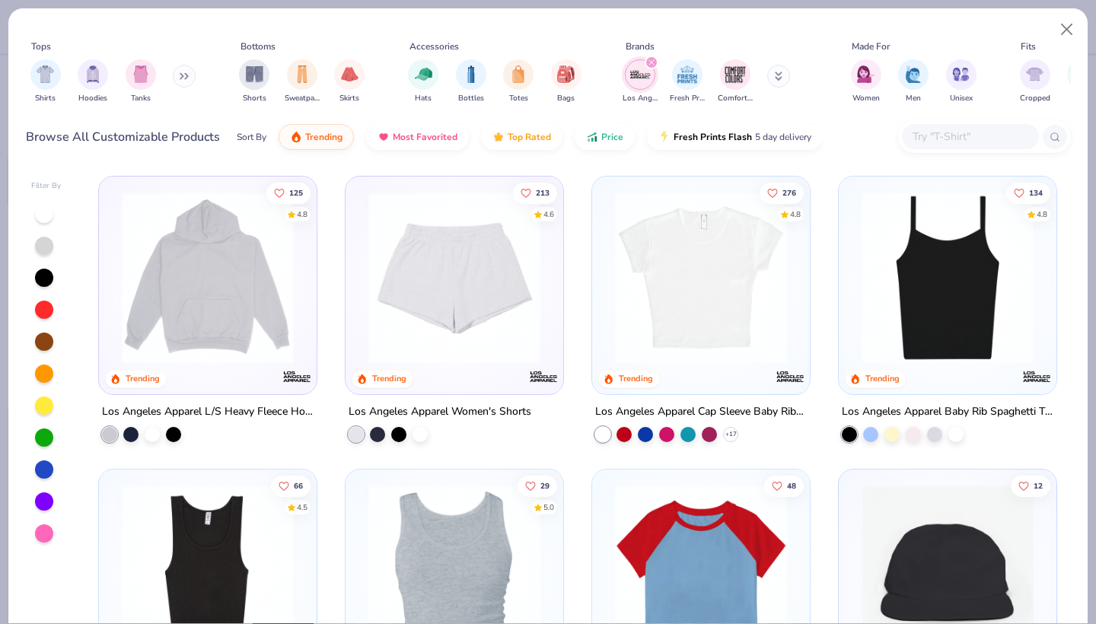
click at [182, 78] on button at bounding box center [184, 76] width 23 height 23
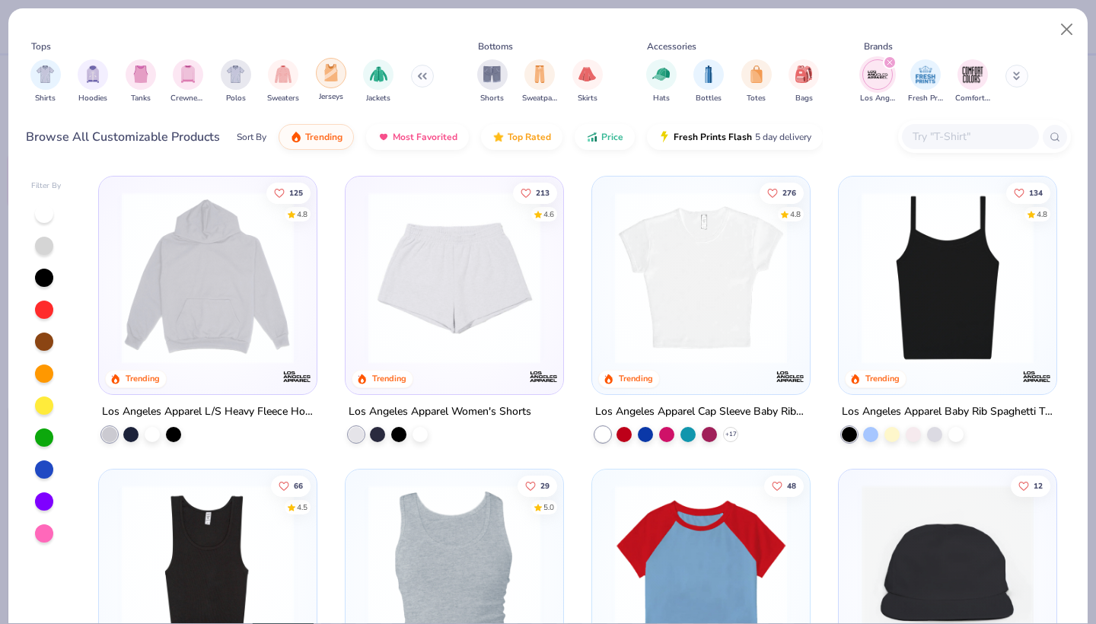
click at [333, 82] on div "filter for Jerseys" at bounding box center [331, 73] width 30 height 30
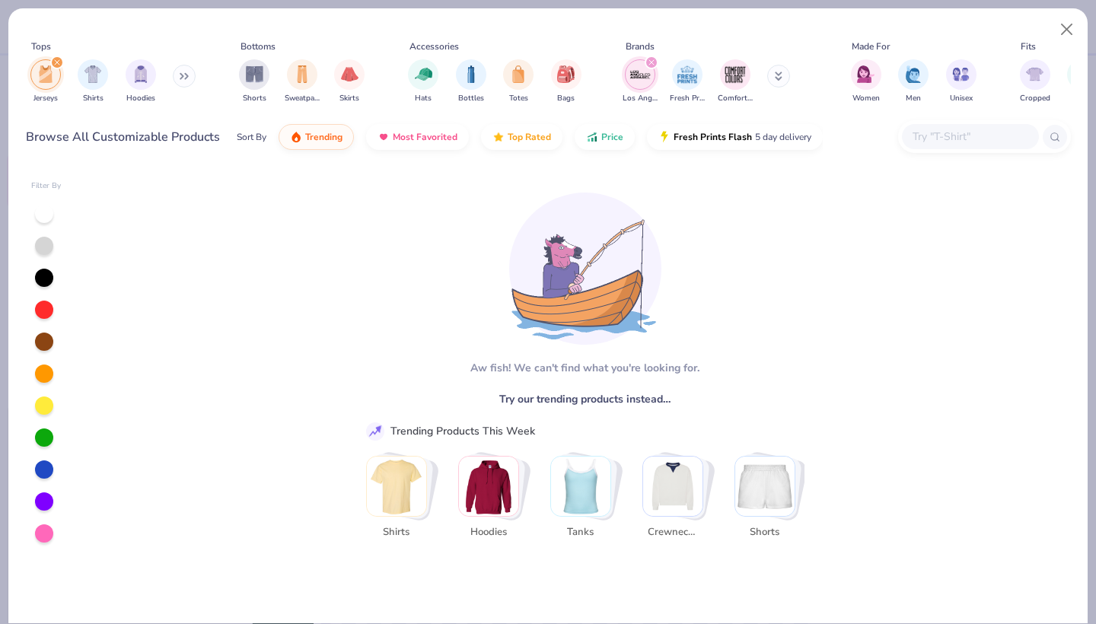
click at [1034, 5] on div "Tops Jerseys Shirts Hoodies Bottoms Shorts Sweatpants Skirts Accessories Hats B…" at bounding box center [548, 312] width 1096 height 624
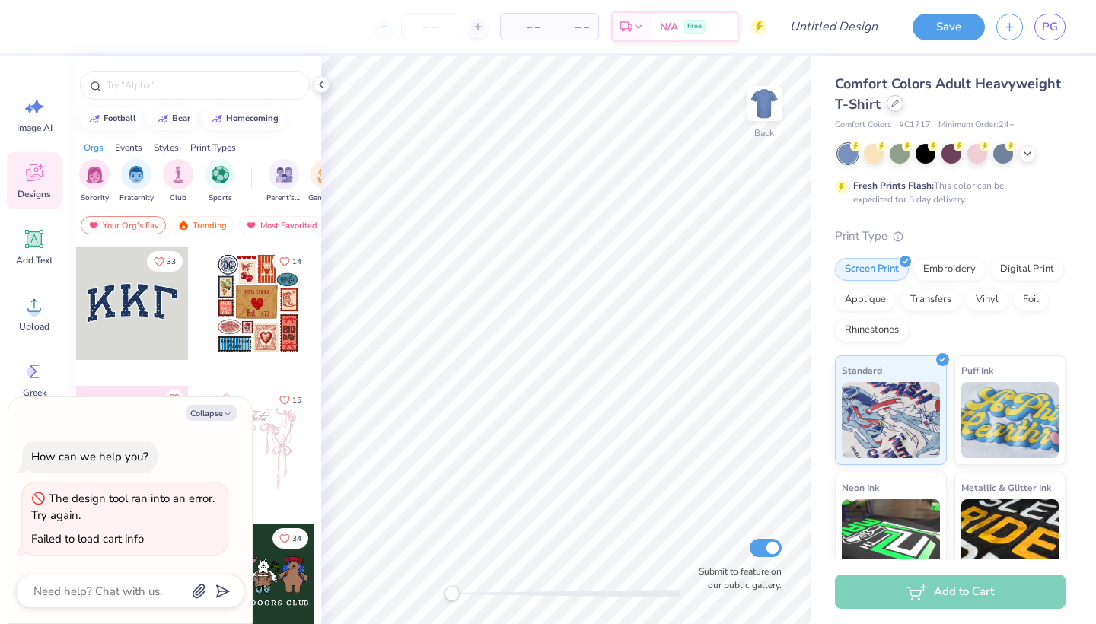
click at [897, 107] on icon at bounding box center [895, 104] width 8 height 8
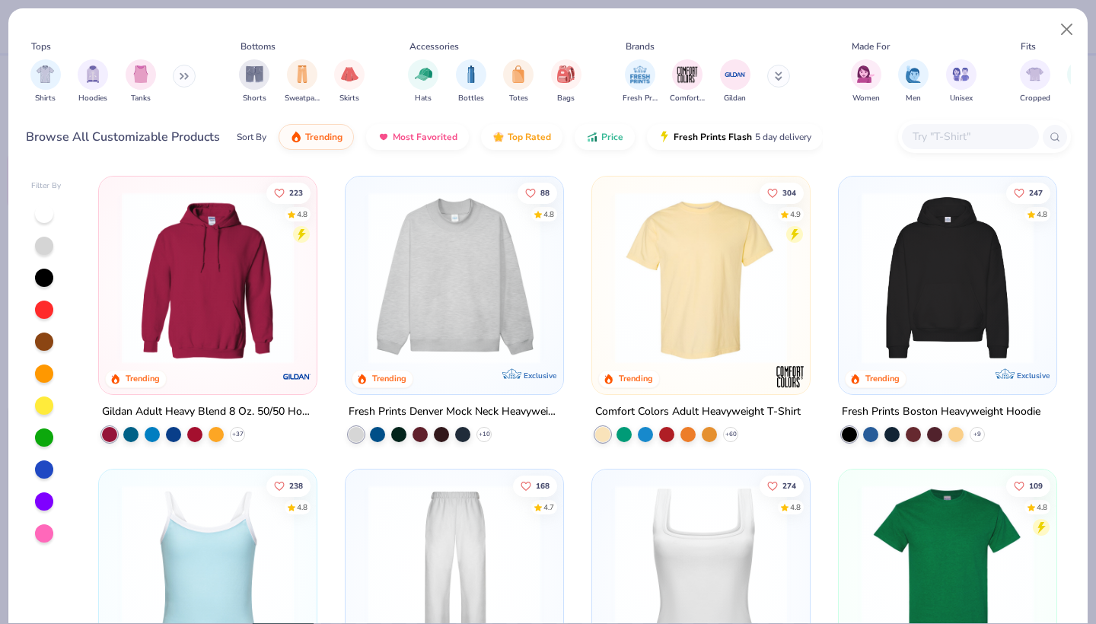
click at [177, 84] on div "Shirts Hoodies Tanks" at bounding box center [113, 81] width 175 height 56
click at [185, 84] on button at bounding box center [184, 76] width 23 height 23
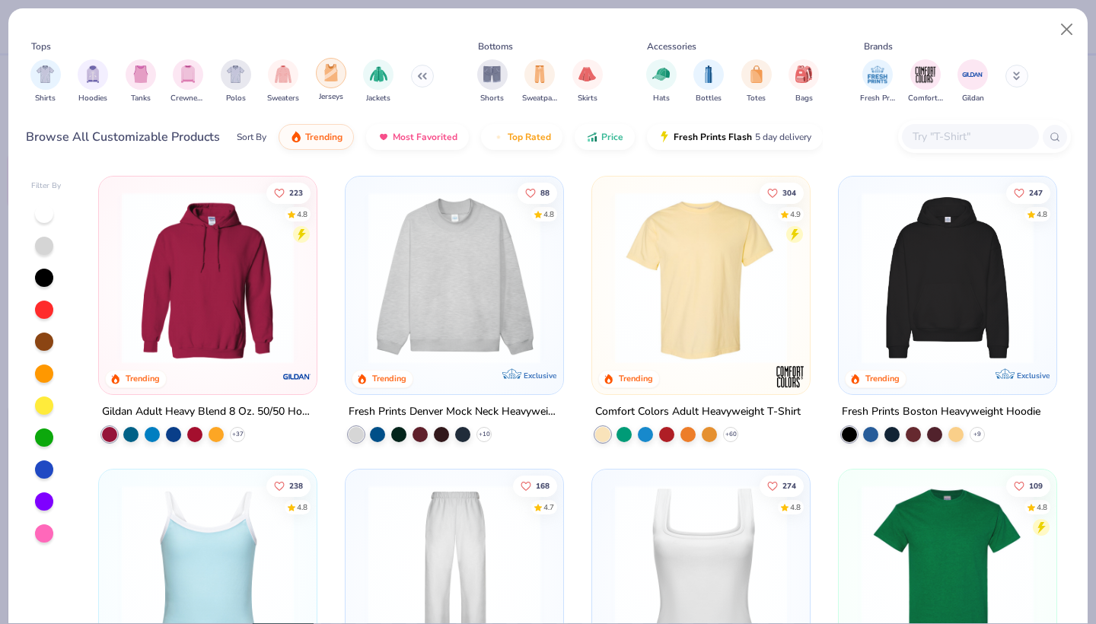
click at [339, 83] on div "filter for Jerseys" at bounding box center [331, 73] width 30 height 30
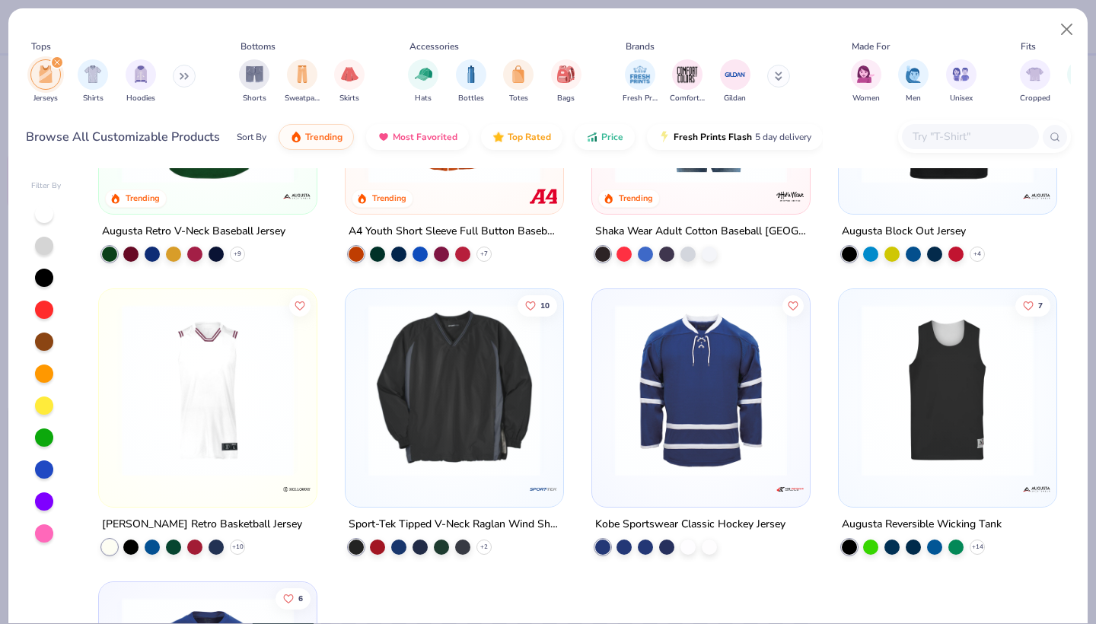
scroll to position [182, 0]
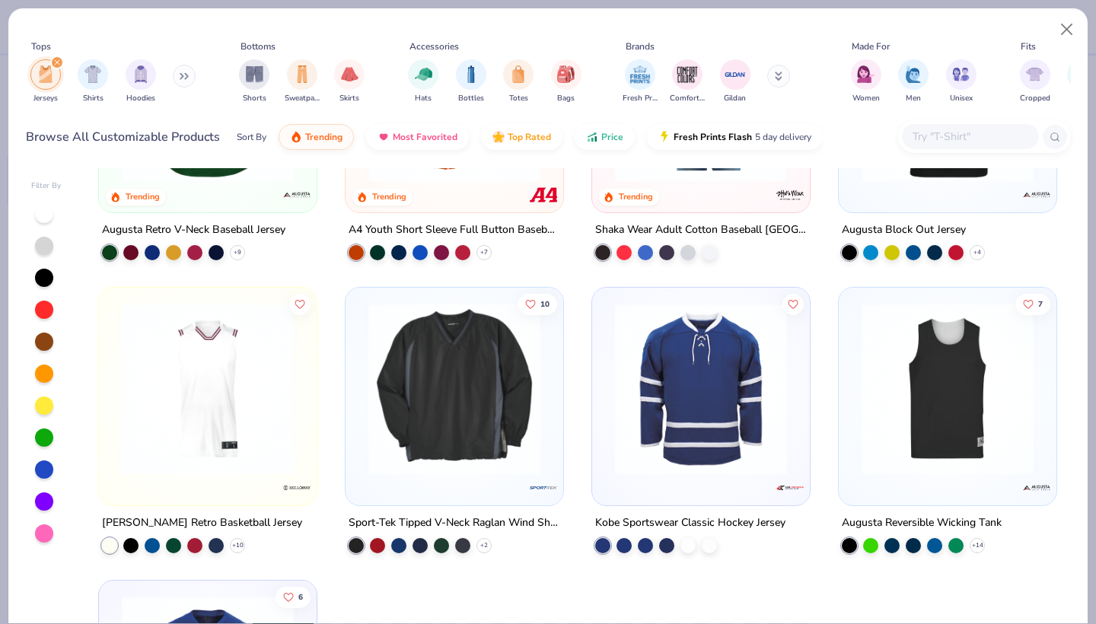
click at [886, 472] on img at bounding box center [947, 389] width 187 height 172
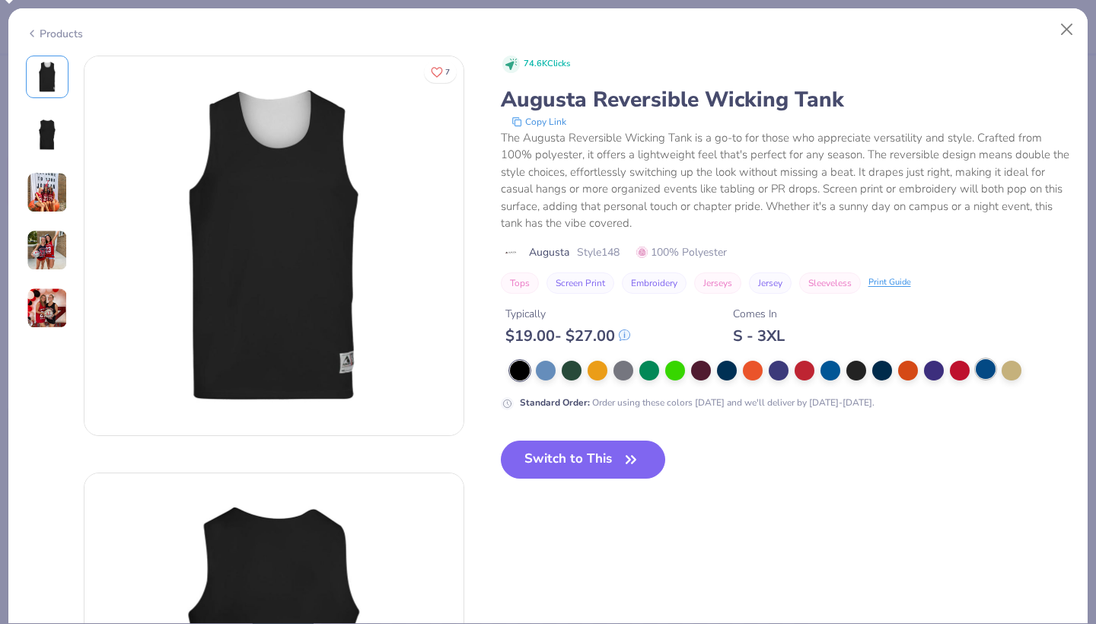
click at [990, 367] on div at bounding box center [986, 369] width 20 height 20
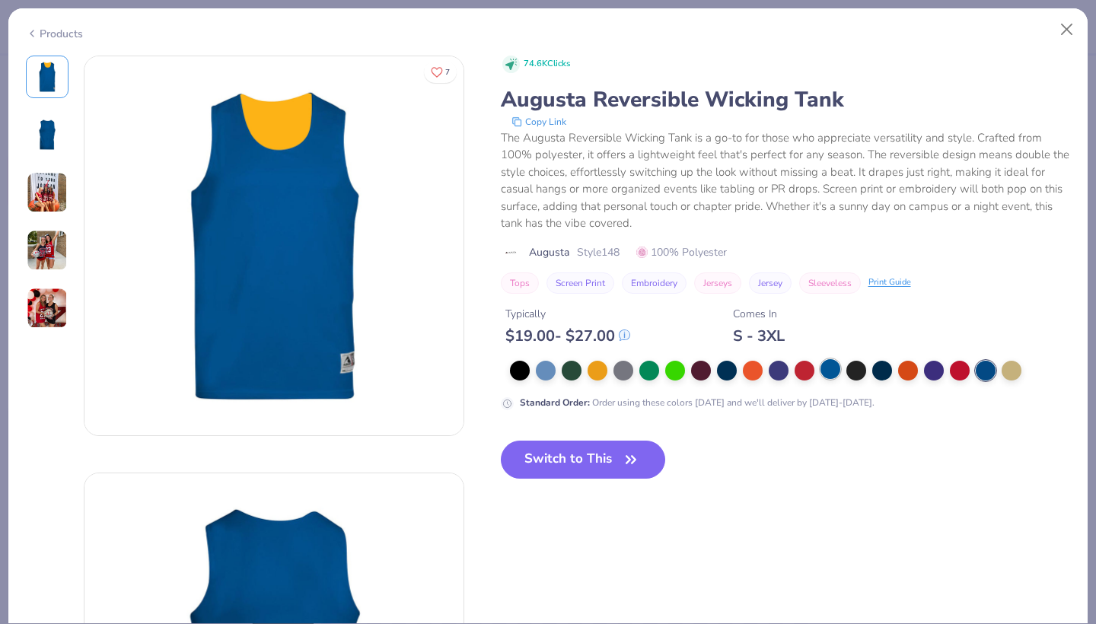
click at [838, 371] on div at bounding box center [831, 369] width 20 height 20
click at [547, 371] on div at bounding box center [546, 369] width 20 height 20
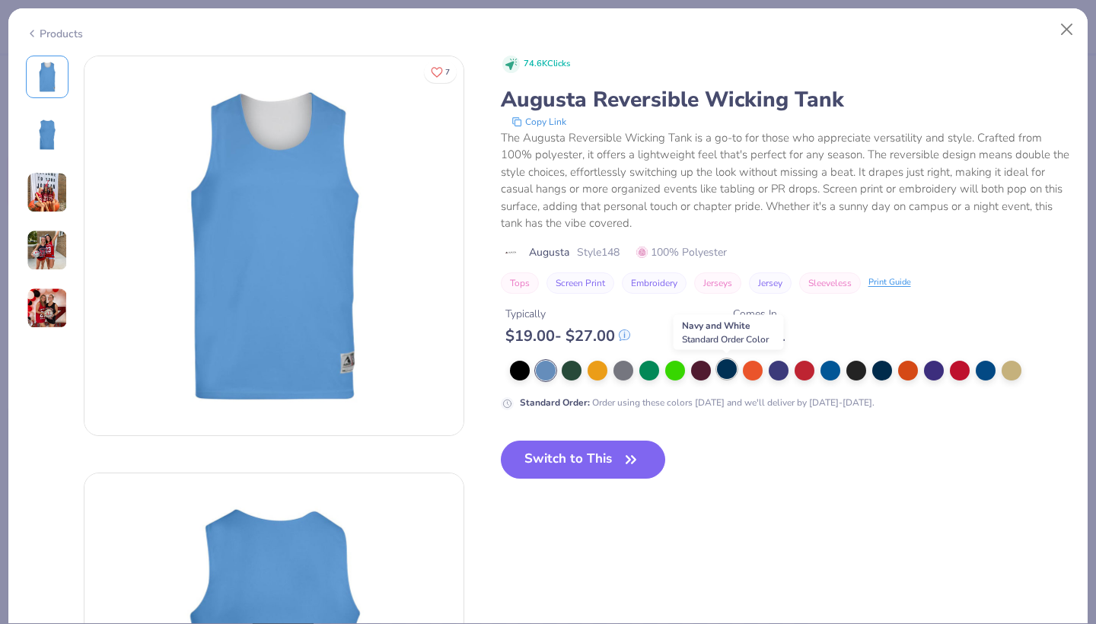
click at [727, 368] on div at bounding box center [727, 369] width 20 height 20
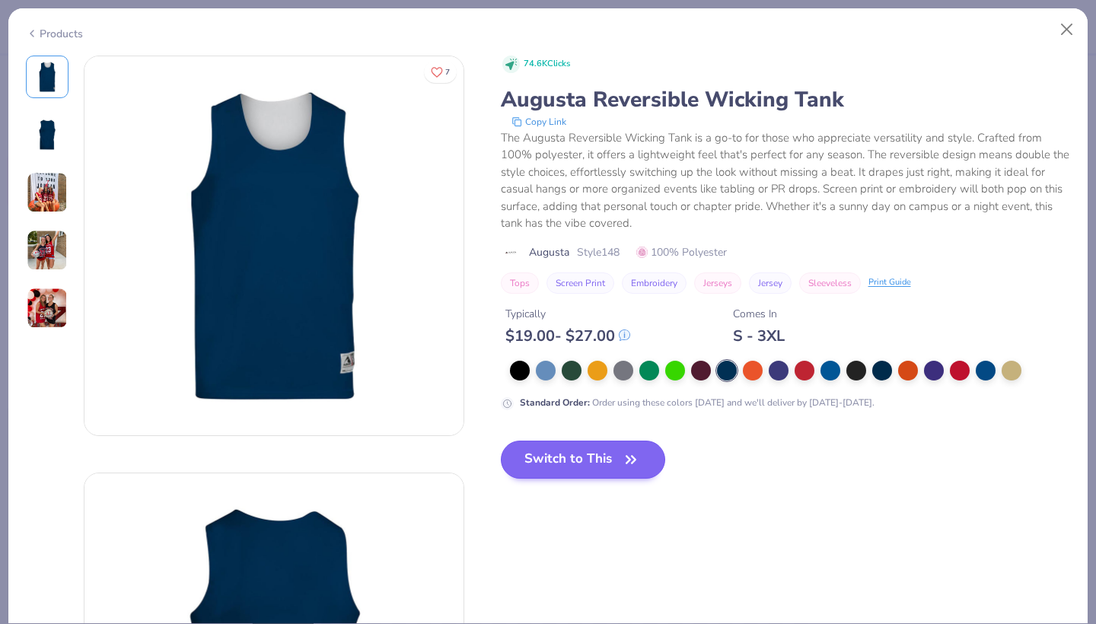
click at [629, 454] on icon "button" at bounding box center [630, 459] width 21 height 21
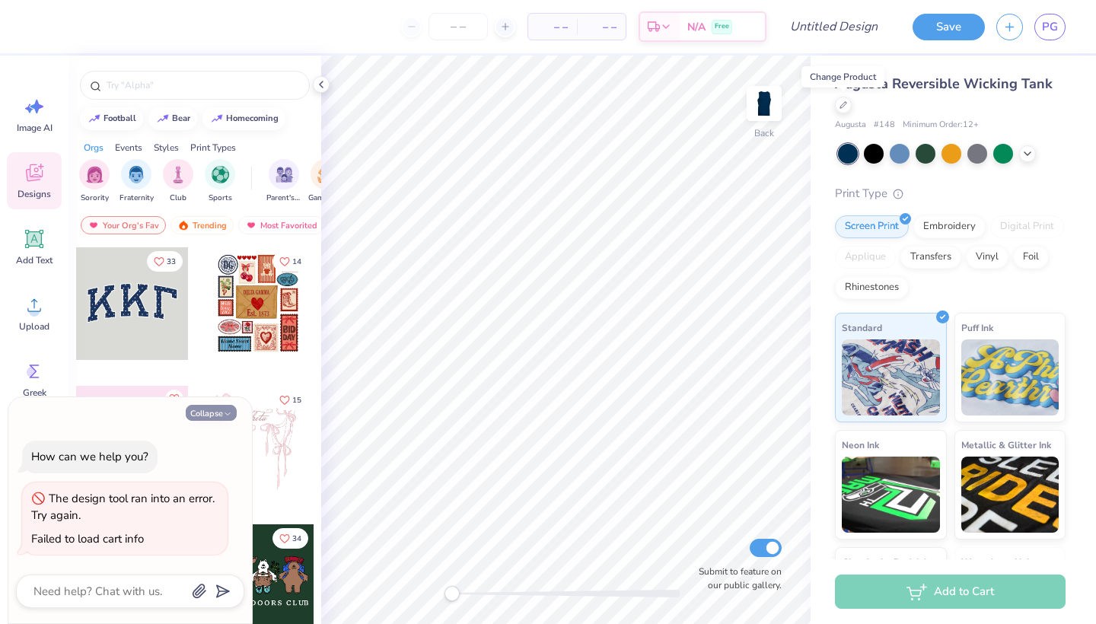
click at [226, 413] on icon "button" at bounding box center [227, 413] width 9 height 9
type textarea "x"
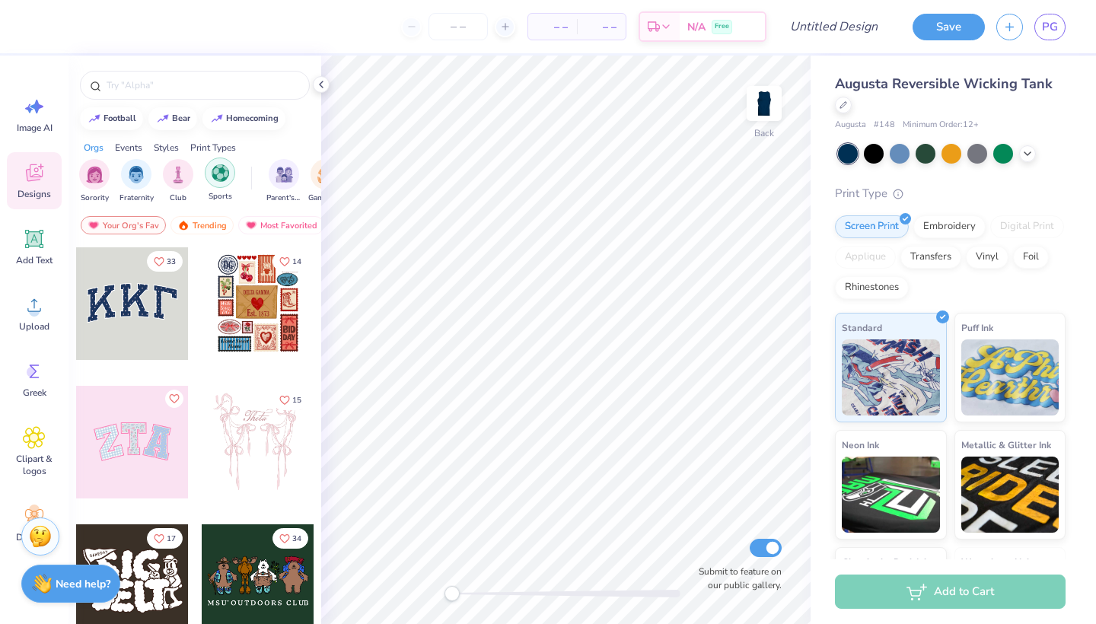
click at [225, 180] on img "filter for Sports" at bounding box center [221, 173] width 18 height 18
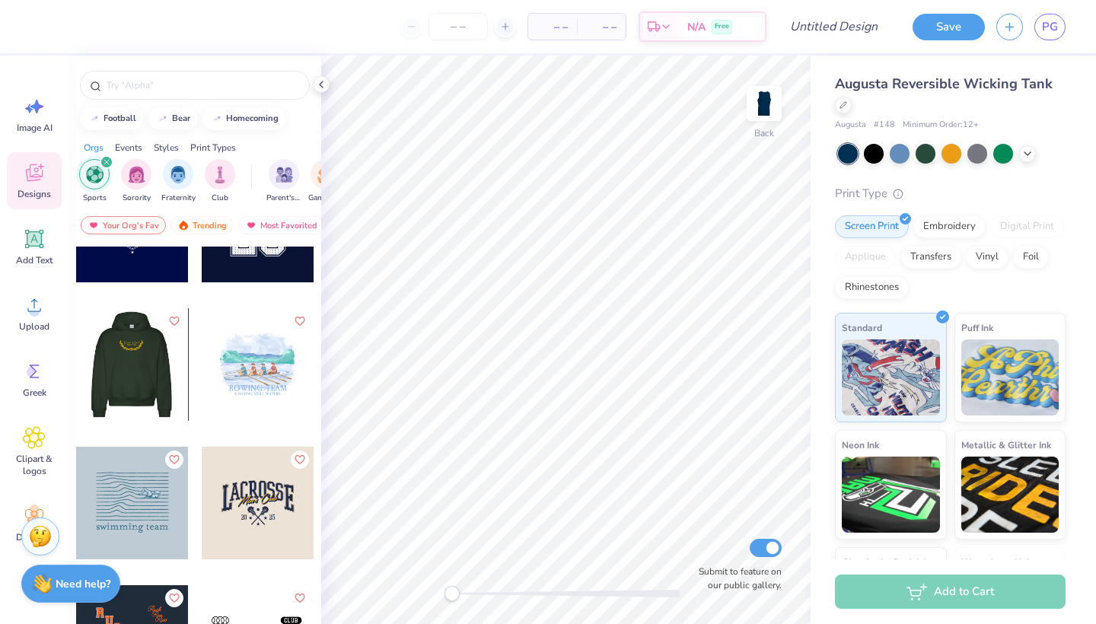
scroll to position [80, 0]
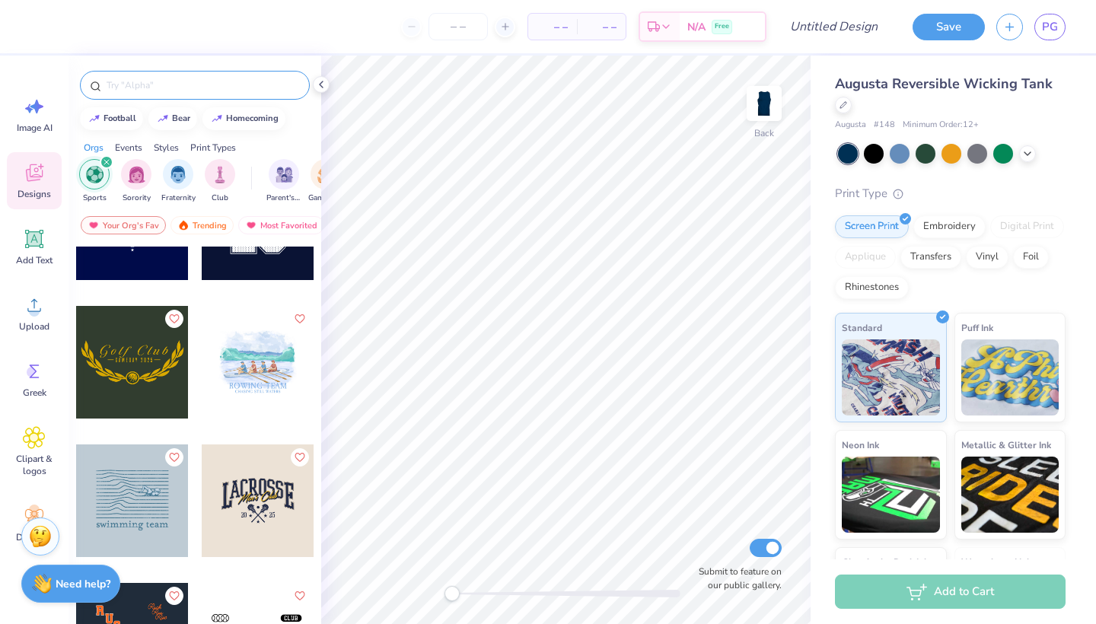
click at [237, 96] on div at bounding box center [195, 85] width 230 height 29
click at [236, 92] on input "text" at bounding box center [202, 85] width 195 height 15
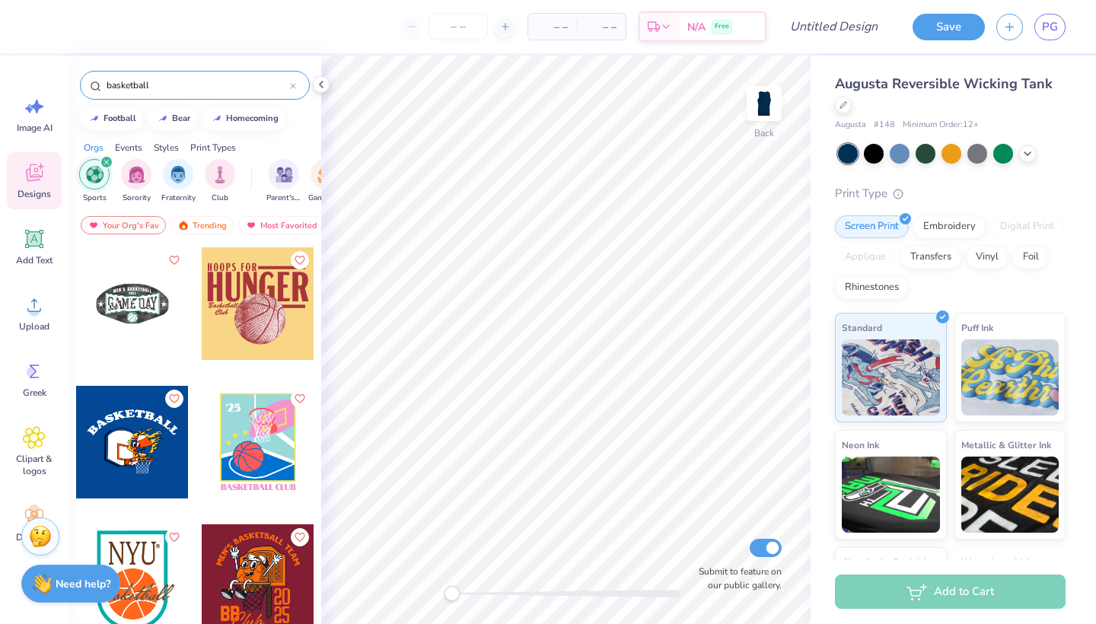
type input "basketball"
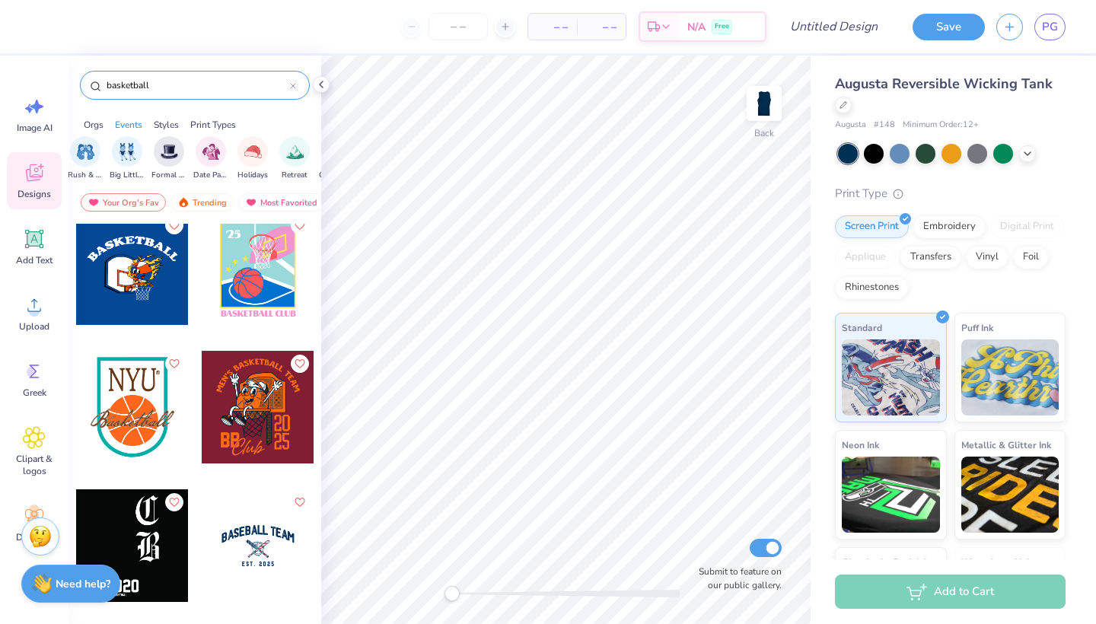
scroll to position [149, 0]
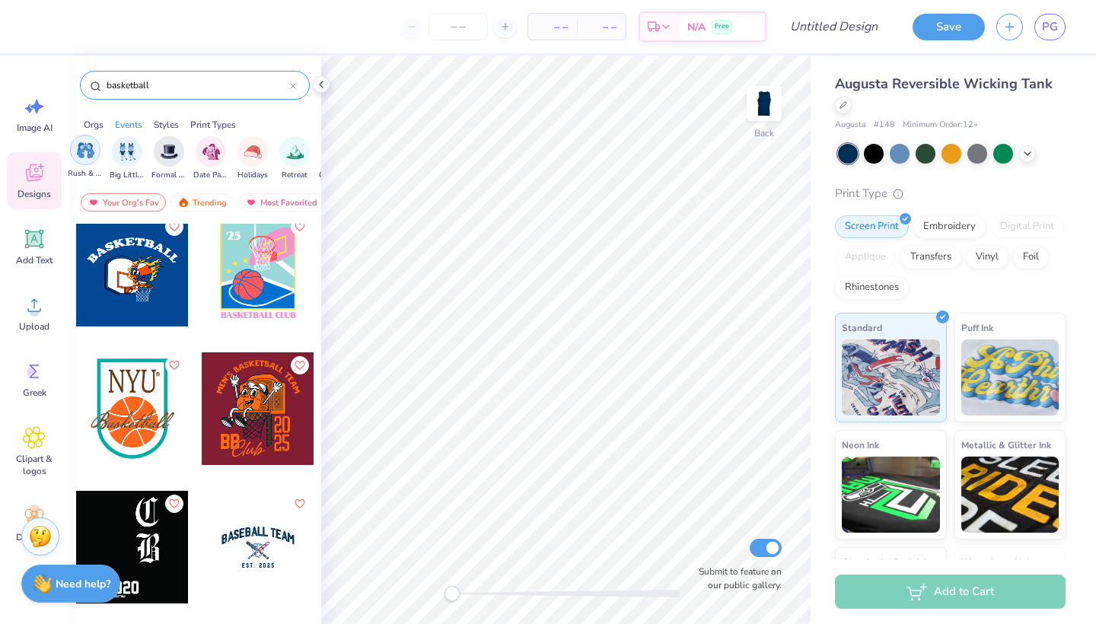
click at [97, 158] on div "filter for Rush & Bid" at bounding box center [85, 150] width 30 height 30
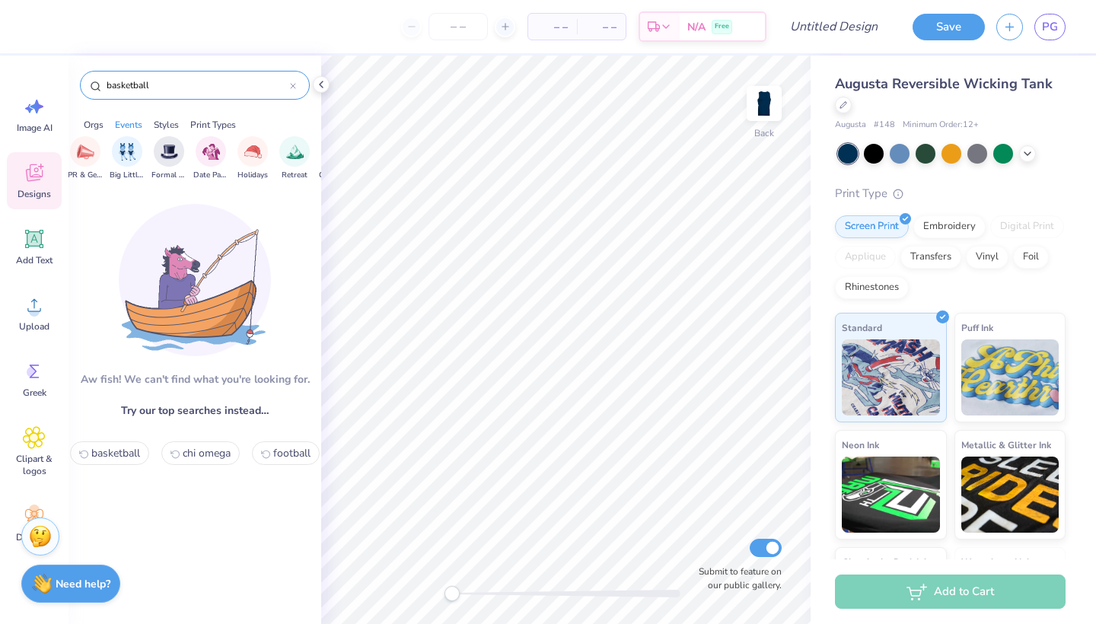
click at [100, 123] on div "Orgs" at bounding box center [94, 125] width 20 height 14
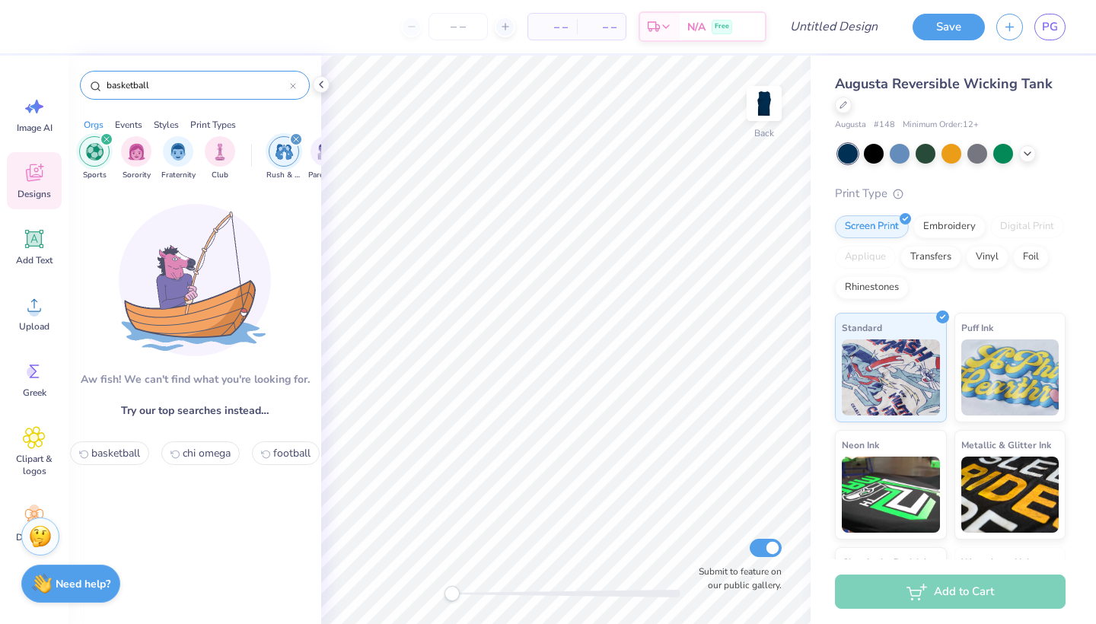
click at [282, 160] on img "filter for Rush & Bid" at bounding box center [285, 152] width 18 height 18
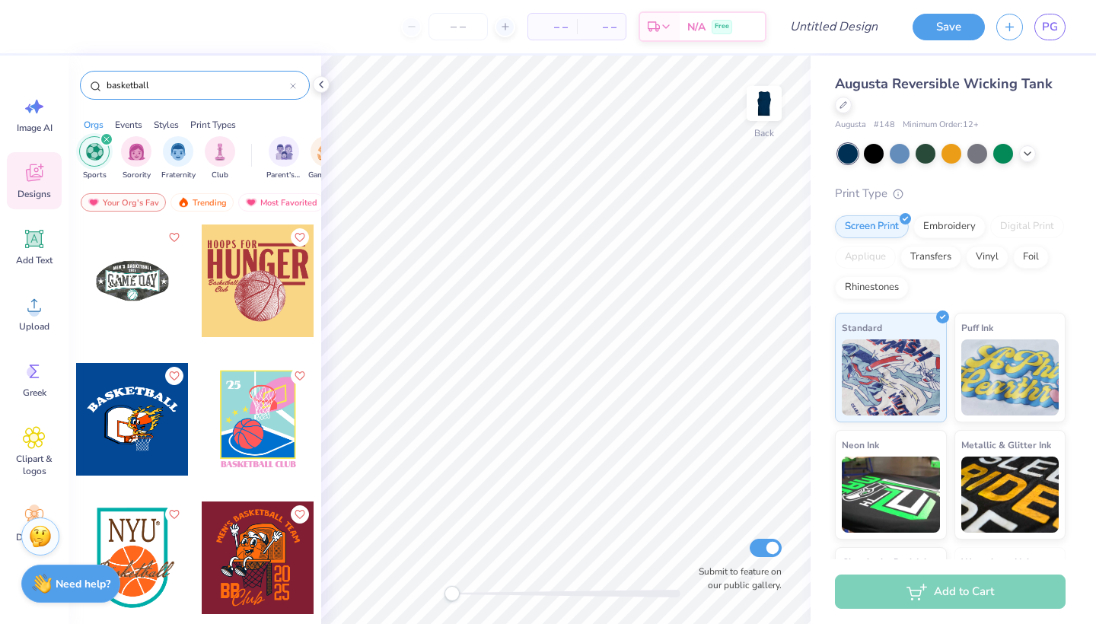
click at [109, 138] on icon "filter for Sports" at bounding box center [107, 139] width 6 height 6
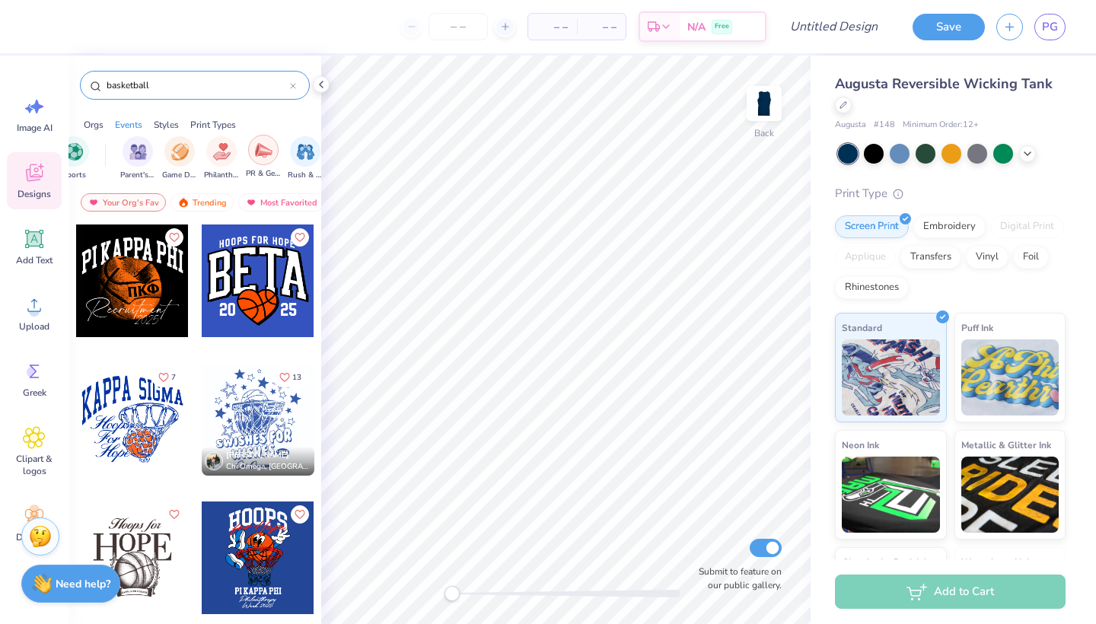
scroll to position [0, 142]
click at [314, 151] on img "filter for Rush & Bid" at bounding box center [310, 151] width 18 height 18
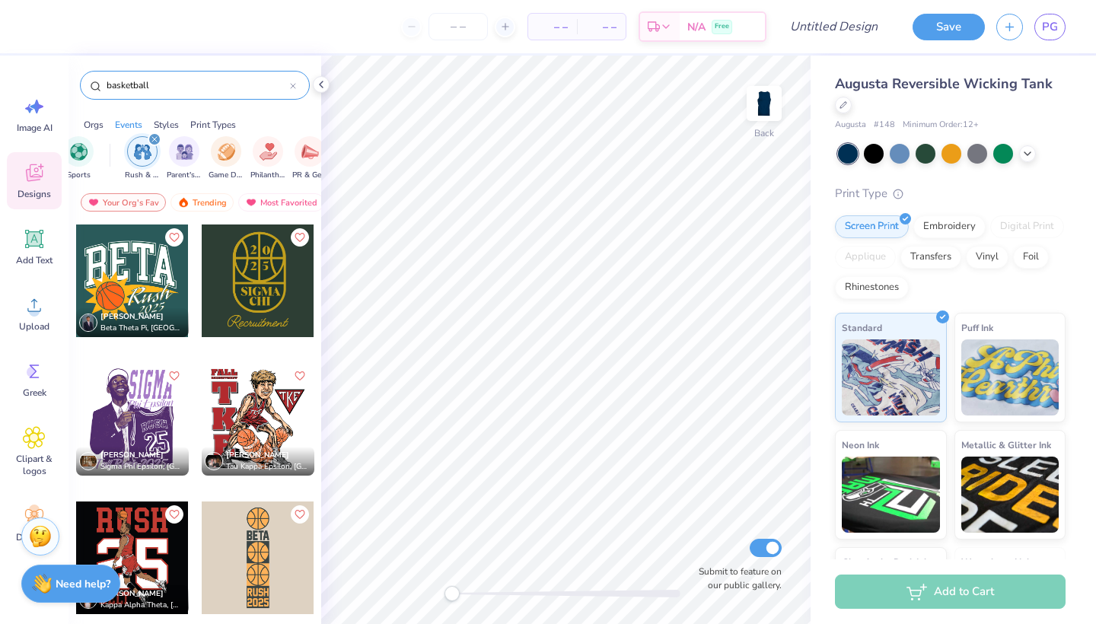
scroll to position [0, 0]
click at [156, 140] on icon "filter for Rush & Bid" at bounding box center [154, 139] width 6 height 6
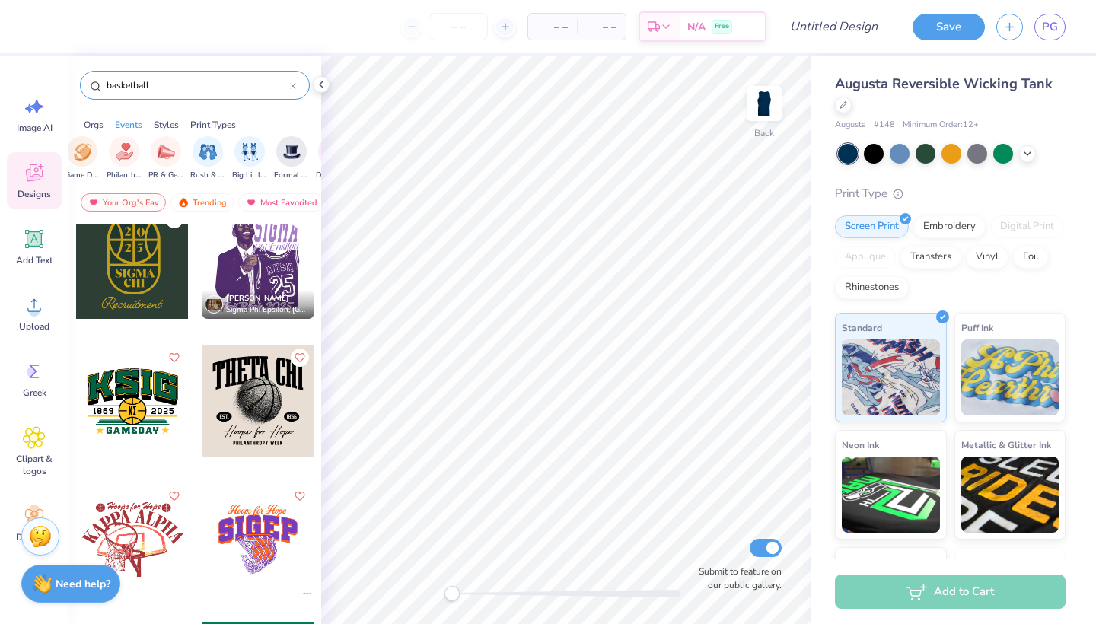
scroll to position [1260, 0]
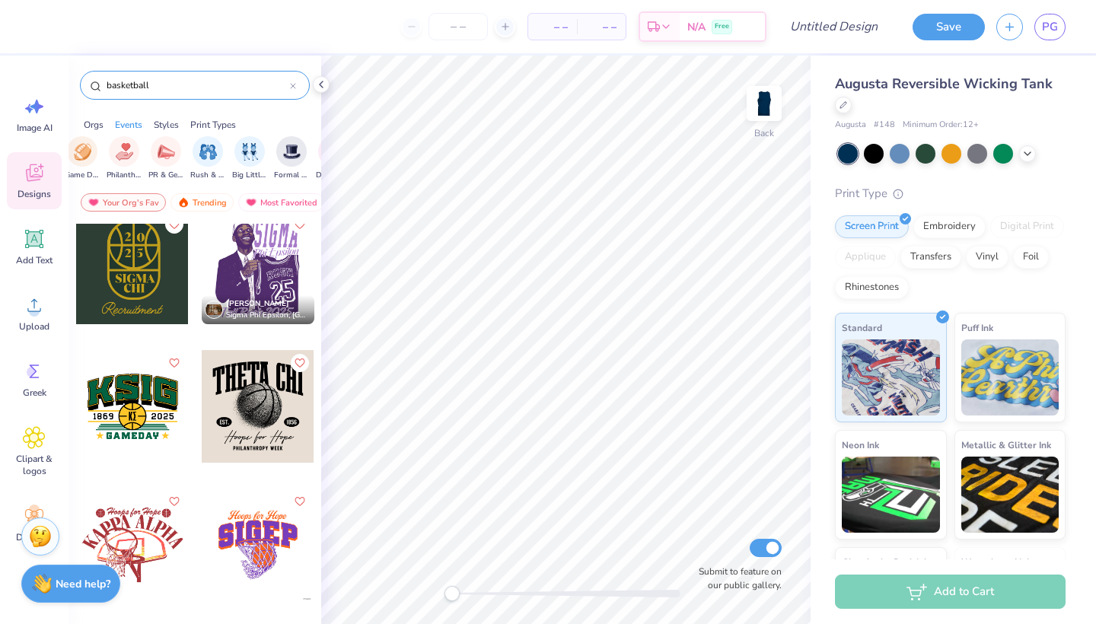
click at [240, 423] on div at bounding box center [258, 406] width 113 height 113
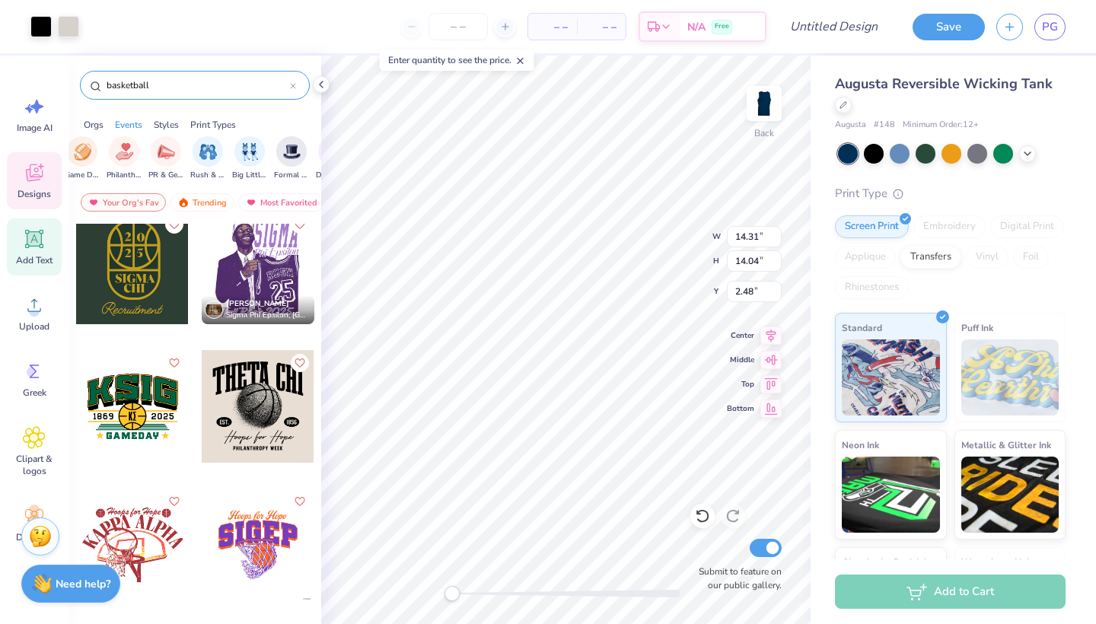
click at [26, 245] on icon at bounding box center [34, 239] width 18 height 18
type input "6.78"
type input "1.96"
type input "8.52"
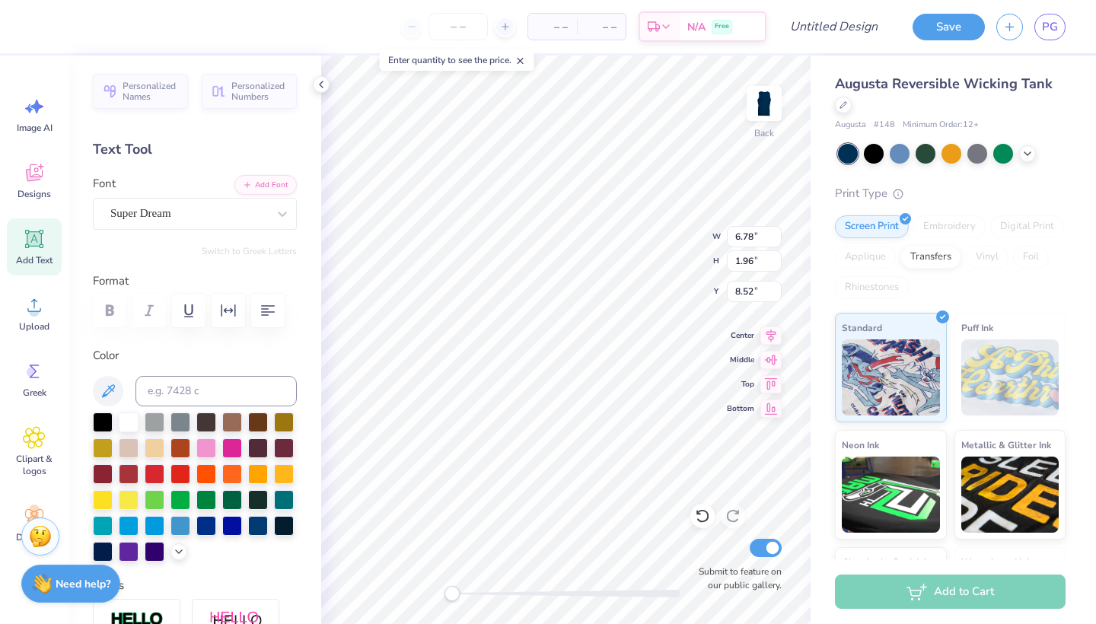
type input "14.31"
type input "14.04"
type input "4.06"
click at [132, 420] on div at bounding box center [129, 421] width 20 height 20
type input "6.78"
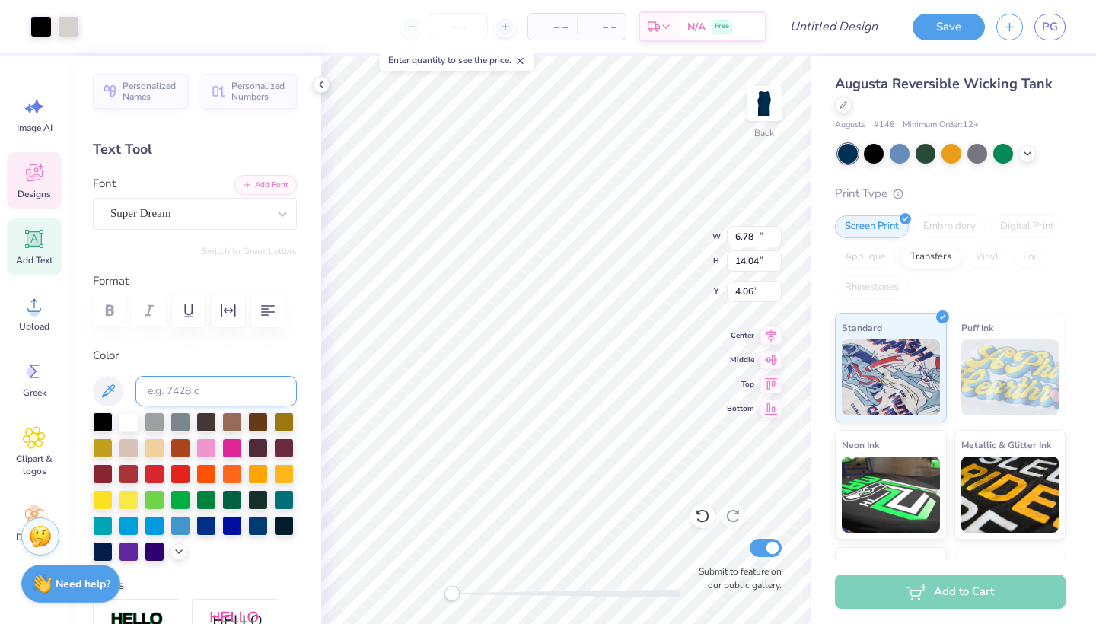
type input "1.96"
type input "8.52"
click at [128, 420] on div at bounding box center [129, 421] width 20 height 20
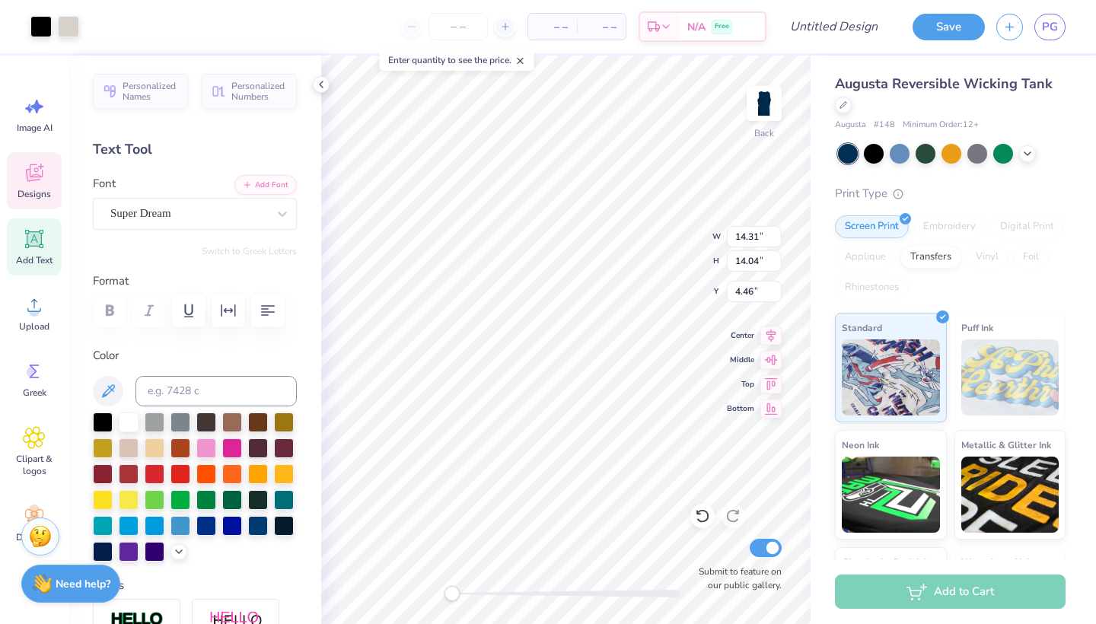
click at [40, 174] on icon at bounding box center [34, 172] width 23 height 23
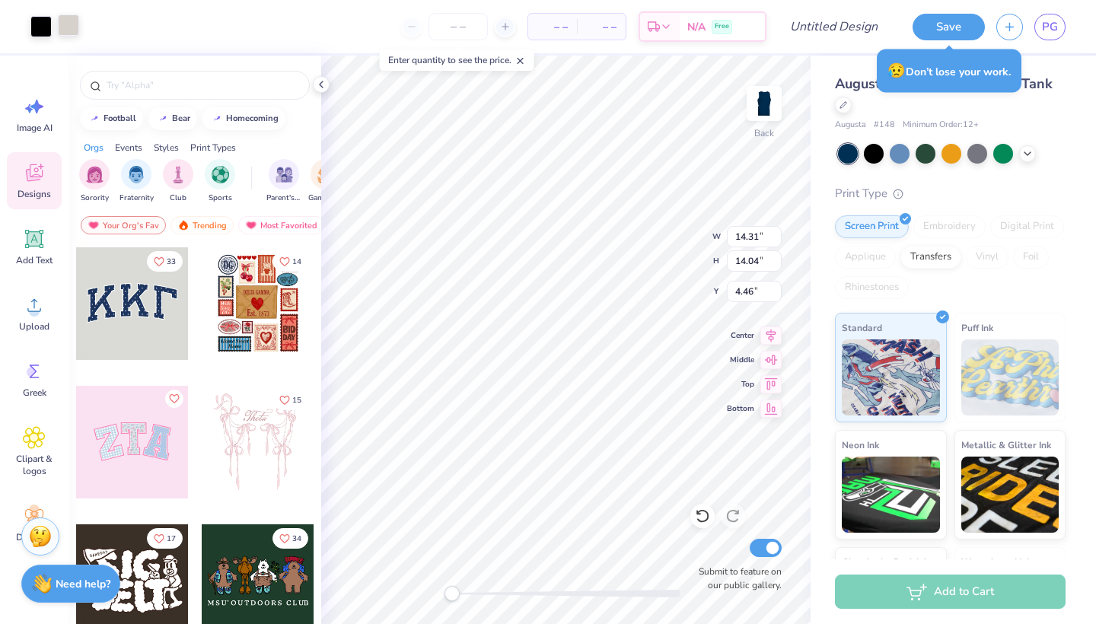
click at [64, 21] on div at bounding box center [68, 24] width 21 height 21
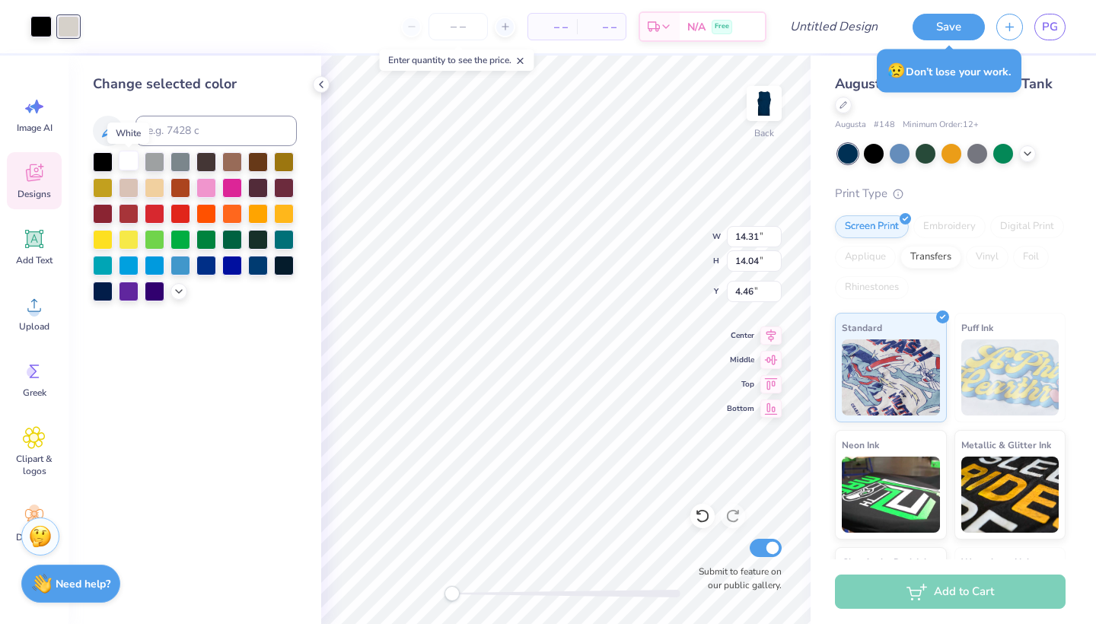
click at [126, 161] on div at bounding box center [129, 161] width 20 height 20
click at [107, 166] on div at bounding box center [103, 161] width 20 height 20
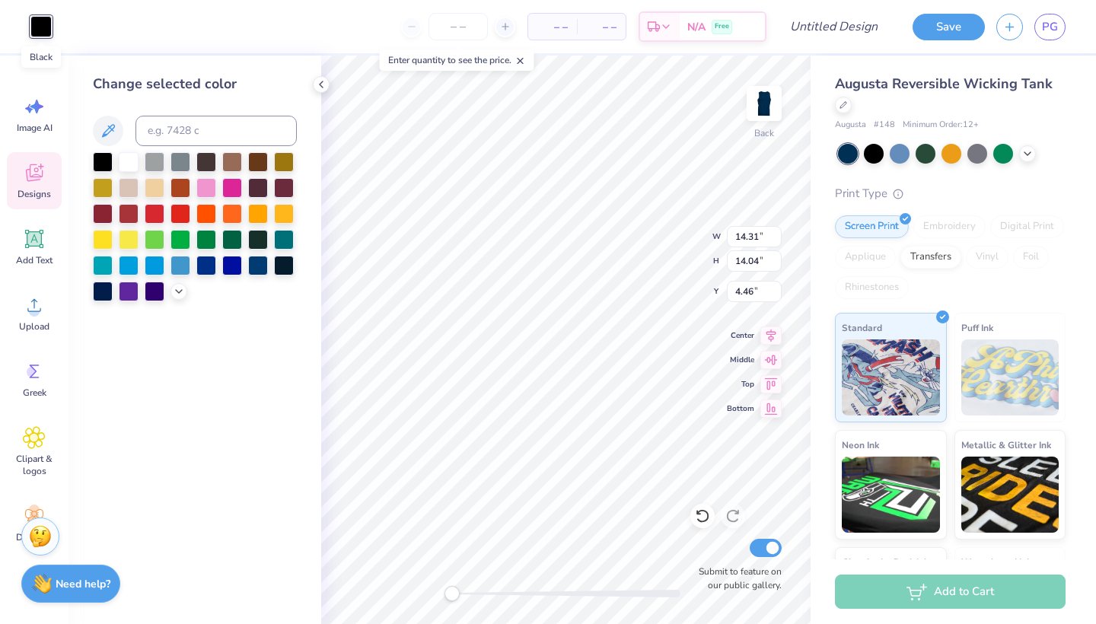
click at [43, 28] on div at bounding box center [40, 26] width 21 height 21
click at [25, 21] on div "Art colors" at bounding box center [26, 26] width 52 height 53
click at [179, 161] on div at bounding box center [180, 161] width 20 height 20
click at [701, 524] on div at bounding box center [702, 516] width 24 height 24
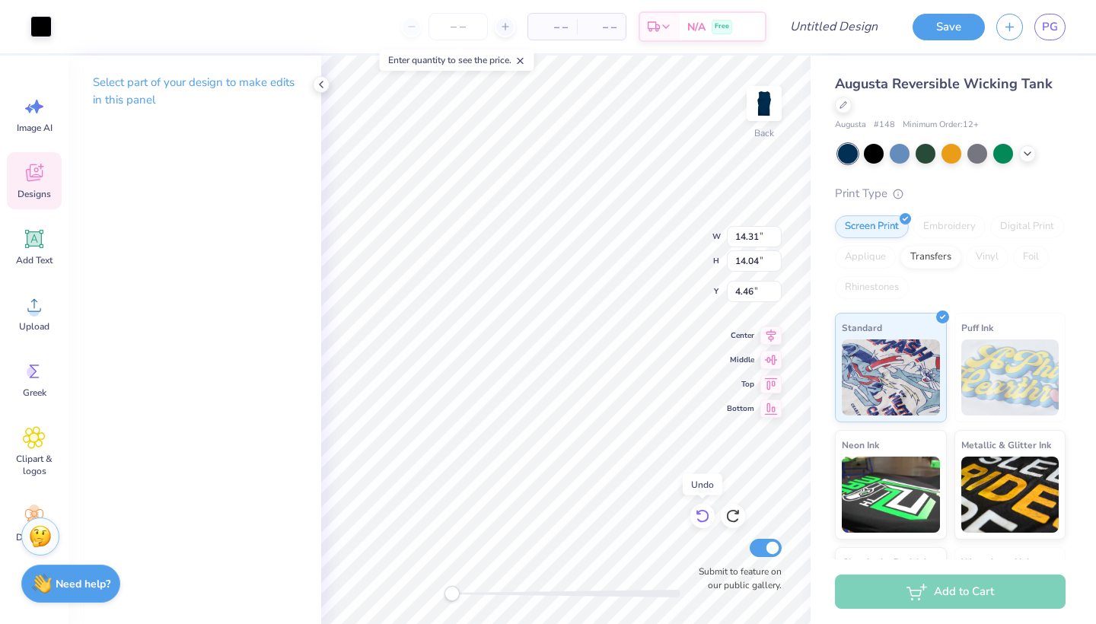
click at [701, 522] on icon at bounding box center [702, 515] width 15 height 15
click at [69, 32] on div at bounding box center [68, 24] width 21 height 21
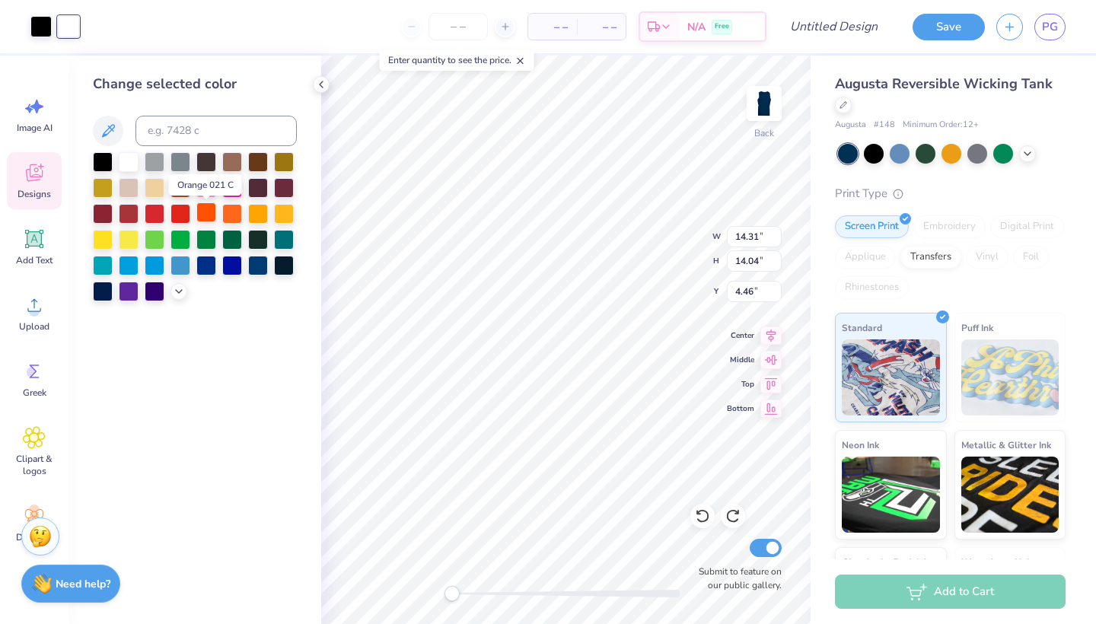
click at [205, 218] on div at bounding box center [206, 212] width 20 height 20
click at [43, 27] on div at bounding box center [40, 24] width 21 height 21
click at [123, 163] on div at bounding box center [129, 161] width 20 height 20
click at [263, 268] on div at bounding box center [258, 264] width 20 height 20
click at [282, 272] on div at bounding box center [284, 264] width 20 height 20
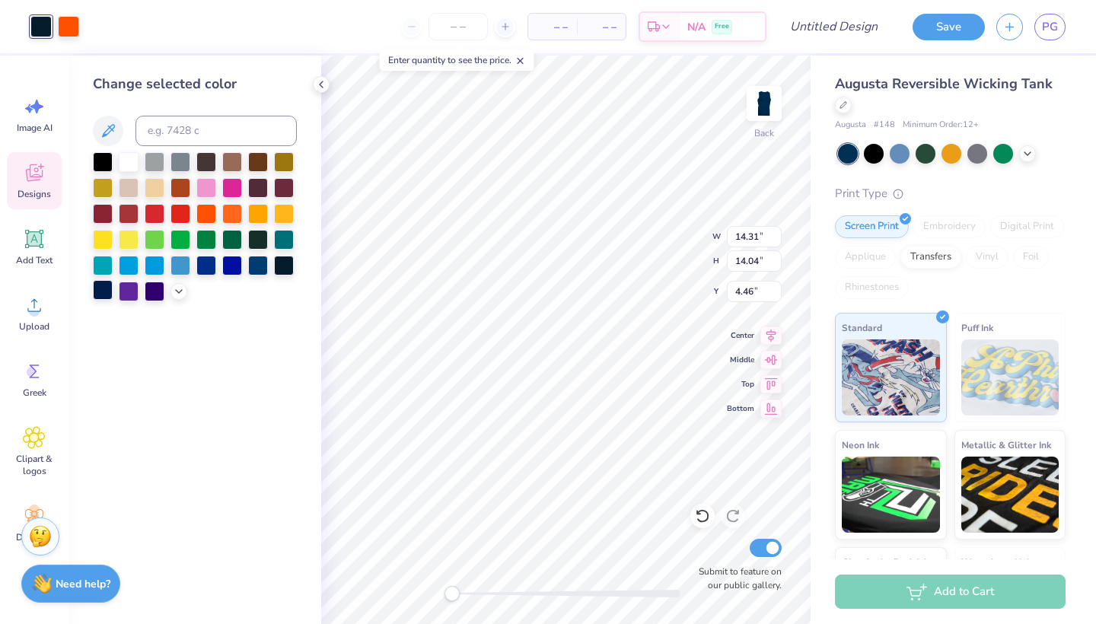
click at [109, 292] on div at bounding box center [103, 290] width 20 height 20
click at [132, 158] on div at bounding box center [129, 161] width 20 height 20
click at [75, 21] on div at bounding box center [68, 24] width 21 height 21
click at [212, 264] on div at bounding box center [206, 264] width 20 height 20
click at [240, 272] on div at bounding box center [232, 264] width 20 height 20
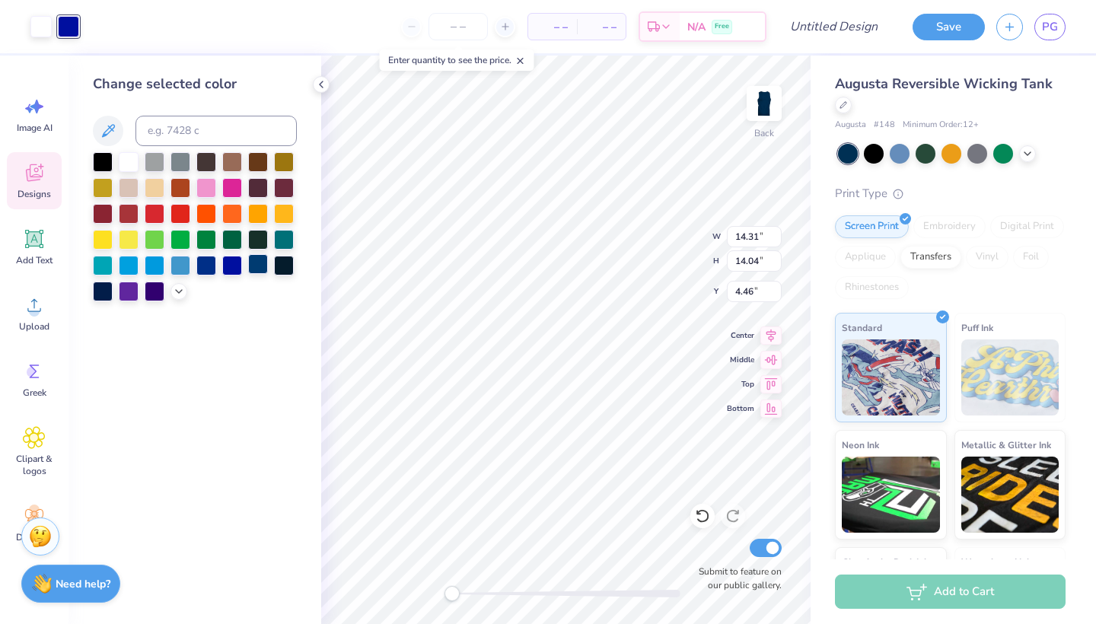
click at [258, 270] on div at bounding box center [258, 264] width 20 height 20
click at [104, 293] on div at bounding box center [103, 290] width 20 height 20
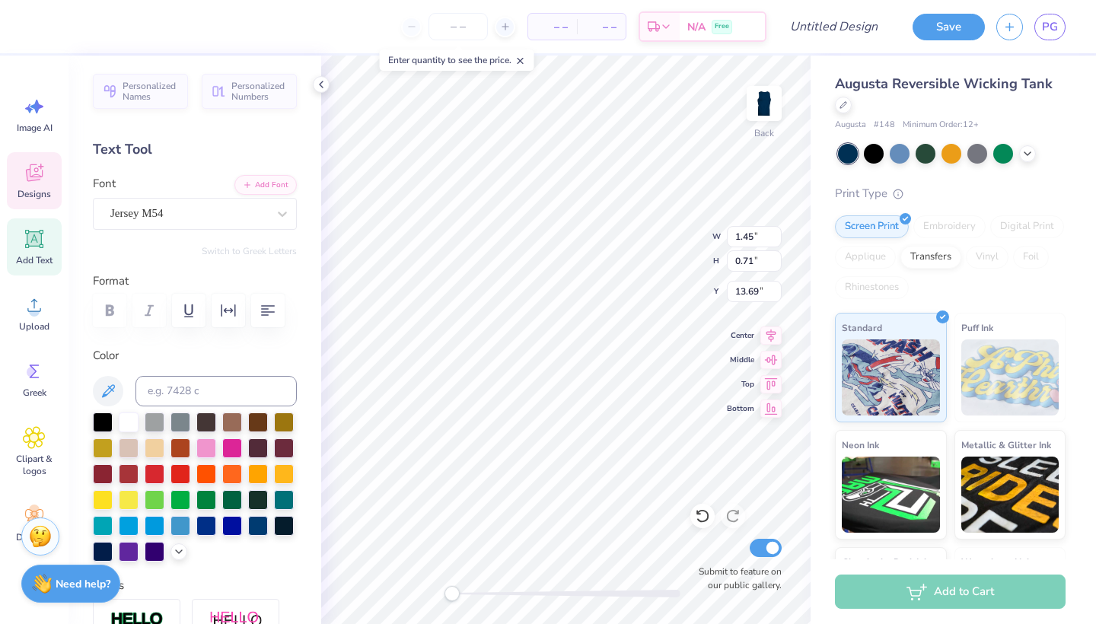
type textarea "Fall."
type input "2.42"
type input "1.54"
type input "13.27"
type input "1.85"
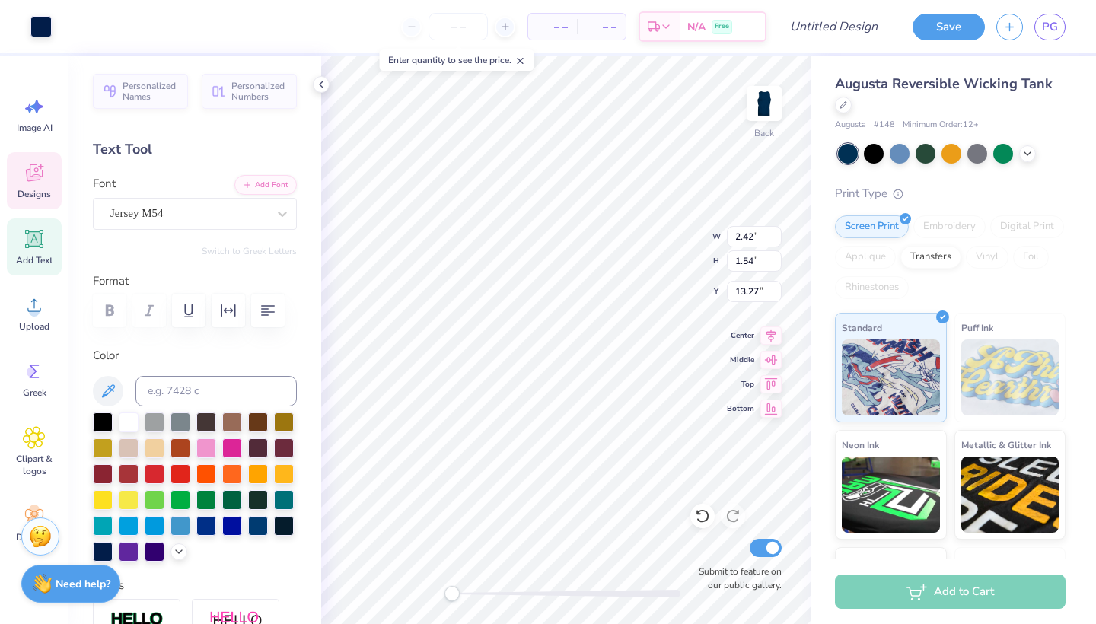
type input "0.71"
type input "13.69"
type input "2.42"
type input "1.54"
type input "13.27"
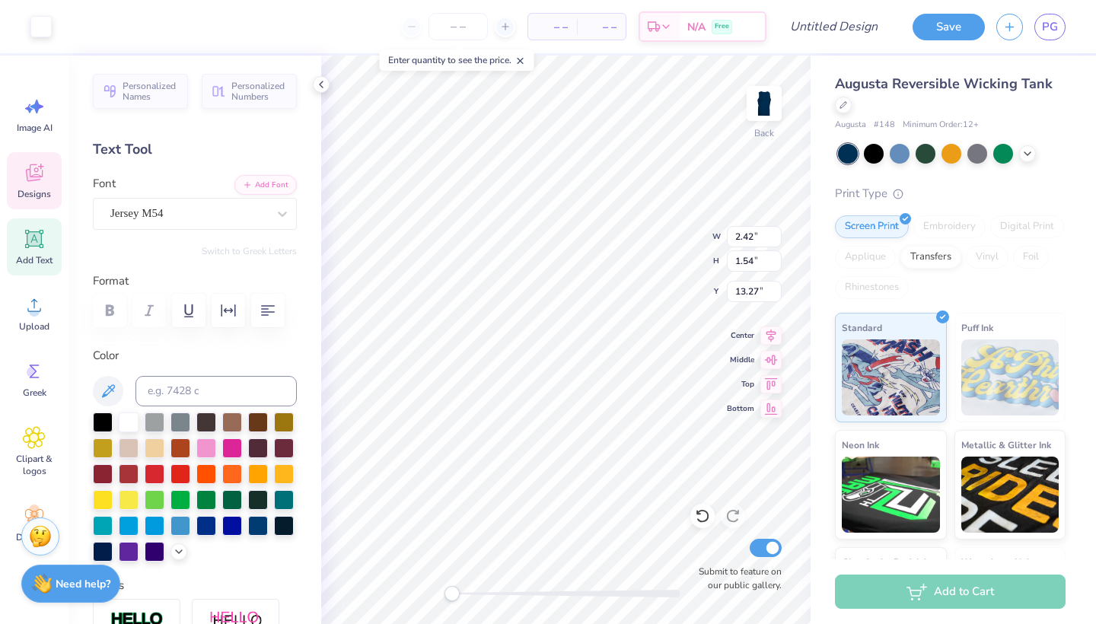
type input "1.85"
type input "0.71"
type input "13.69"
type textarea "Fall"
type input "1.55"
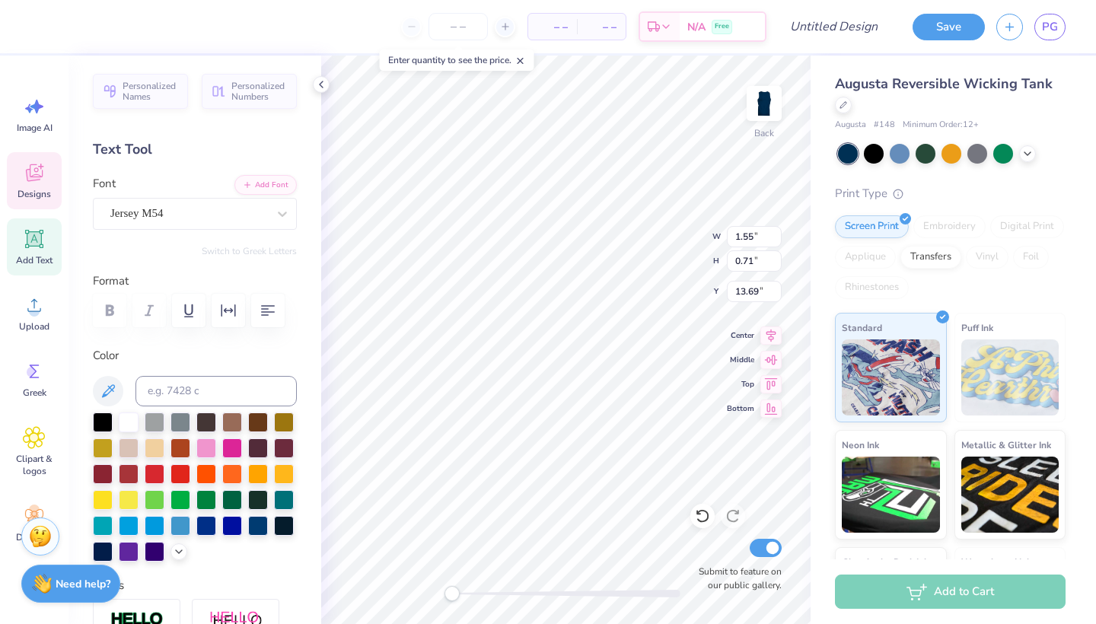
type textarea "2025"
type input "11.04"
type input "2.21"
type input "15.34"
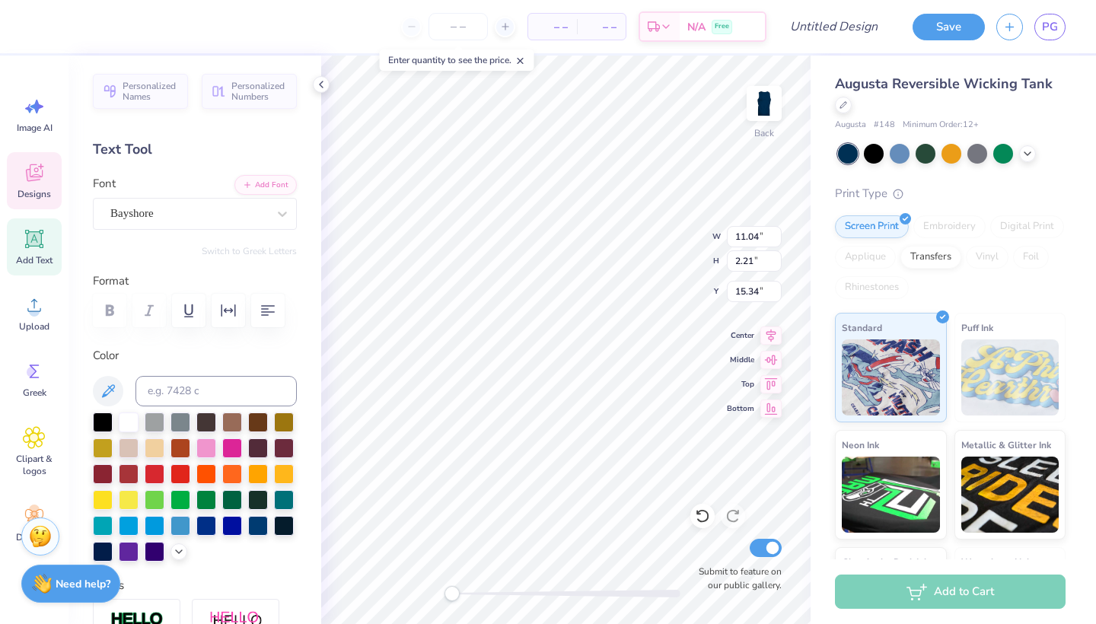
type textarea "H"
type textarea "Swishes For Wishes"
type input "7.79"
type input "0.61"
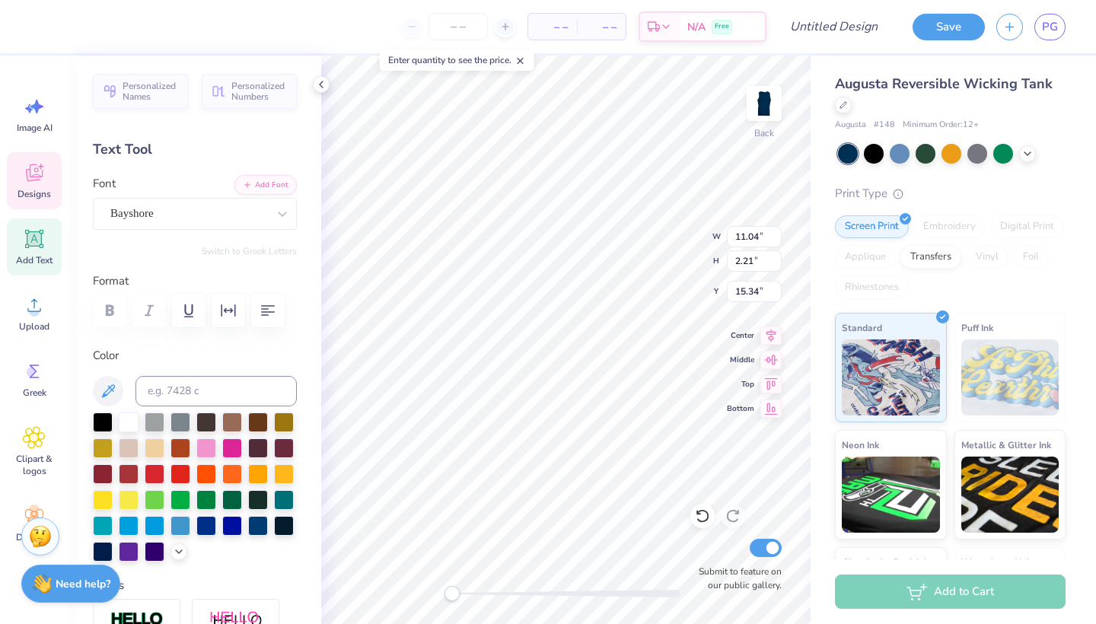
type input "17.89"
type textarea "Wish WEEK"
type input "14.31"
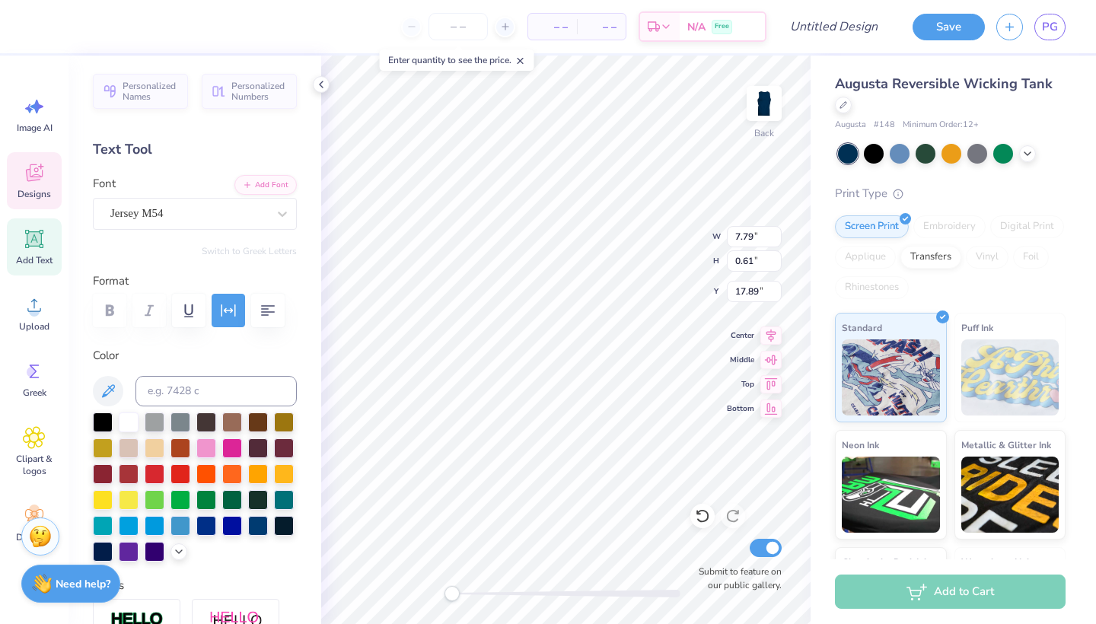
type input "5.44"
type input "4.46"
